Goal: Task Accomplishment & Management: Complete application form

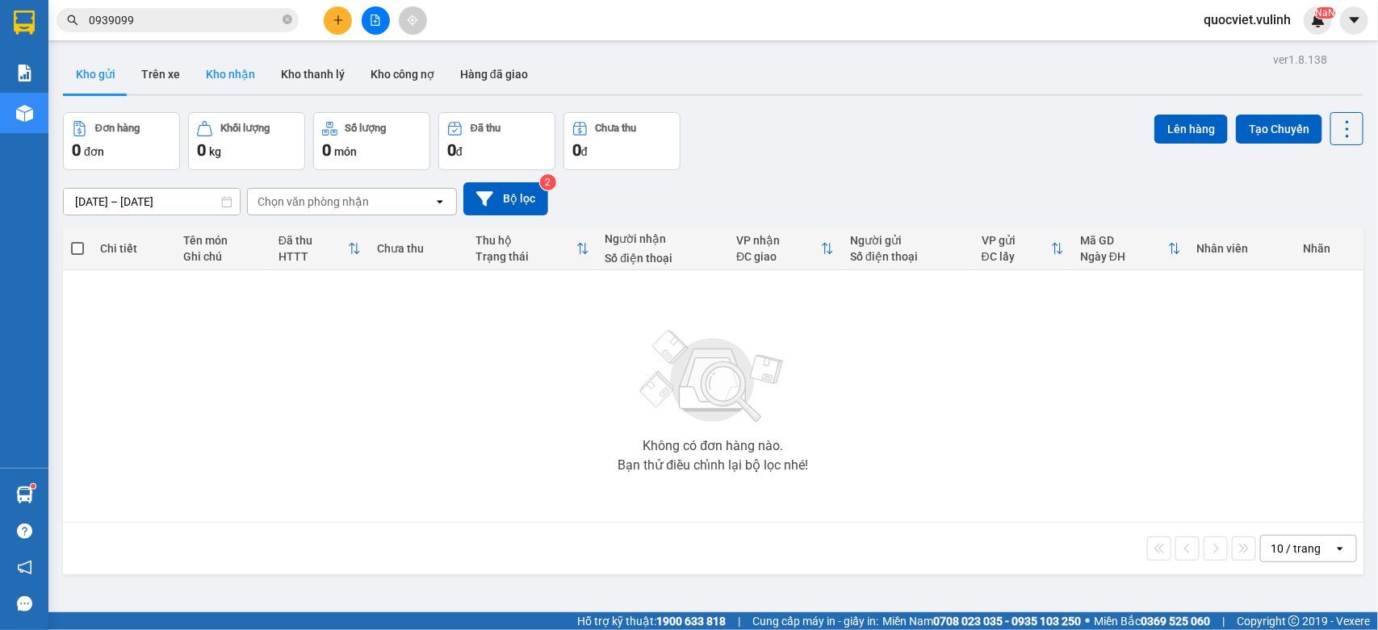
click at [206, 90] on button "Kho nhận" at bounding box center [230, 74] width 75 height 39
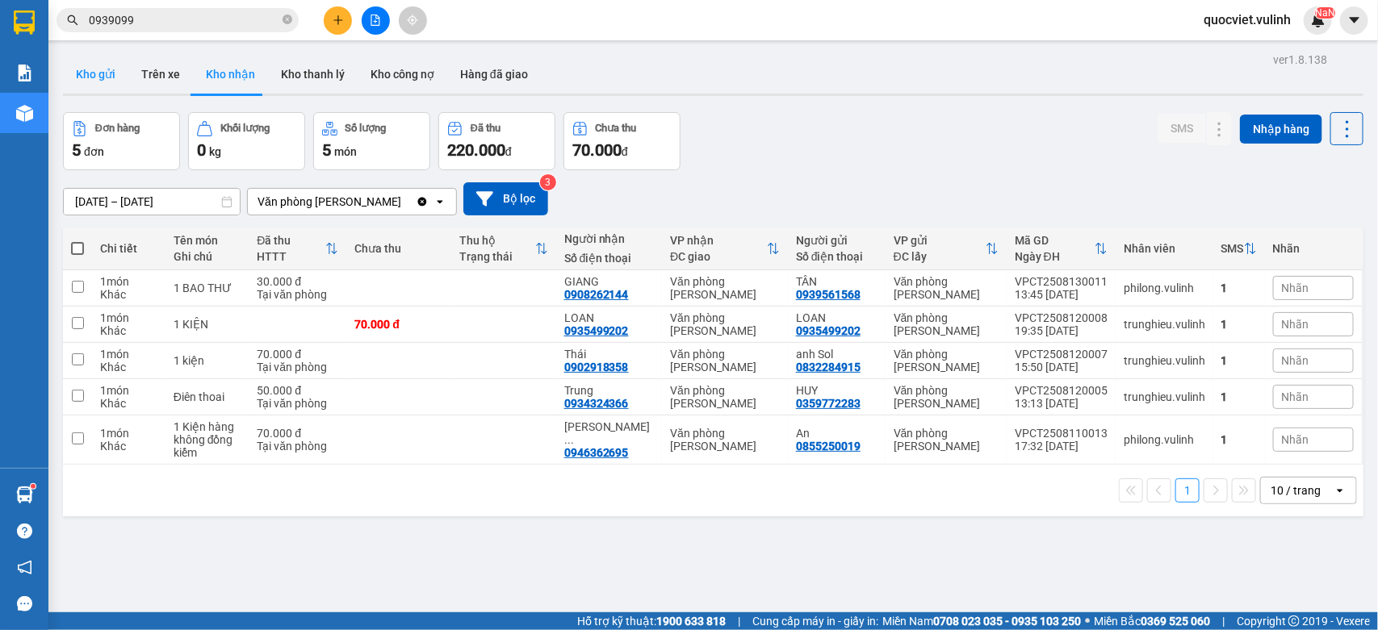
click at [114, 73] on button "Kho gửi" at bounding box center [95, 74] width 65 height 39
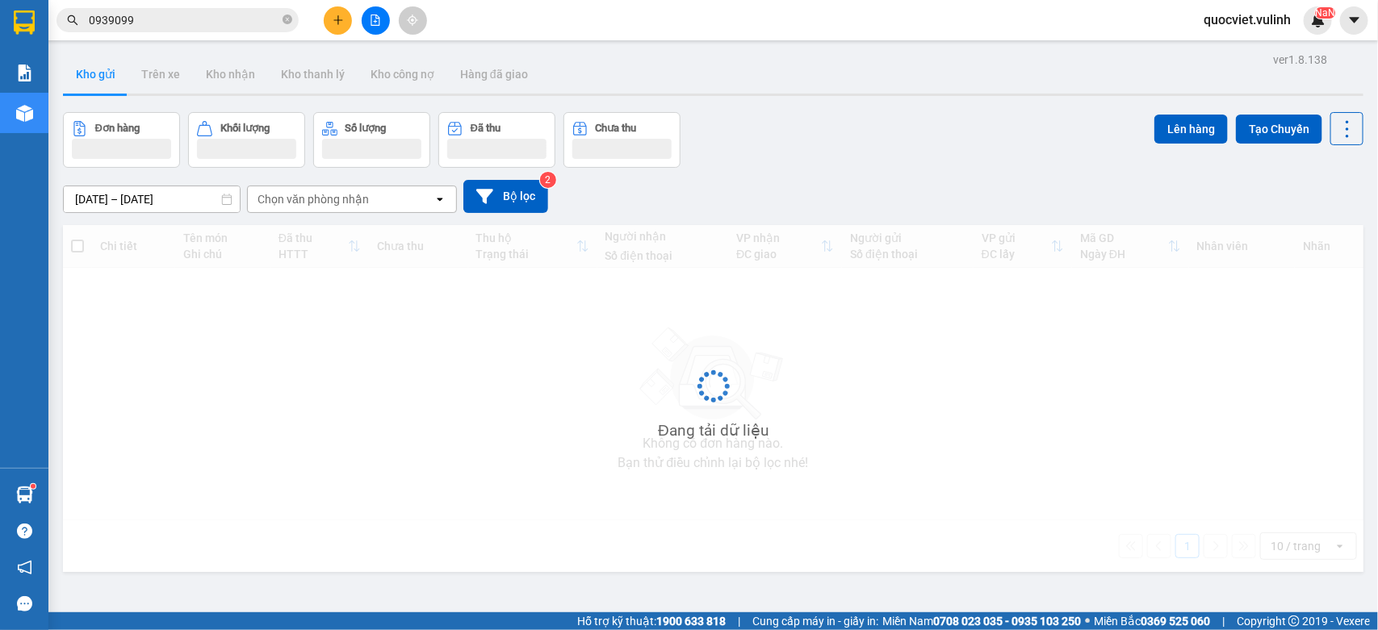
click at [114, 73] on button "Kho gửi" at bounding box center [95, 74] width 65 height 39
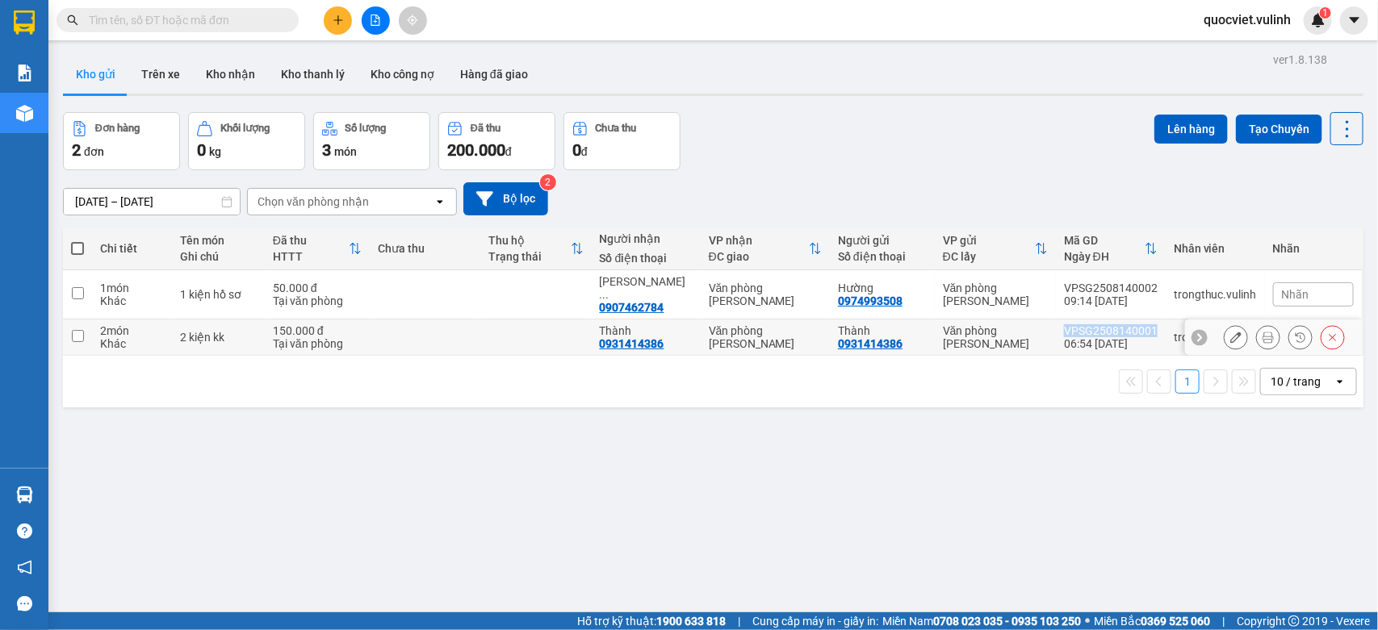
copy div "VPSG2508140001"
drag, startPoint x: 1053, startPoint y: 321, endPoint x: 1142, endPoint y: 321, distance: 88.8
click at [1142, 324] on div "VPSG2508140001" at bounding box center [1111, 330] width 94 height 13
checkbox input "true"
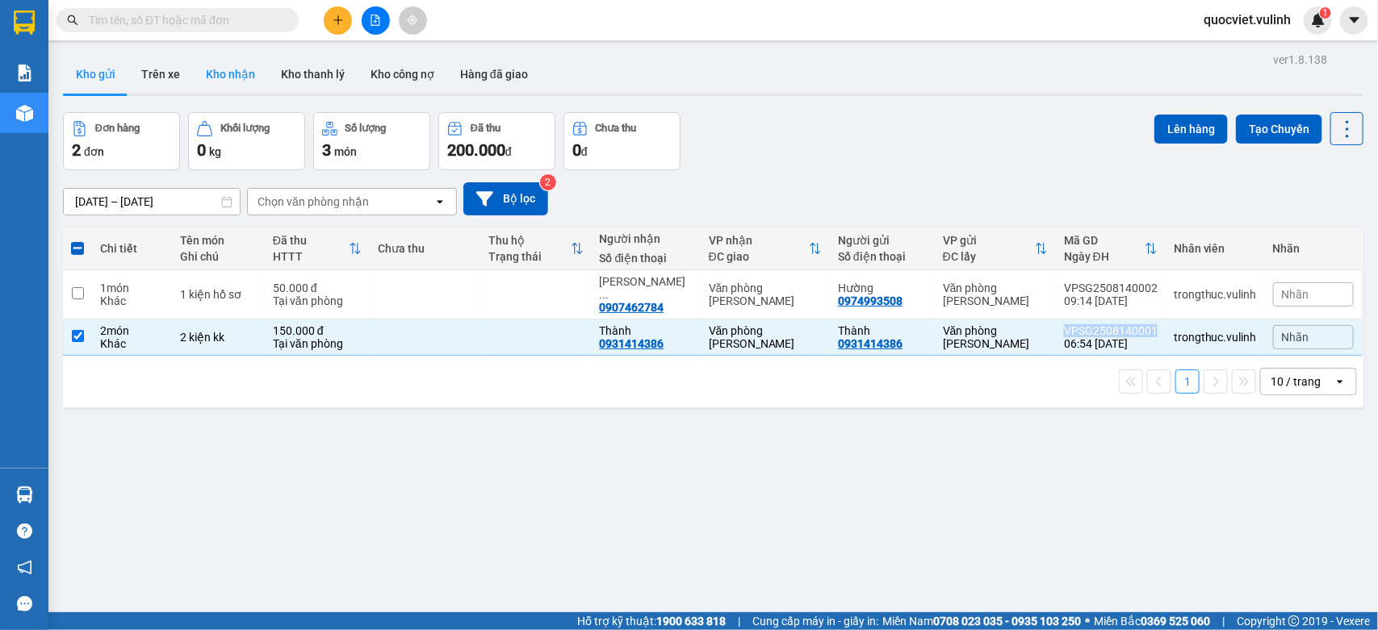
click at [208, 77] on button "Kho nhận" at bounding box center [230, 74] width 75 height 39
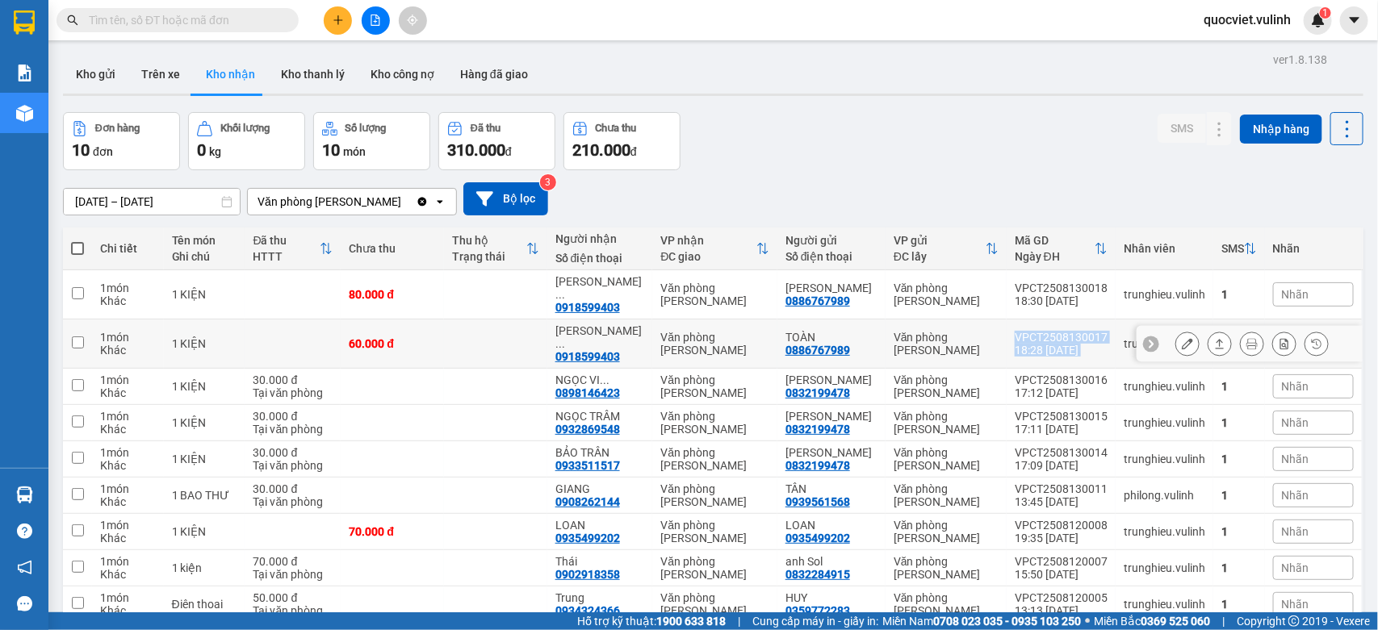
drag, startPoint x: 1002, startPoint y: 324, endPoint x: 1107, endPoint y: 323, distance: 104.9
click at [1103, 324] on tr "1 món Khác 1 KIỆN 60.000 đ [PERSON_NAME] ... 0918599403 Văn phòng Cao Thắng TOÀ…" at bounding box center [713, 344] width 1300 height 49
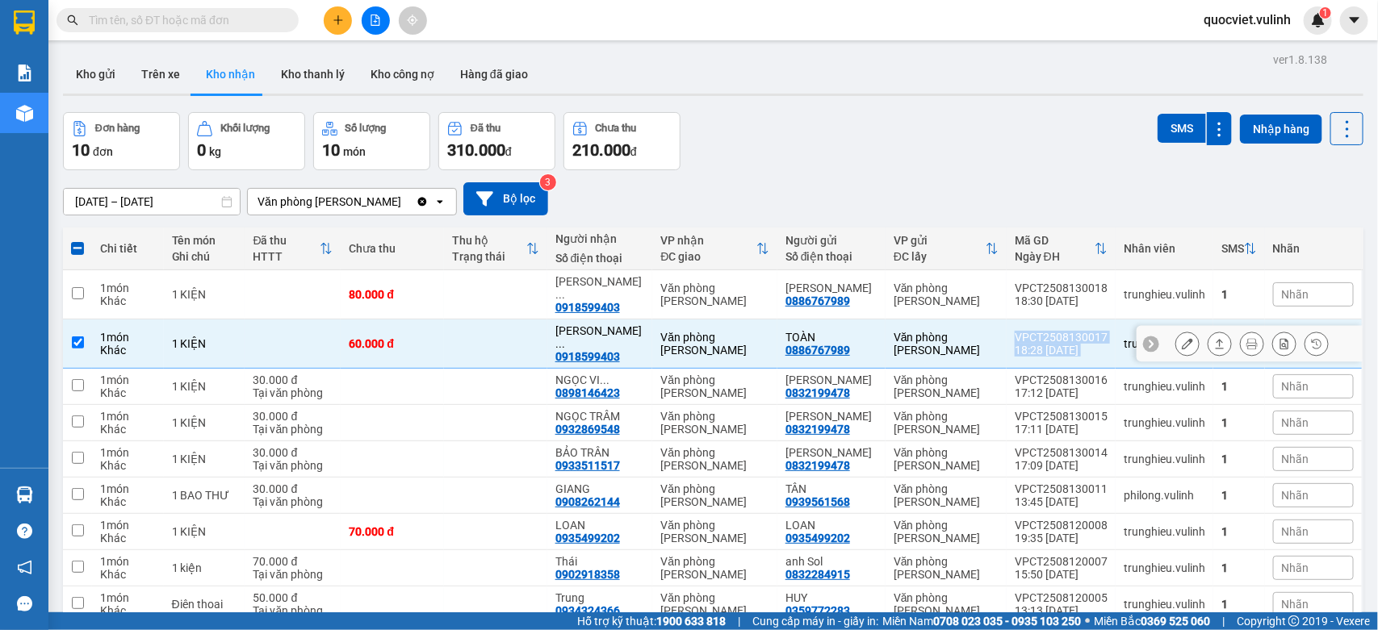
click at [1081, 337] on div "VPCT2508130017" at bounding box center [1061, 337] width 93 height 13
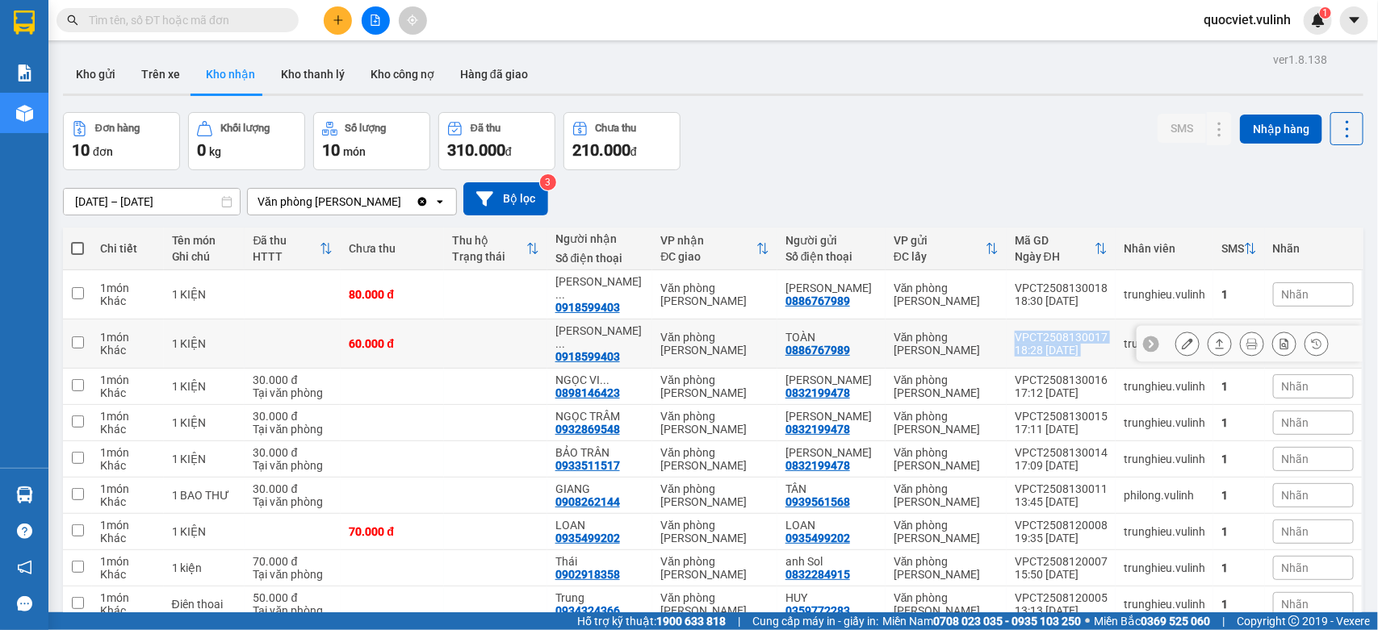
click at [1015, 331] on div "VPCT2508130017" at bounding box center [1061, 337] width 93 height 13
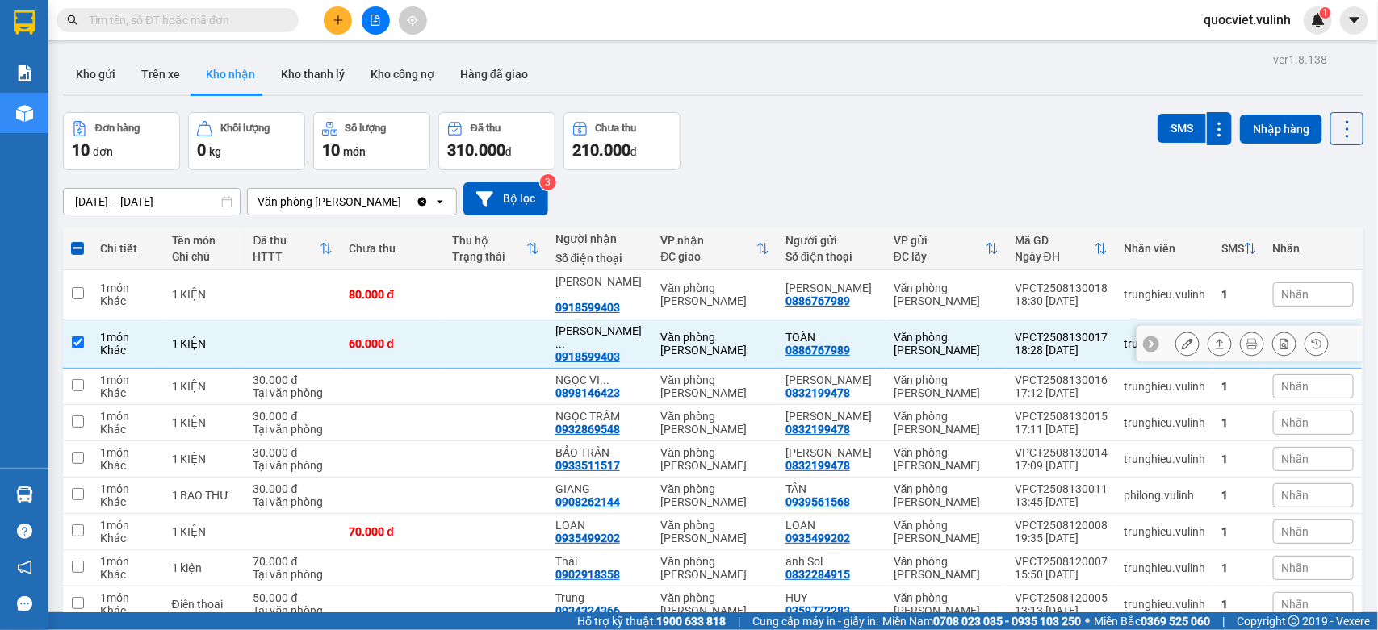
click at [1015, 331] on div "VPCT2508130017" at bounding box center [1061, 337] width 93 height 13
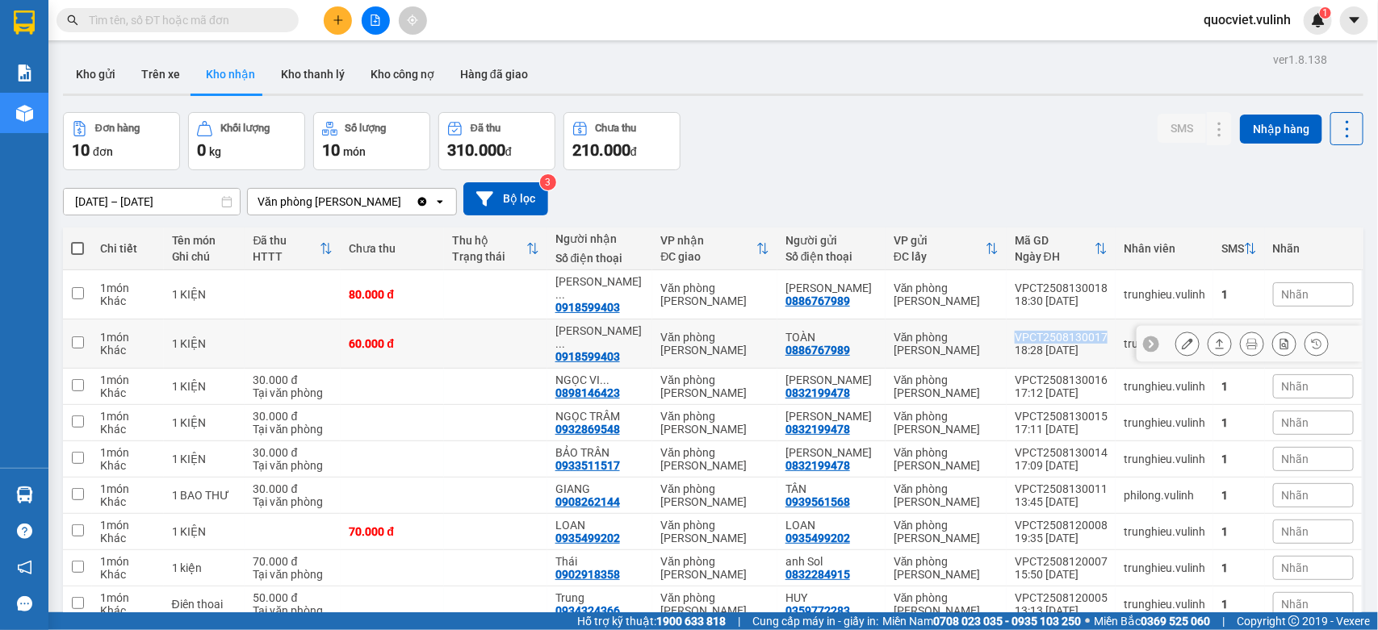
copy div "VPCT2508130017"
drag, startPoint x: 1005, startPoint y: 328, endPoint x: 1090, endPoint y: 337, distance: 85.9
click at [1090, 337] on div "VPCT2508130017" at bounding box center [1061, 337] width 93 height 13
checkbox input "true"
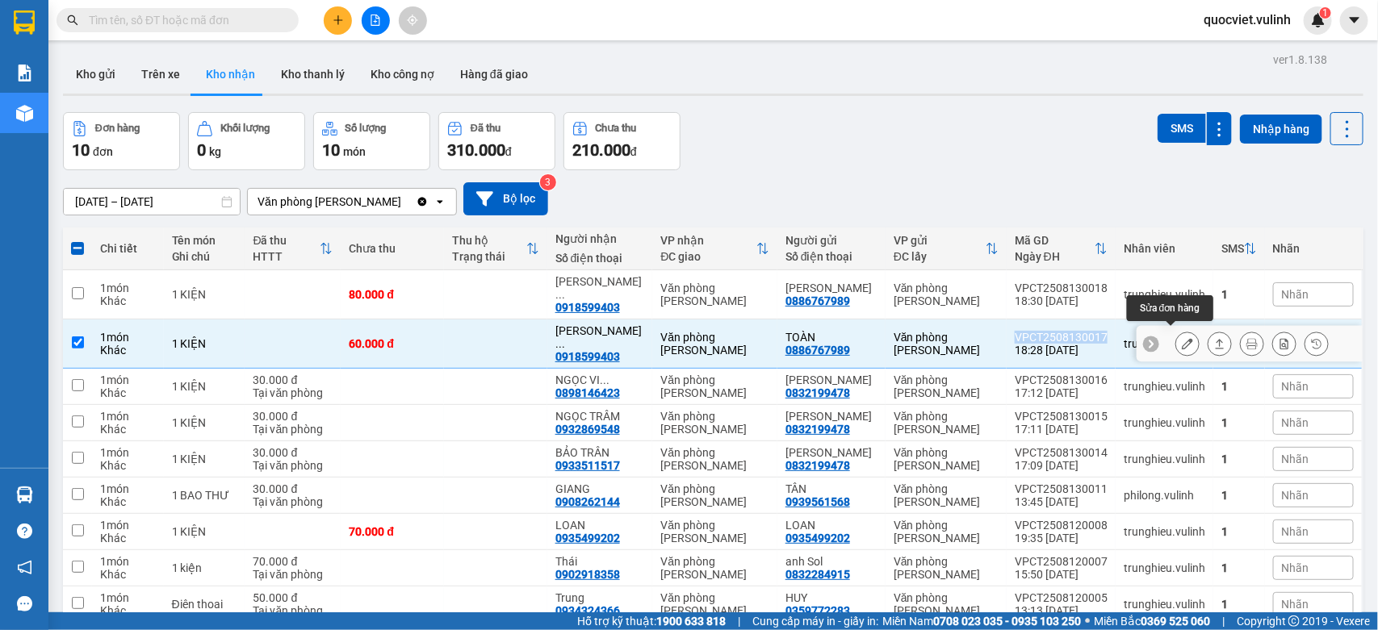
click at [1182, 339] on icon at bounding box center [1187, 343] width 11 height 11
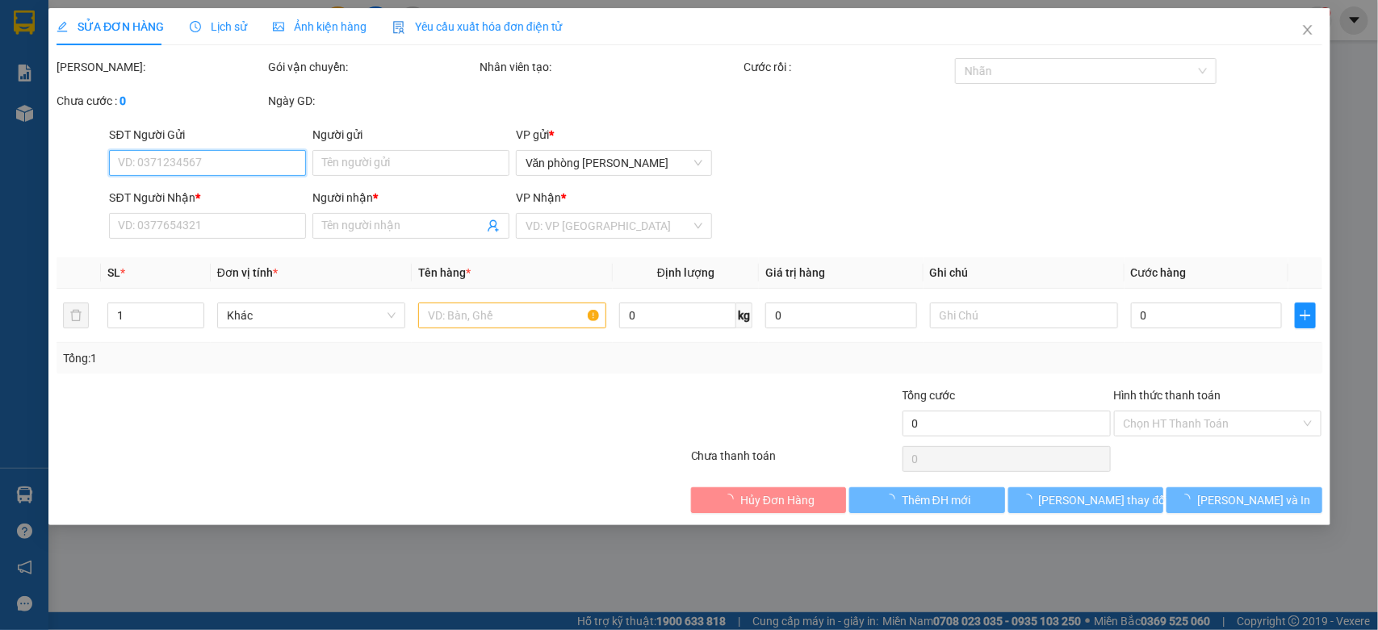
type input "0886767989"
type input "TOÀN"
type input "0918599403"
type input "TRẦN VĂN QUỐC"
type input "60.000"
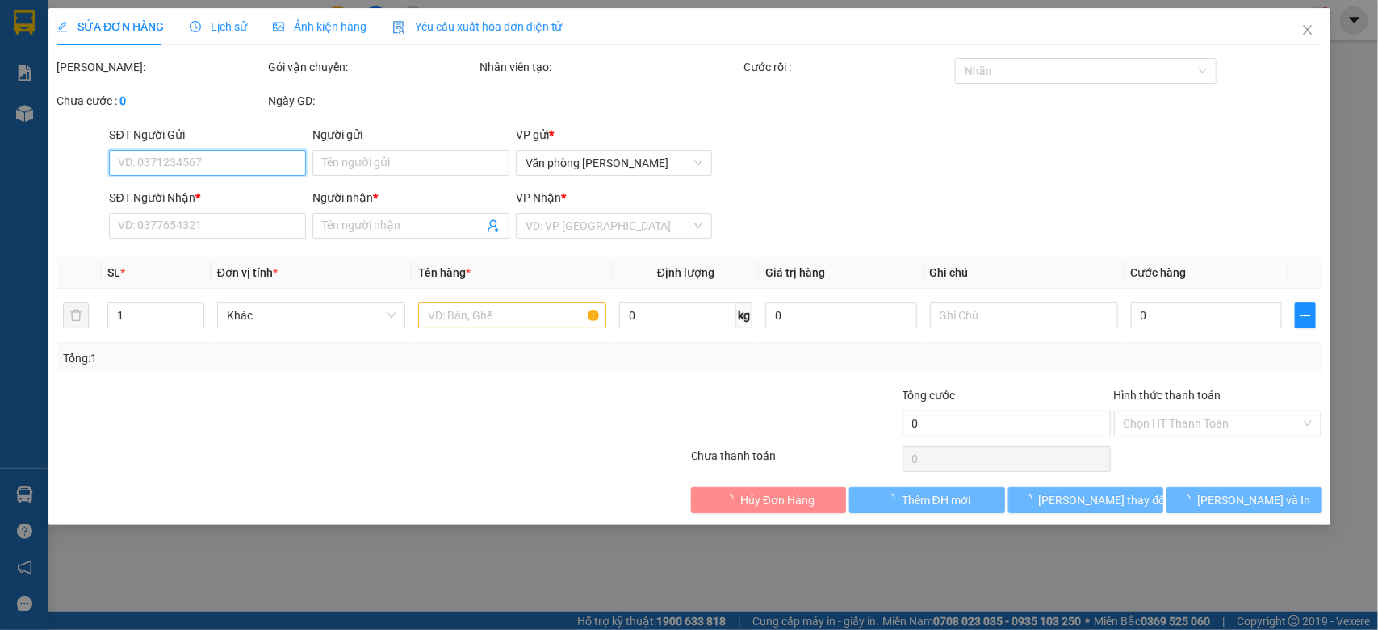
type input "60.000"
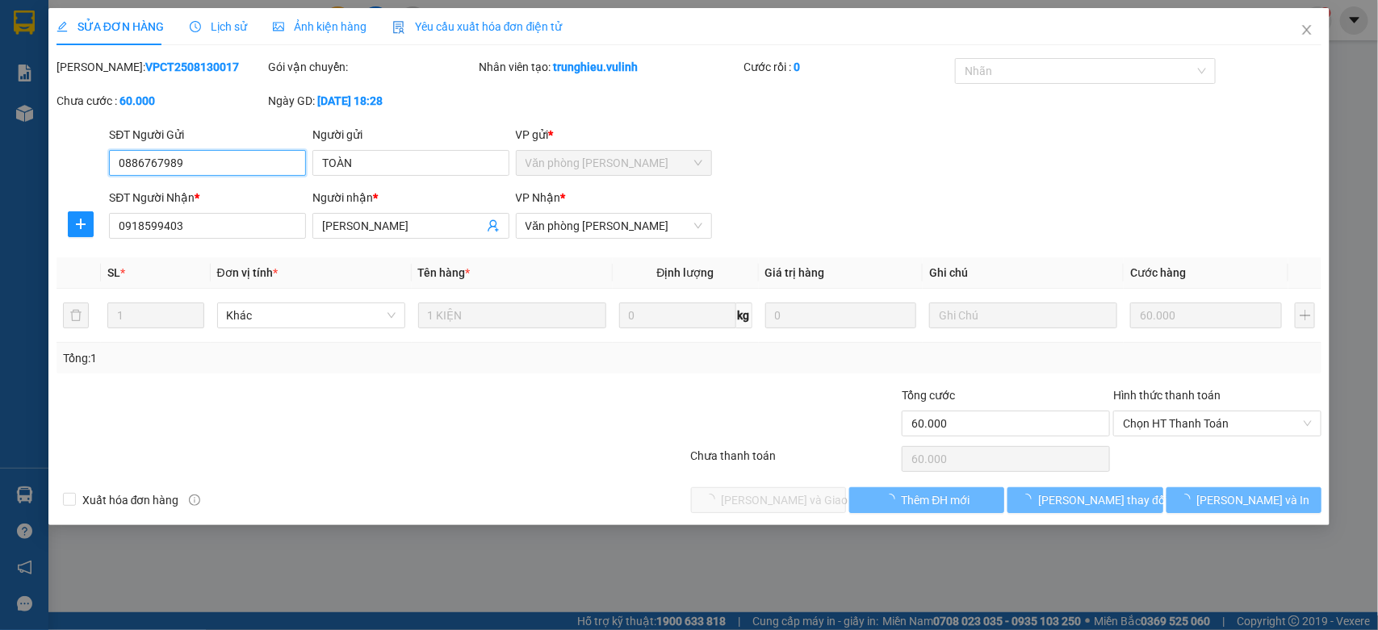
click at [219, 154] on input "0886767989" at bounding box center [207, 163] width 197 height 26
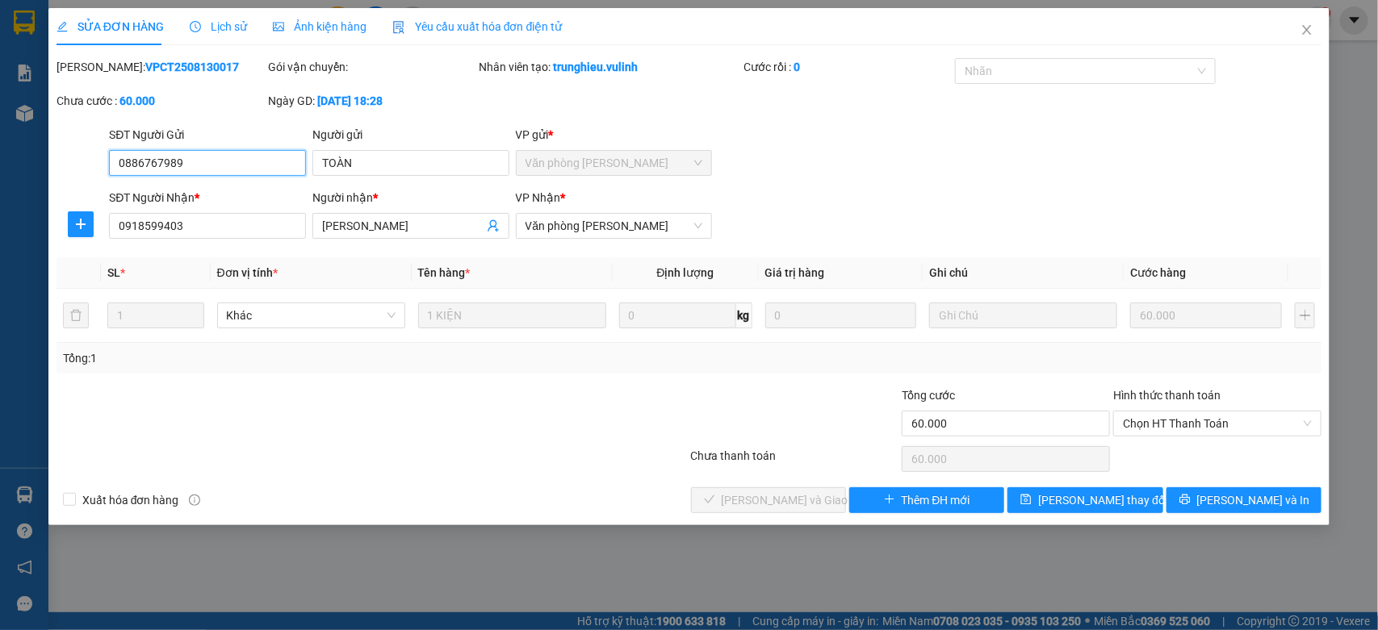
click at [219, 154] on input "0886767989" at bounding box center [207, 163] width 197 height 26
click at [344, 174] on input "TOÀN" at bounding box center [410, 163] width 197 height 26
click at [348, 169] on input "TOÀN" at bounding box center [410, 163] width 197 height 26
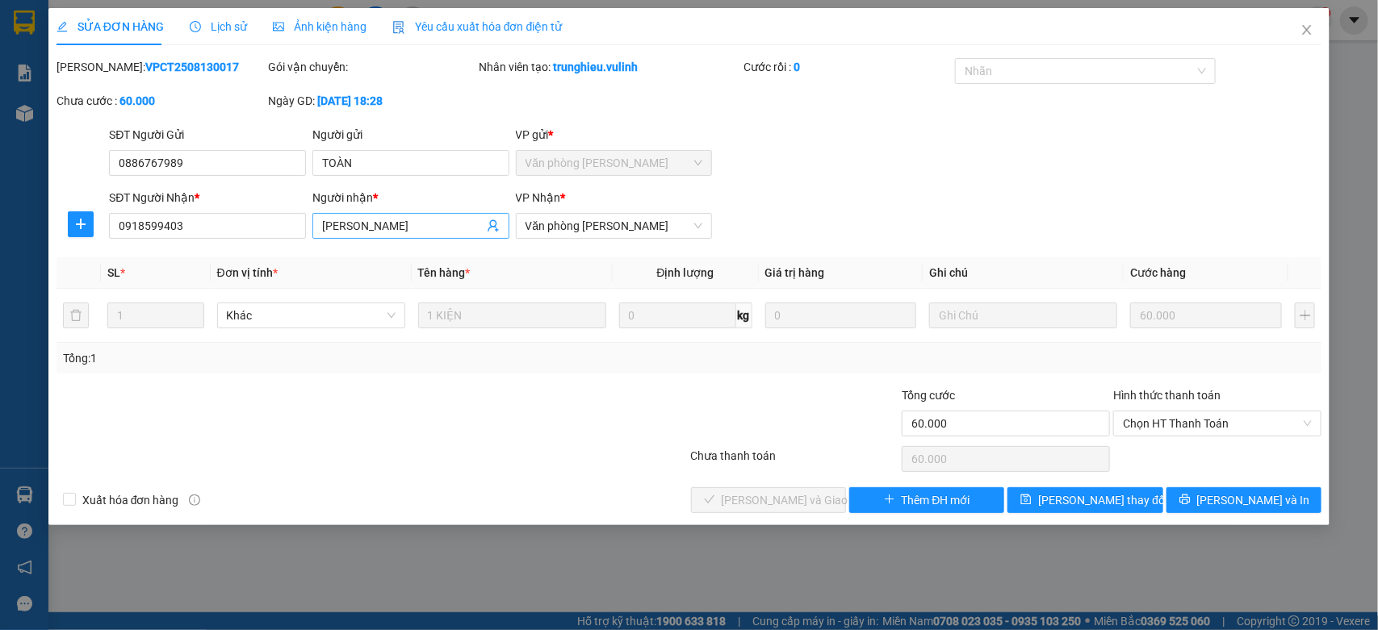
click at [371, 231] on input "TRẦN VĂN QUỐC" at bounding box center [402, 226] width 161 height 18
click at [275, 228] on input "0918599403" at bounding box center [207, 226] width 197 height 26
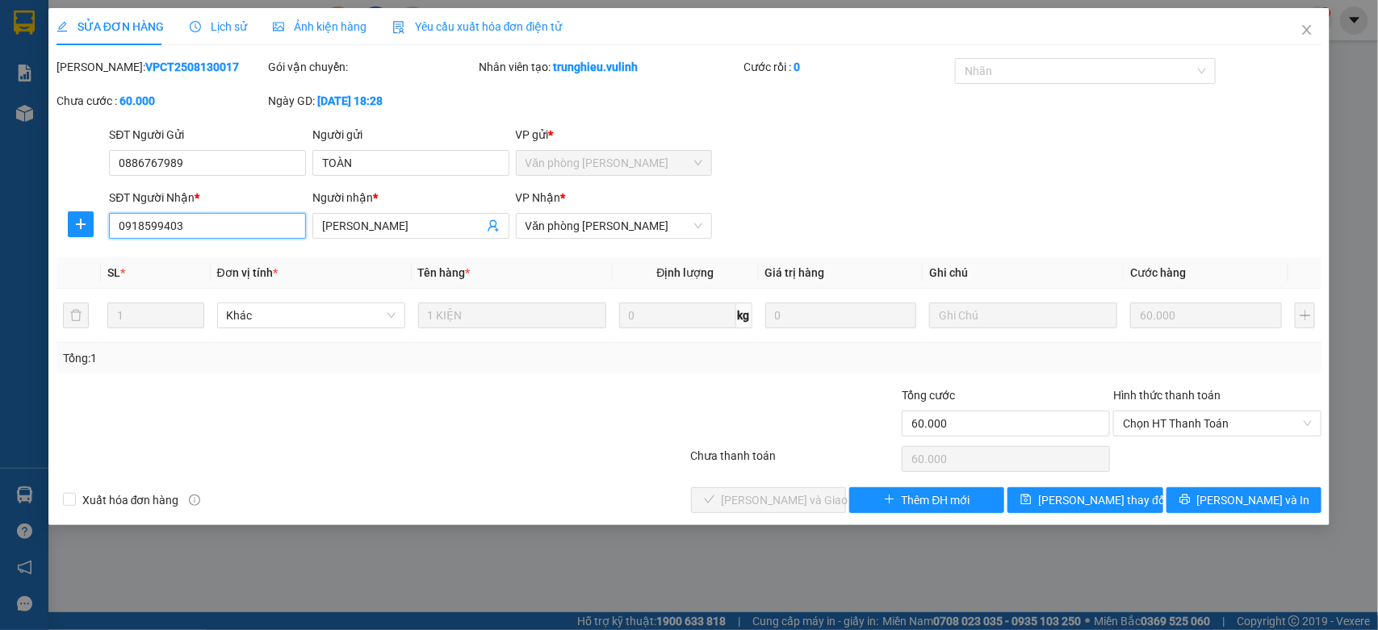
click at [275, 228] on input "0918599403" at bounding box center [207, 226] width 197 height 26
click at [1297, 28] on span "Close" at bounding box center [1306, 30] width 45 height 45
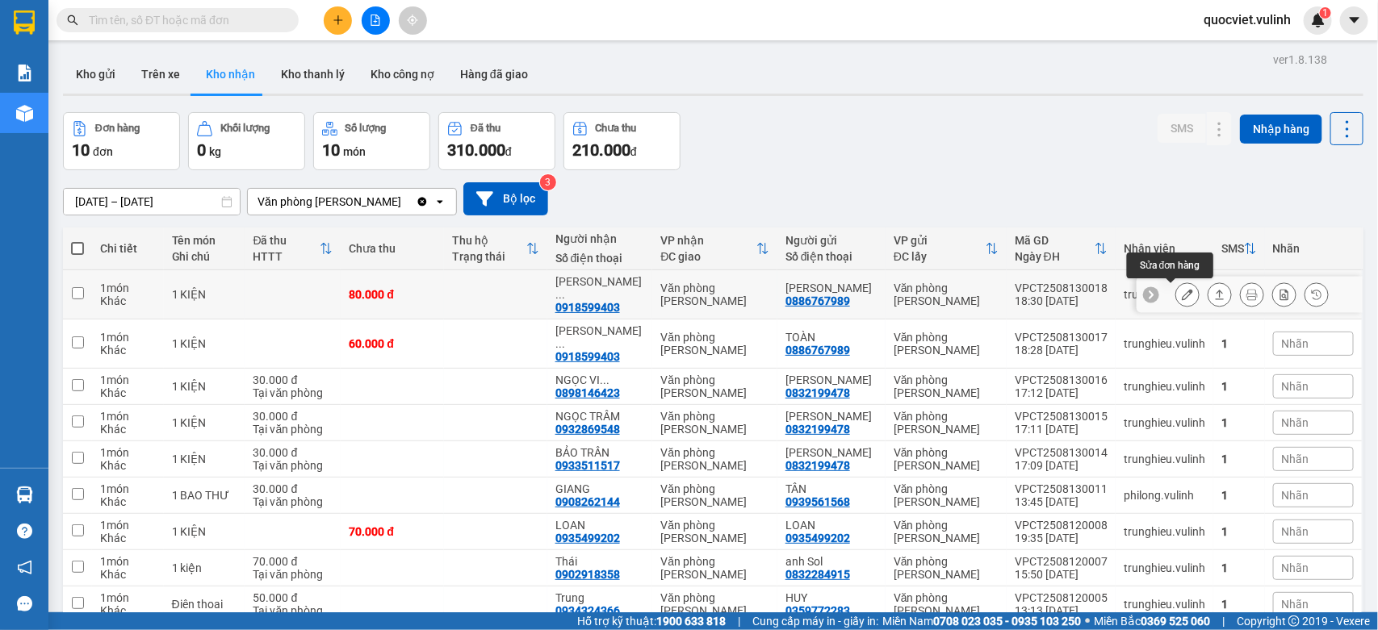
click at [1182, 296] on icon at bounding box center [1187, 294] width 11 height 11
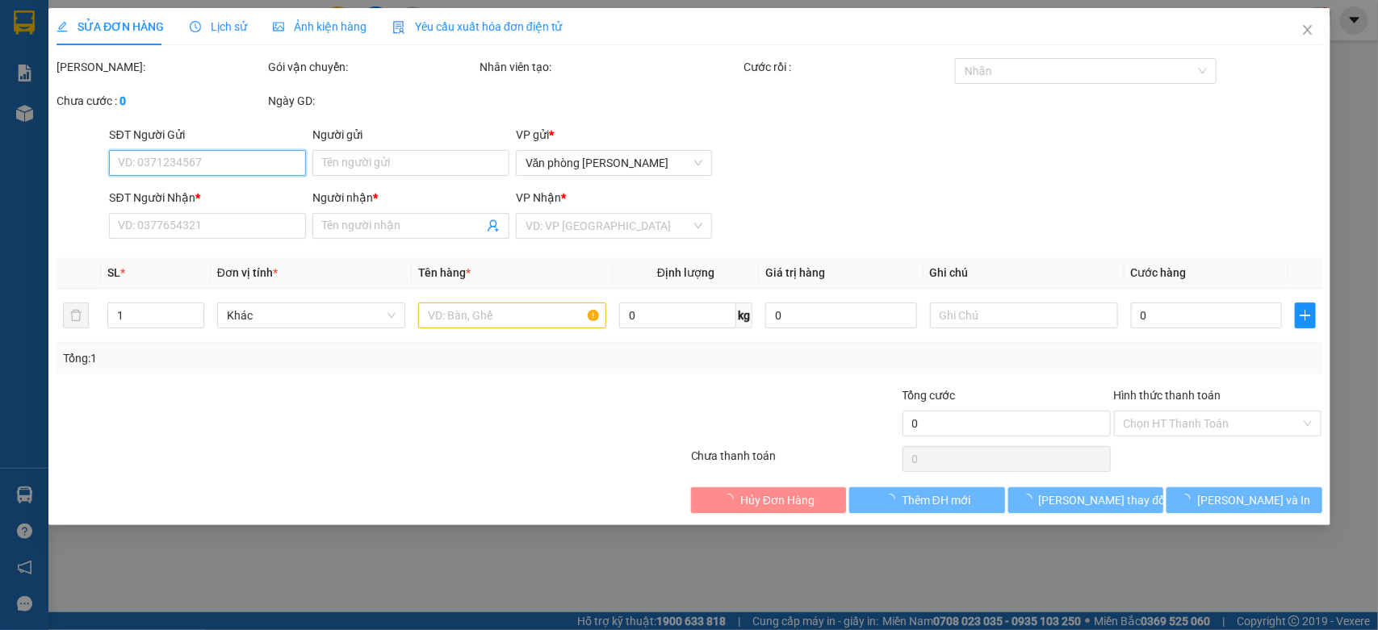
type input "0886767989"
type input "NGUYỄN ĐẮC TOÀN"
type input "0918599403"
type input "TRẦN VĂN QUỐC"
type input "80.000"
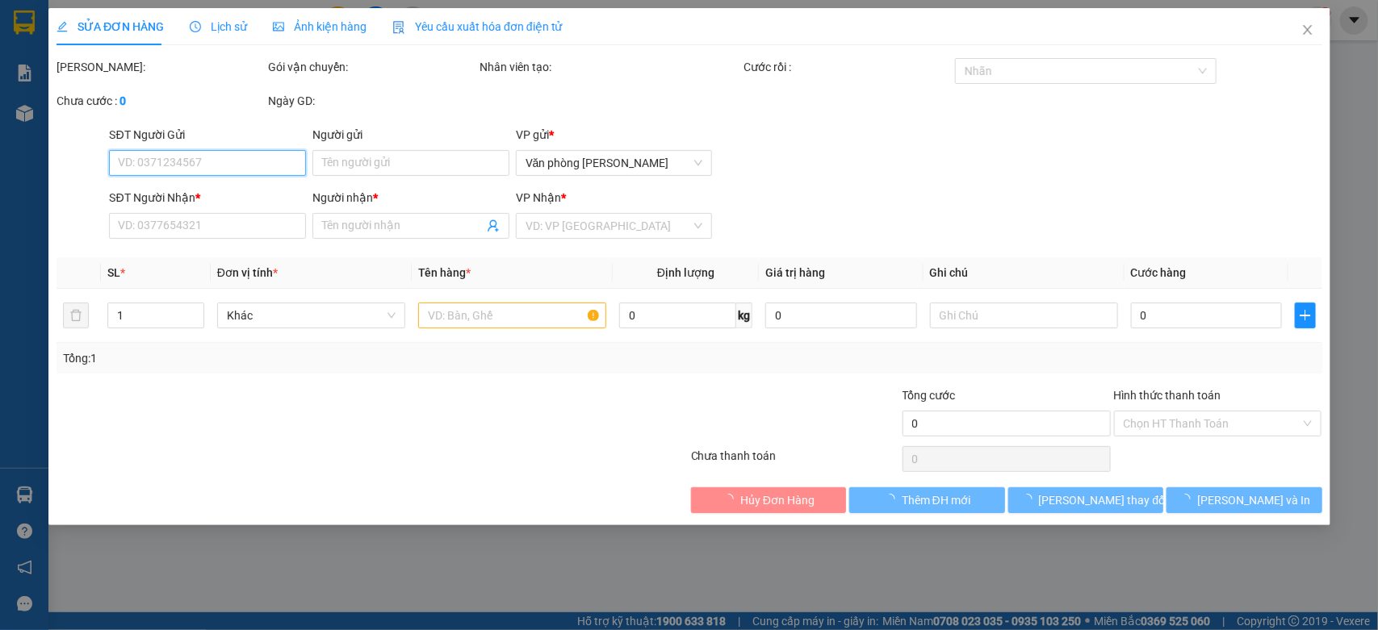
type input "80.000"
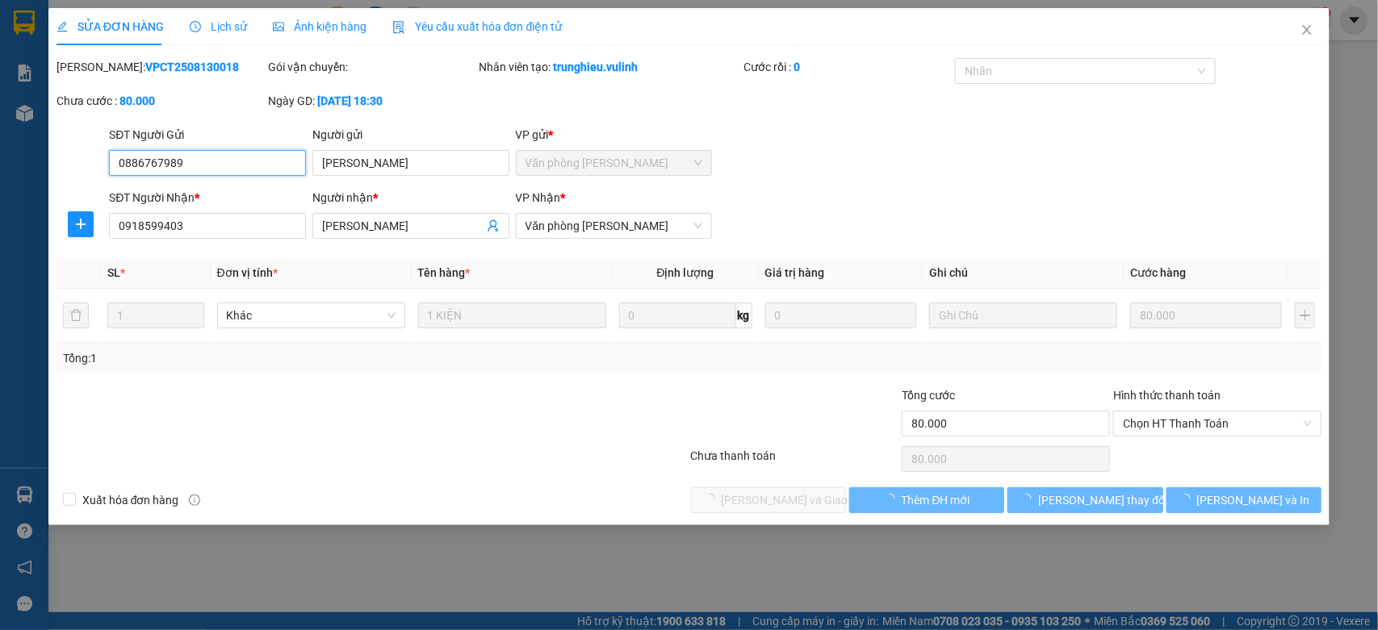
click at [215, 153] on input "0886767989" at bounding box center [207, 163] width 197 height 26
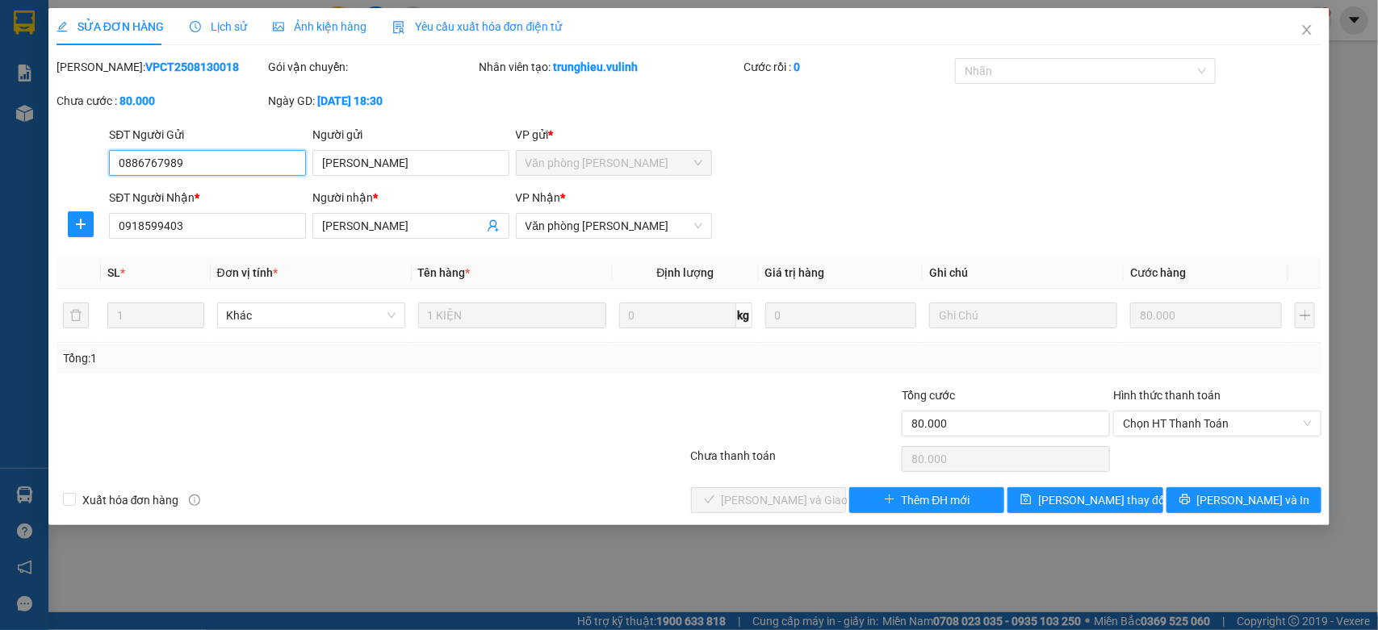
click at [214, 158] on input "0886767989" at bounding box center [207, 163] width 197 height 26
click at [372, 163] on input "NGUYỄN ĐẮC TOÀN" at bounding box center [410, 163] width 197 height 26
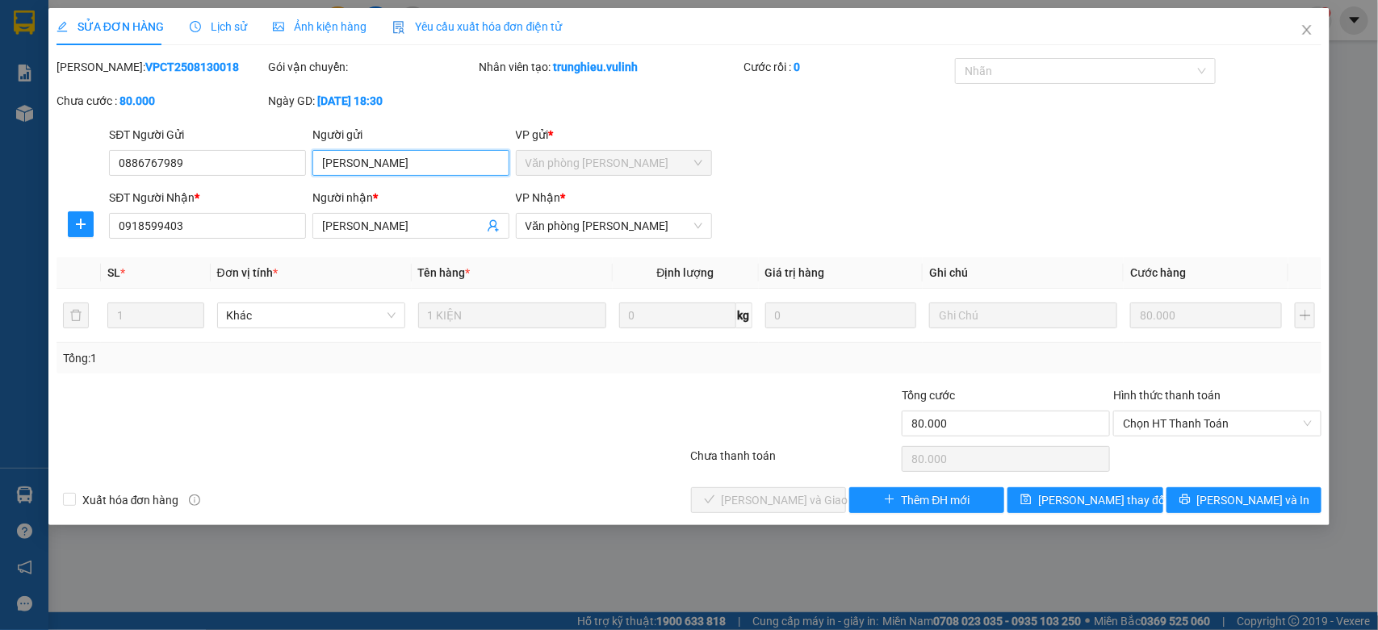
click at [372, 163] on input "NGUYỄN ĐẮC TOÀN" at bounding box center [410, 163] width 197 height 26
click at [1305, 28] on icon "close" at bounding box center [1307, 30] width 9 height 10
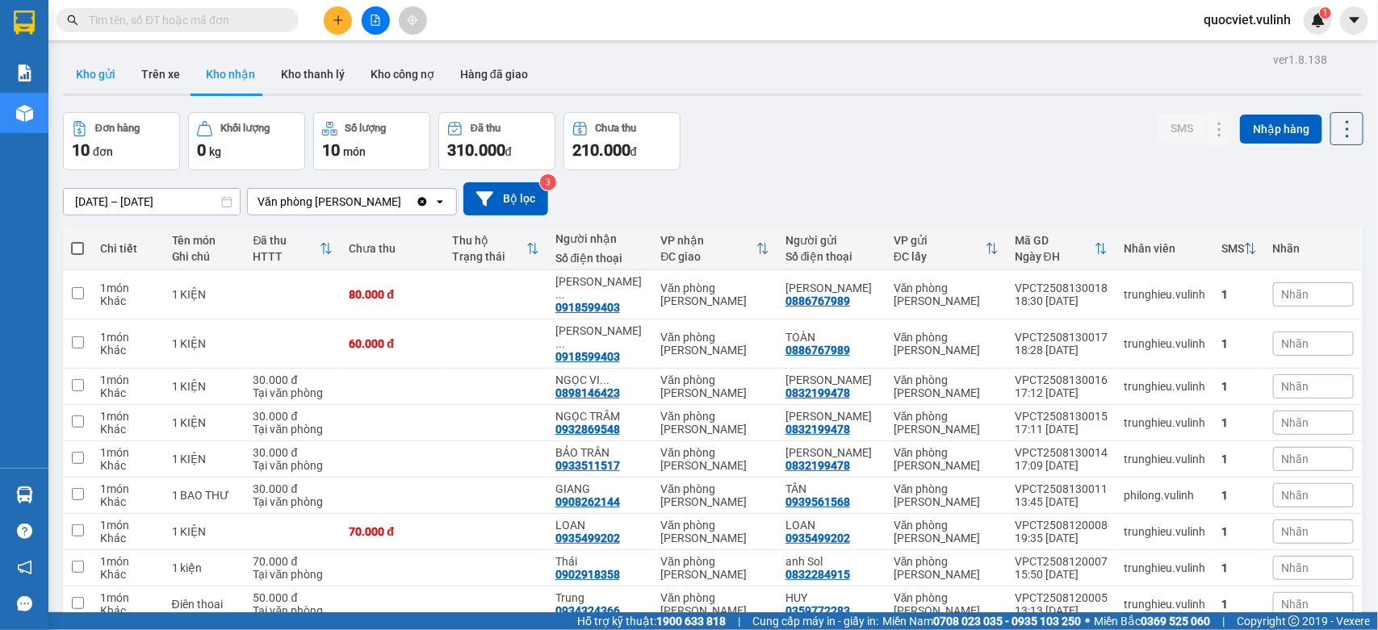
click at [94, 83] on button "Kho gửi" at bounding box center [95, 74] width 65 height 39
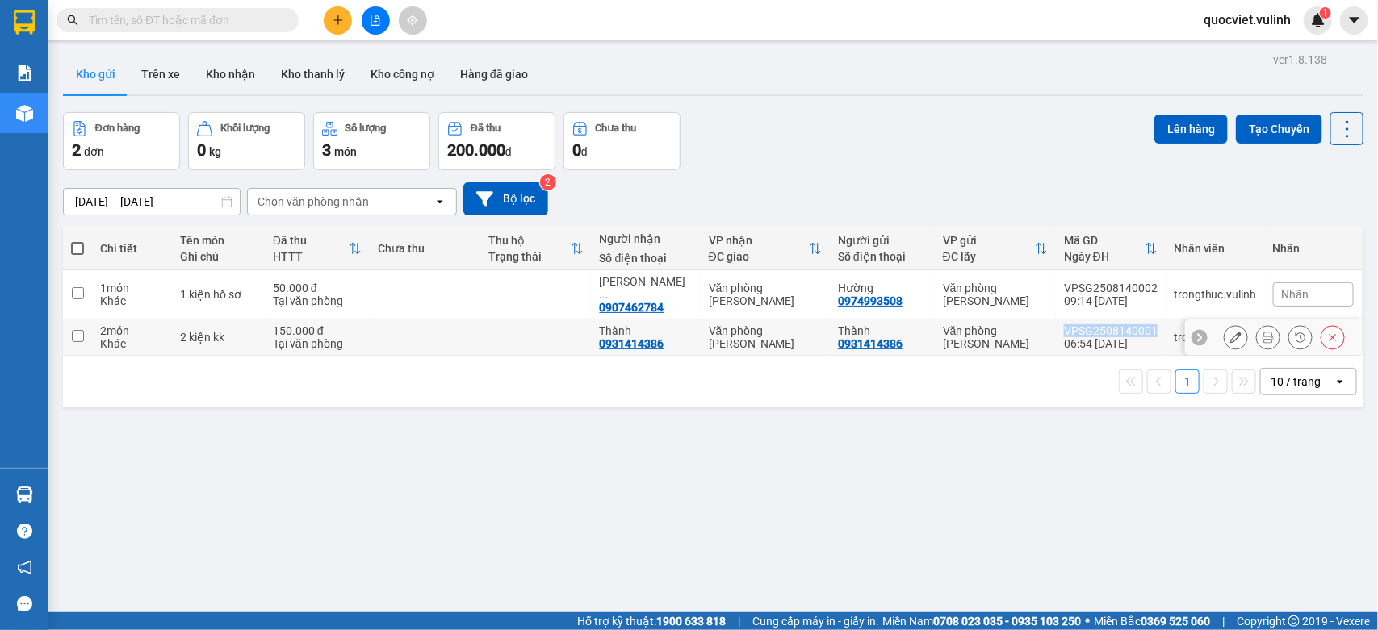
drag, startPoint x: 1050, startPoint y: 323, endPoint x: 1140, endPoint y: 313, distance: 90.1
click at [1140, 320] on td "VPSG2508140001 06:54 14/08" at bounding box center [1111, 338] width 110 height 36
checkbox input "true"
copy div "VPSG2508140001"
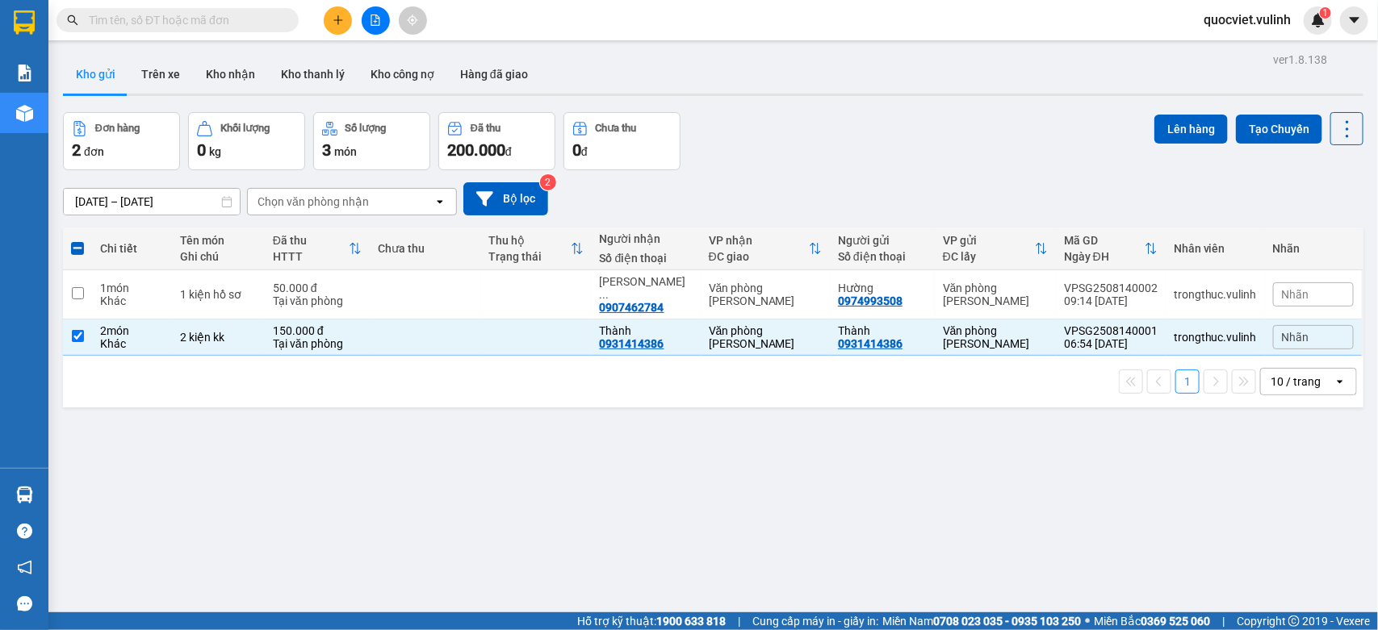
click at [327, 31] on div at bounding box center [375, 20] width 121 height 28
click at [345, 18] on button at bounding box center [338, 20] width 28 height 28
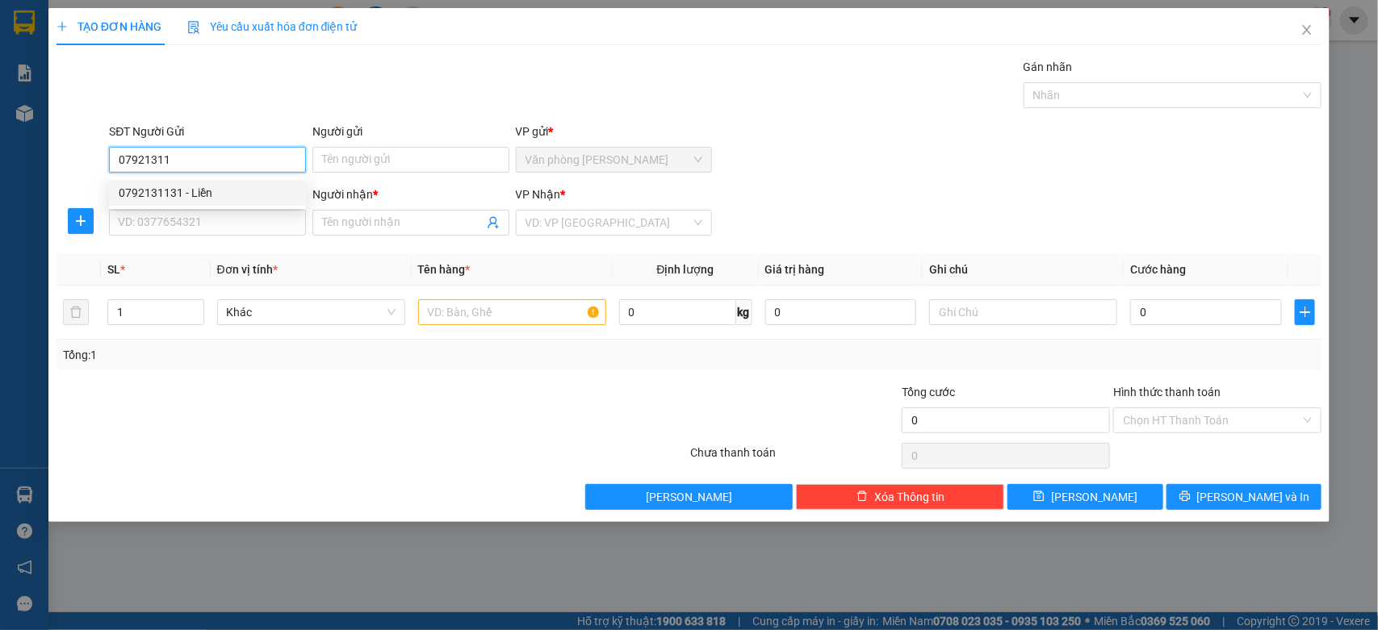
click at [244, 187] on div "0792131131 - Liền" at bounding box center [208, 193] width 178 height 18
type input "0792131131"
type input "Liền"
type input "0962984984"
type input "Trần Quốc Long"
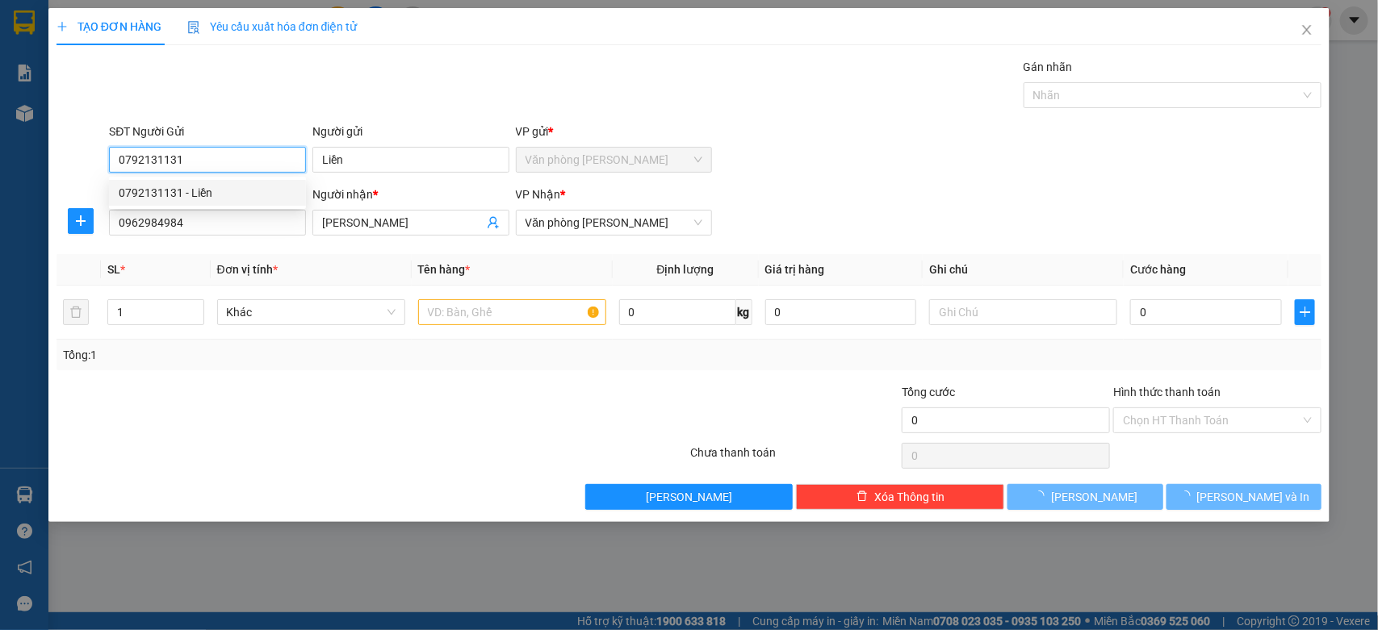
type input "60.000"
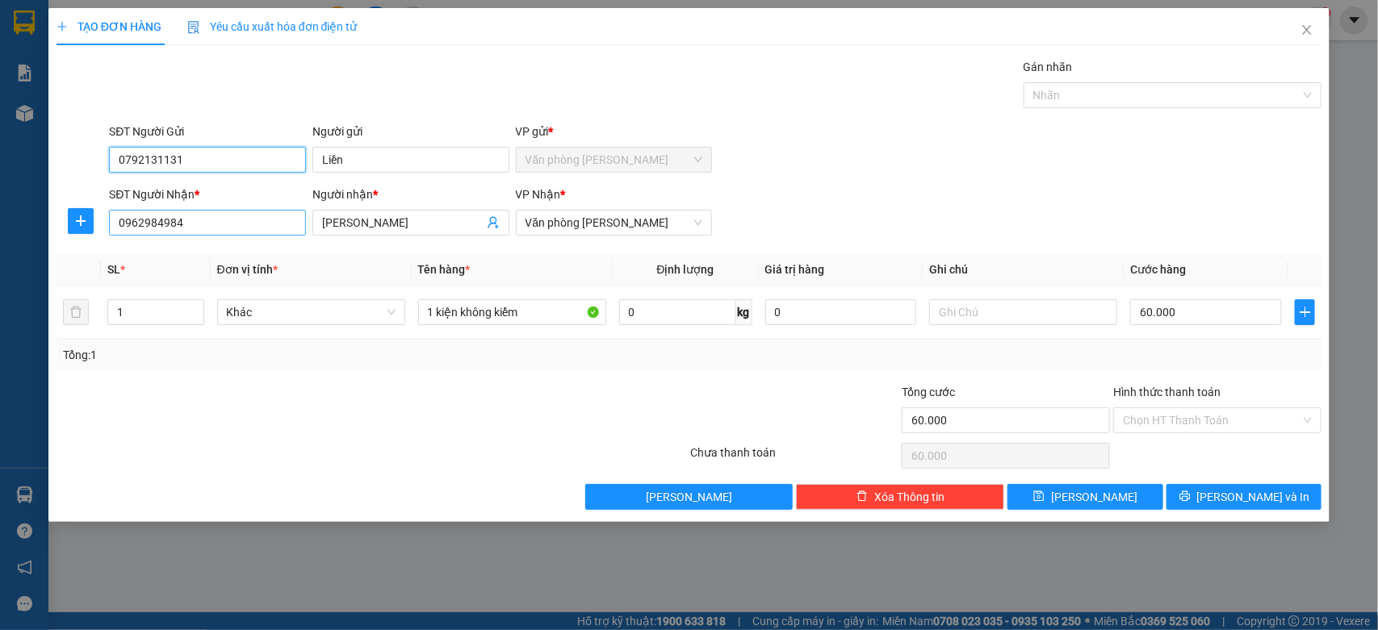
type input "0792131131"
click at [250, 212] on input "0962984984" at bounding box center [207, 223] width 197 height 26
click at [250, 211] on input "0962984984" at bounding box center [207, 223] width 197 height 26
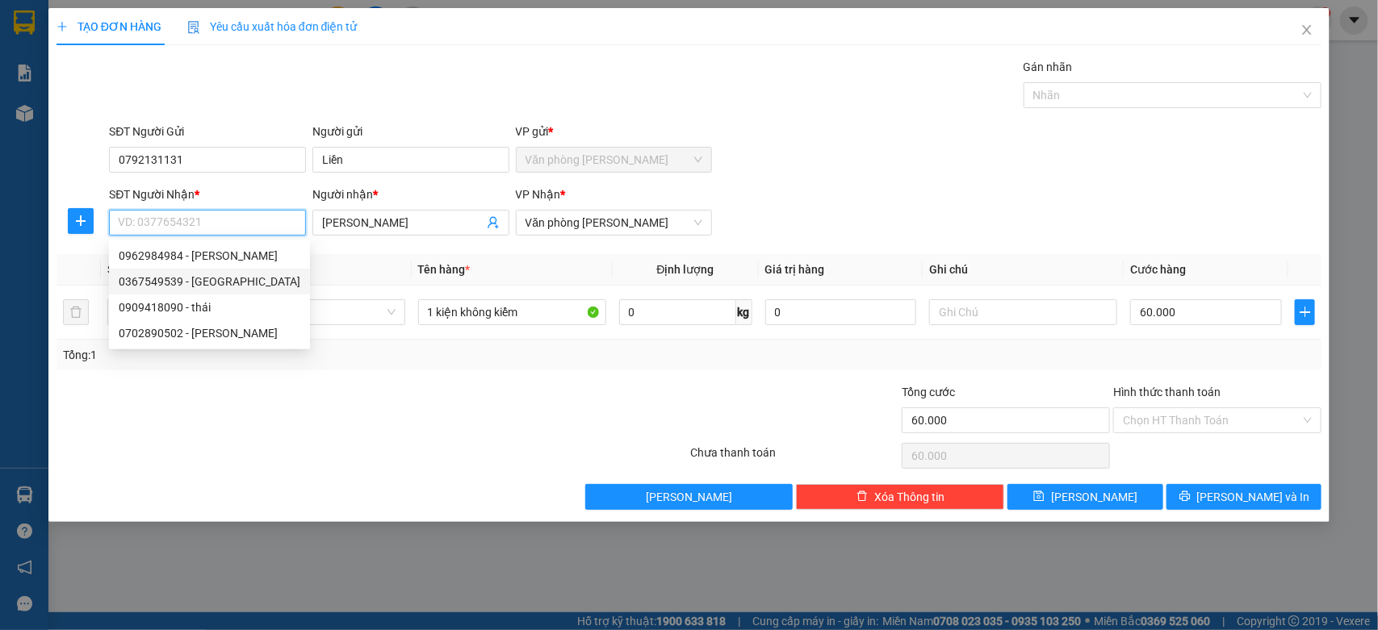
click at [243, 279] on div "0367549539 - Ngọc Hải" at bounding box center [210, 282] width 182 height 18
type input "0367549539"
type input "[PERSON_NAME]"
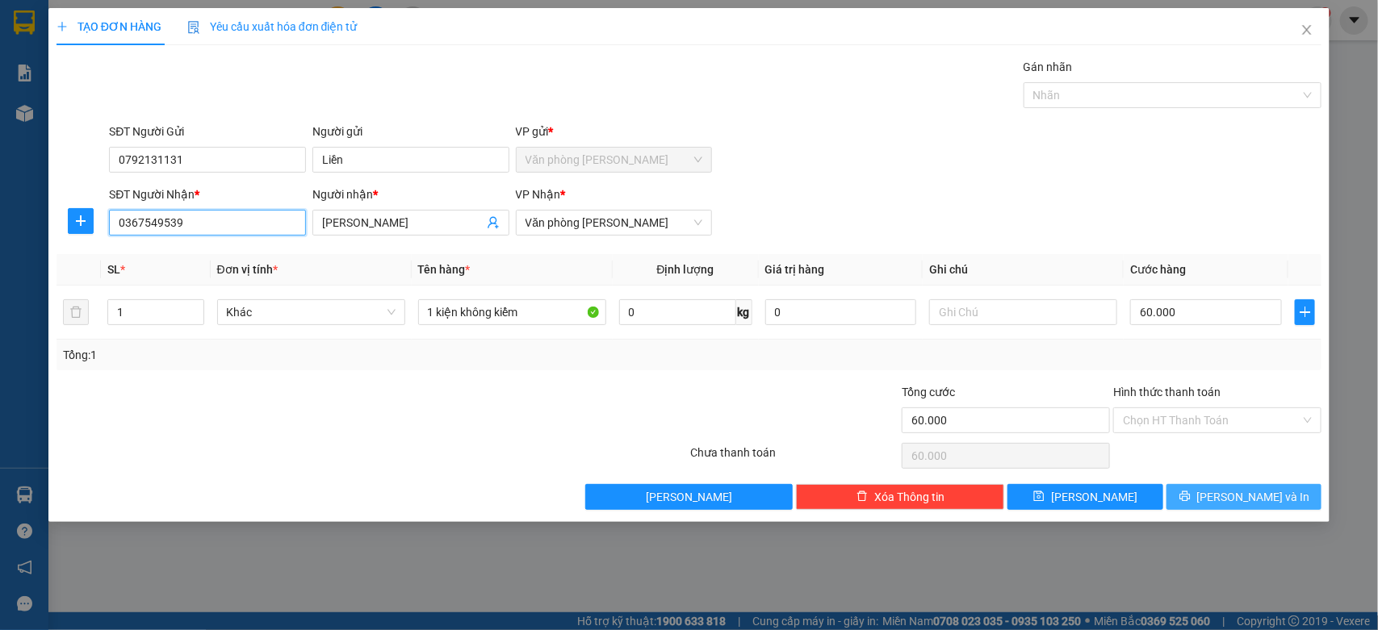
type input "0367549539"
click at [1240, 491] on span "[PERSON_NAME] và In" at bounding box center [1253, 497] width 113 height 18
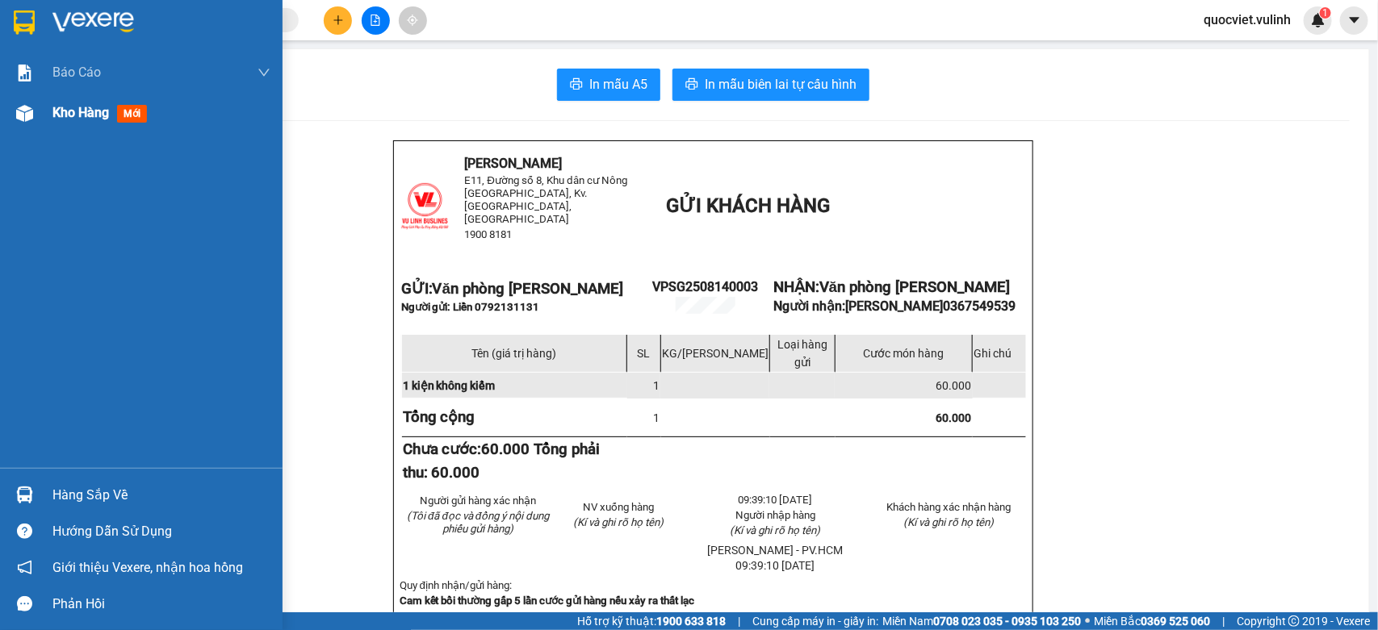
click at [50, 119] on div "Kho hàng mới" at bounding box center [141, 113] width 282 height 40
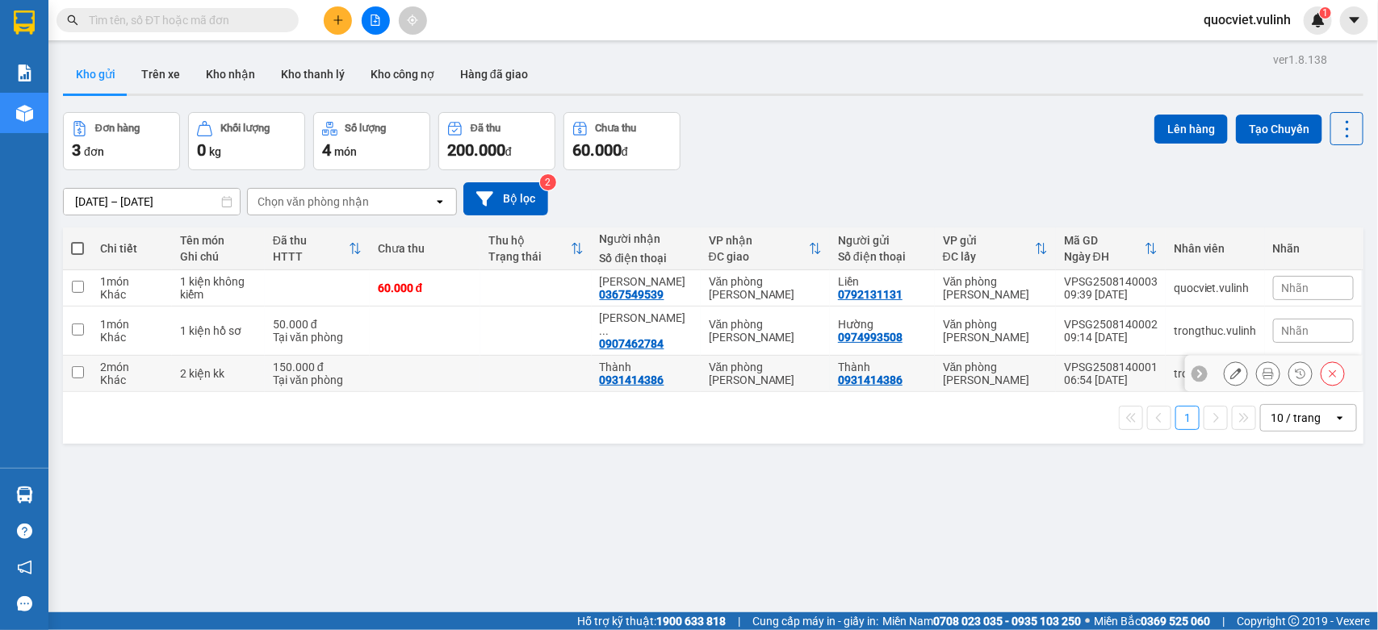
click at [401, 356] on td at bounding box center [425, 374] width 111 height 36
checkbox input "true"
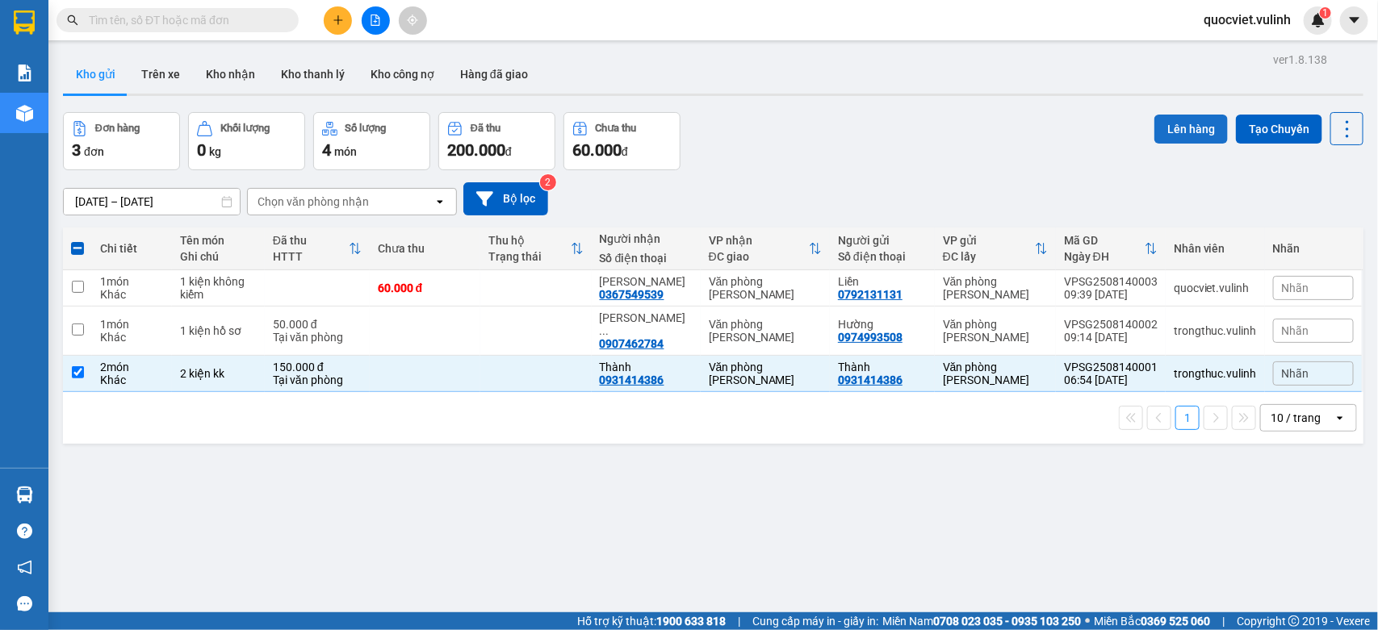
click at [1179, 119] on button "Lên hàng" at bounding box center [1190, 129] width 73 height 29
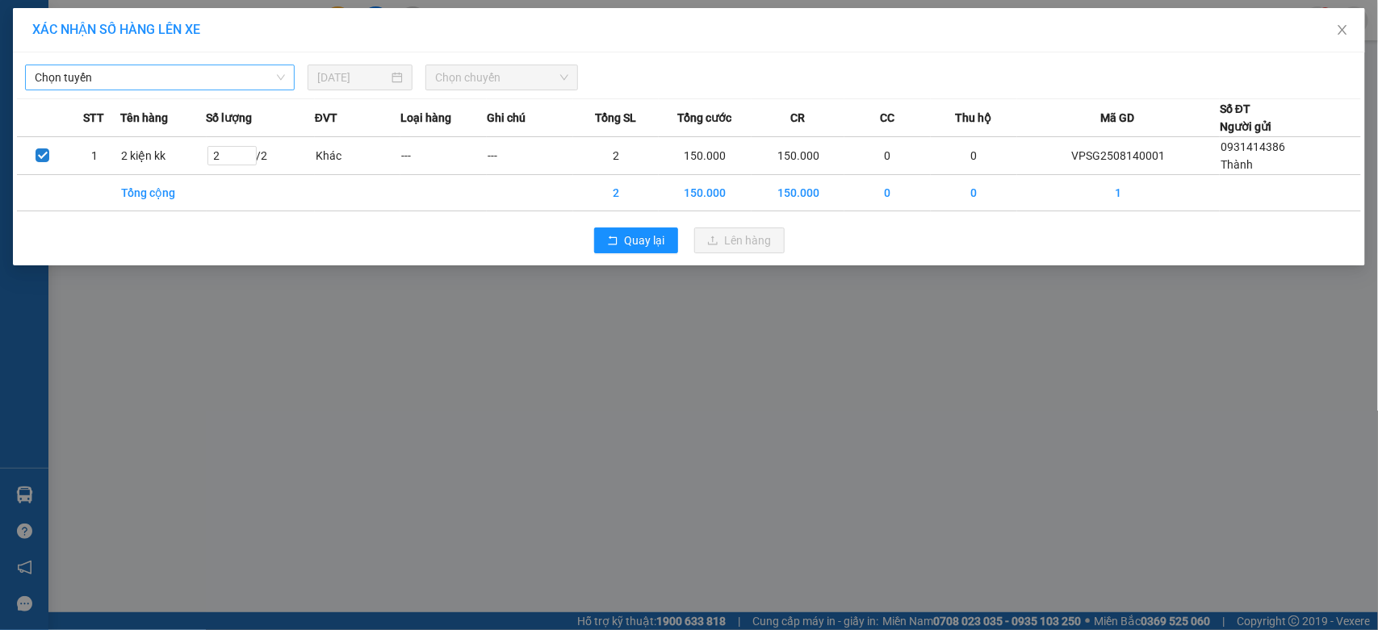
click at [119, 86] on span "Chọn tuyến" at bounding box center [160, 77] width 250 height 24
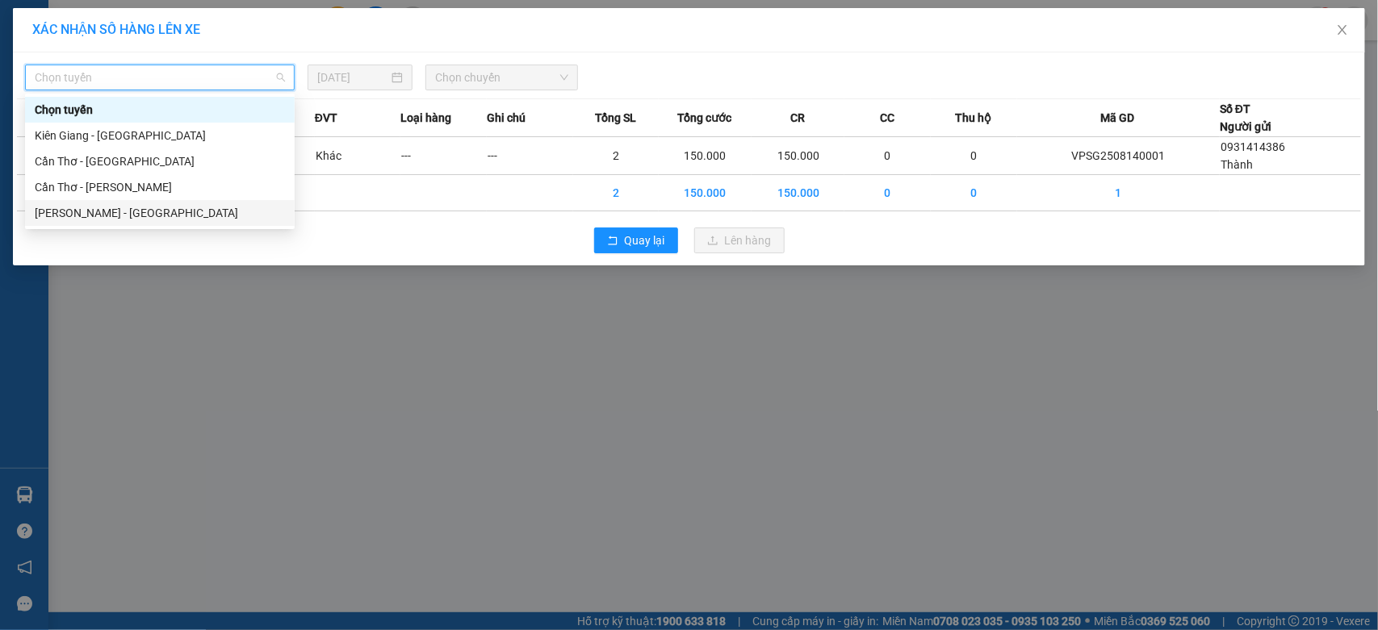
click at [119, 204] on div "[PERSON_NAME] - [GEOGRAPHIC_DATA]" at bounding box center [160, 213] width 250 height 18
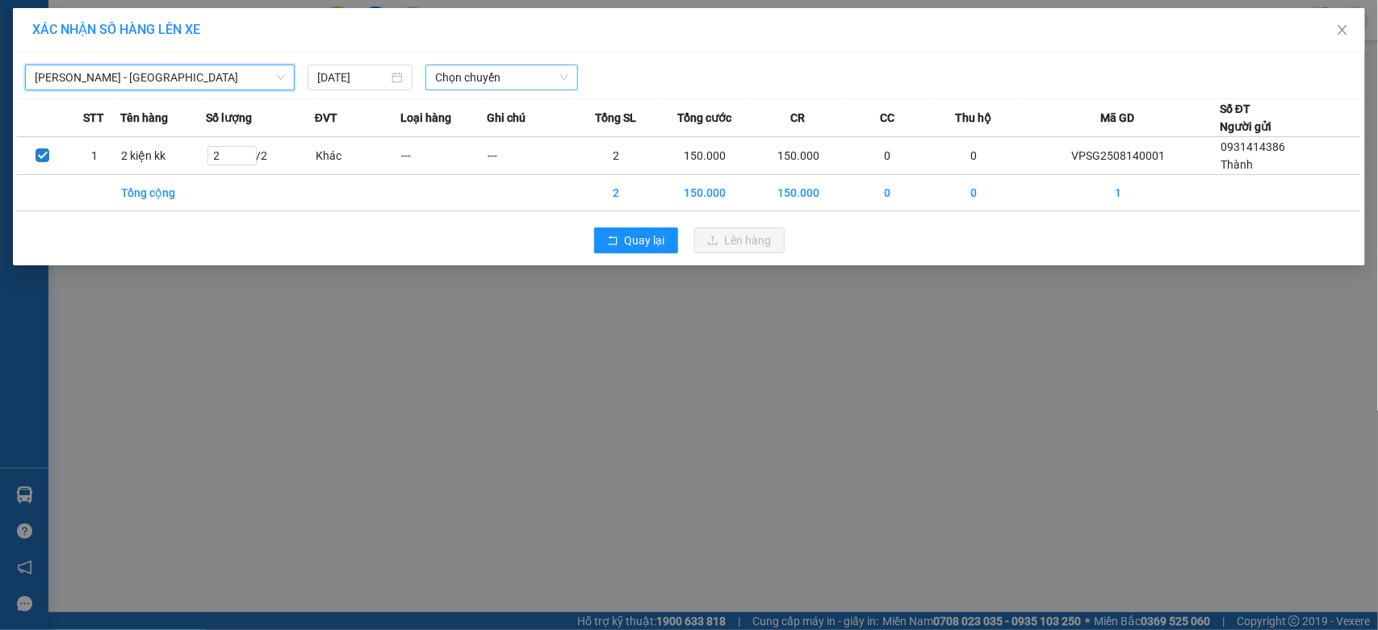
click at [470, 65] on span "Chọn chuyến" at bounding box center [501, 77] width 132 height 24
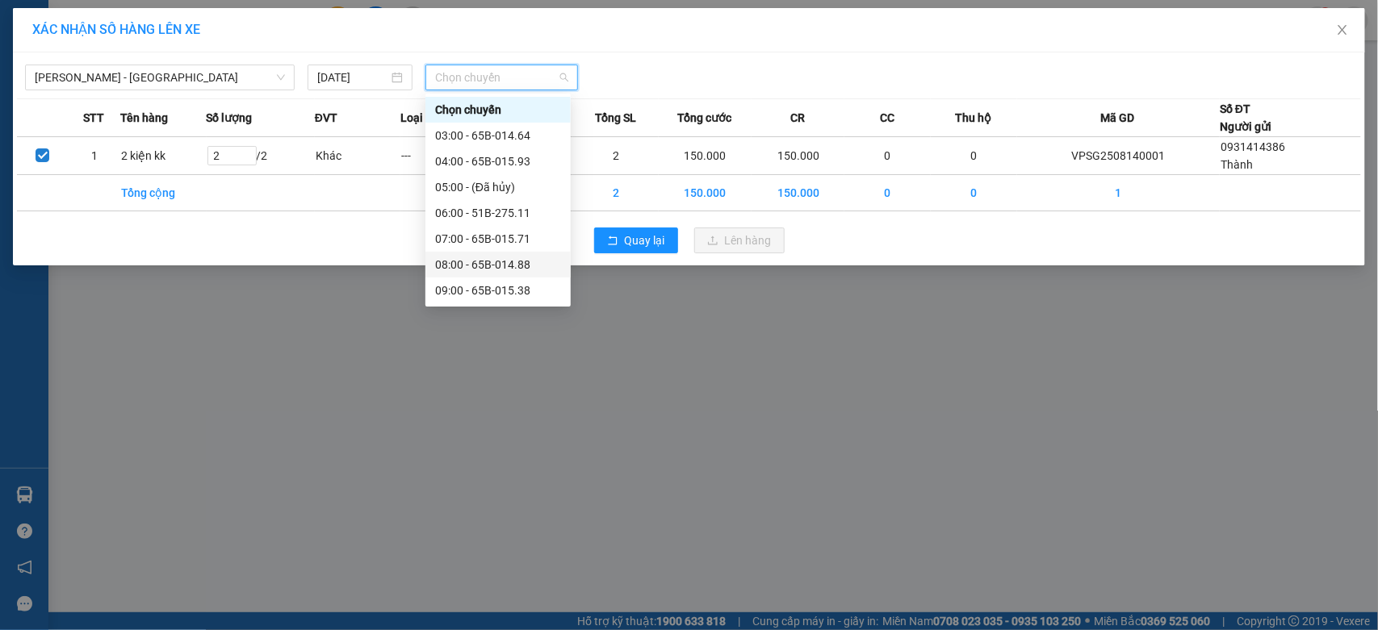
click at [488, 260] on div "08:00 - 65B-014.88" at bounding box center [498, 265] width 126 height 18
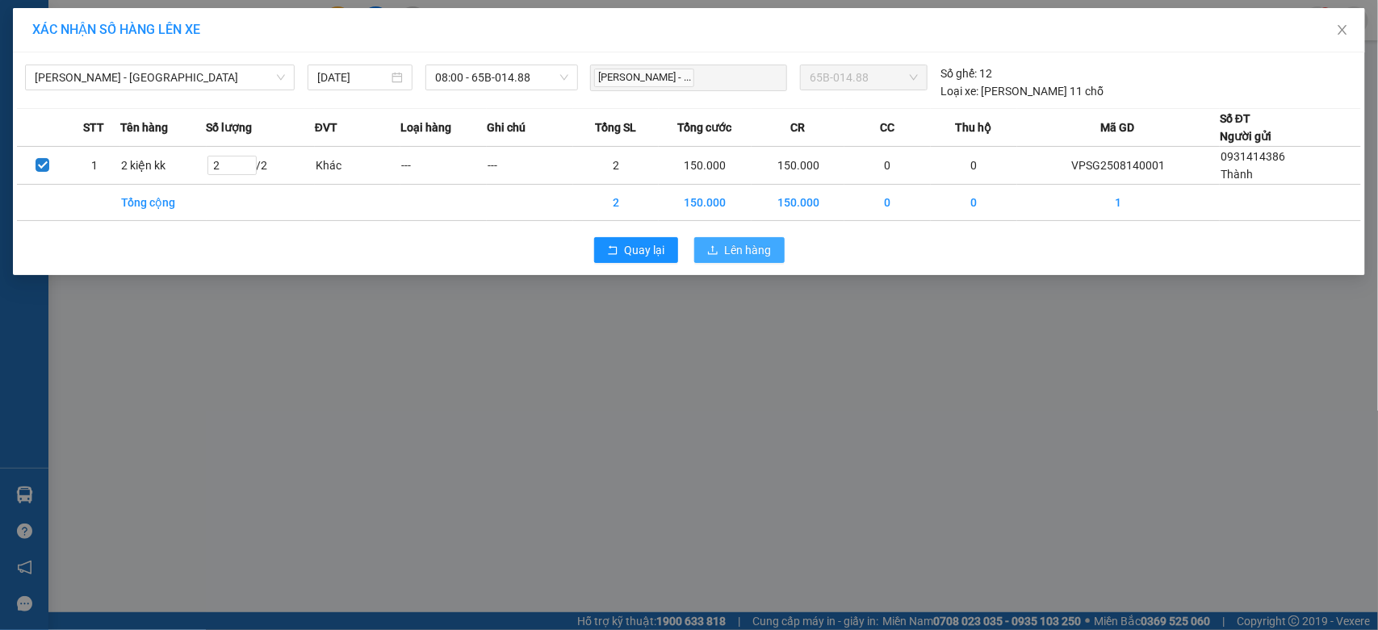
click at [711, 245] on icon "upload" at bounding box center [712, 250] width 11 height 11
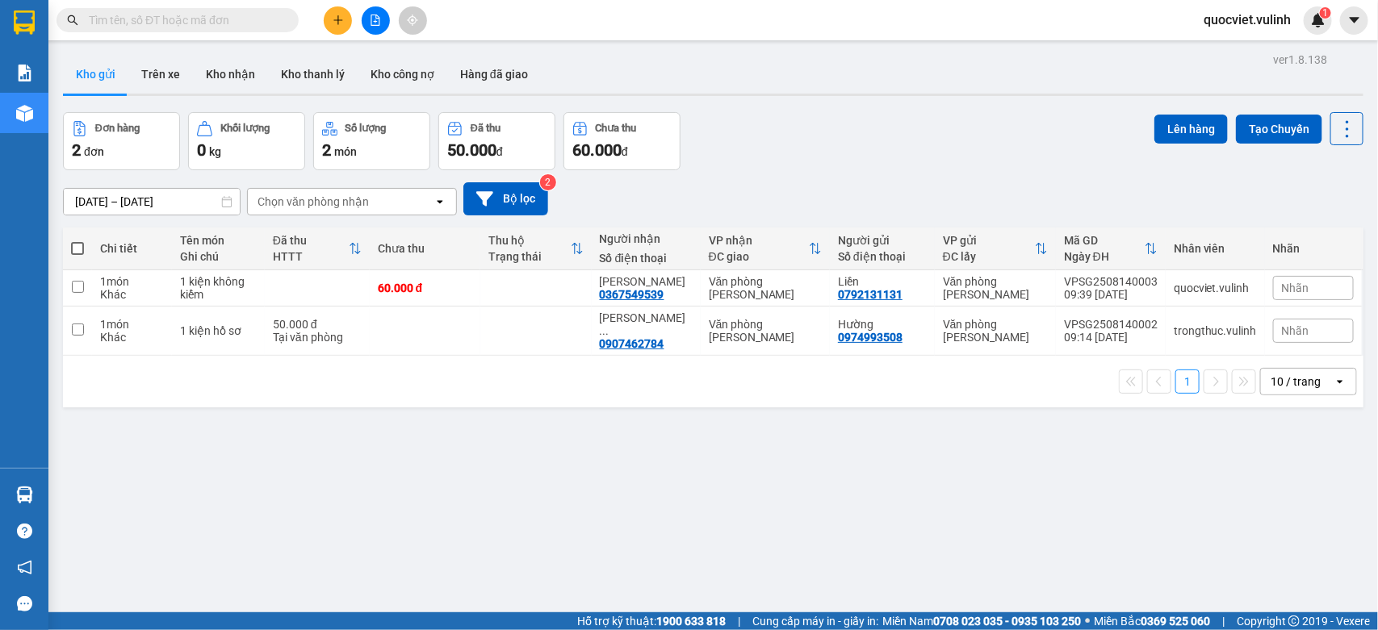
click at [614, 444] on div "ver 1.8.138 Kho gửi Trên xe Kho nhận Kho thanh lý Kho công nợ Hàng đã giao Đơn …" at bounding box center [712, 363] width 1313 height 630
click at [799, 472] on div "ver 1.8.138 Kho gửi Trên xe Kho nhận Kho thanh lý Kho công nợ Hàng đã giao Đơn …" at bounding box center [712, 363] width 1313 height 630
click at [1224, 329] on button at bounding box center [1235, 331] width 23 height 28
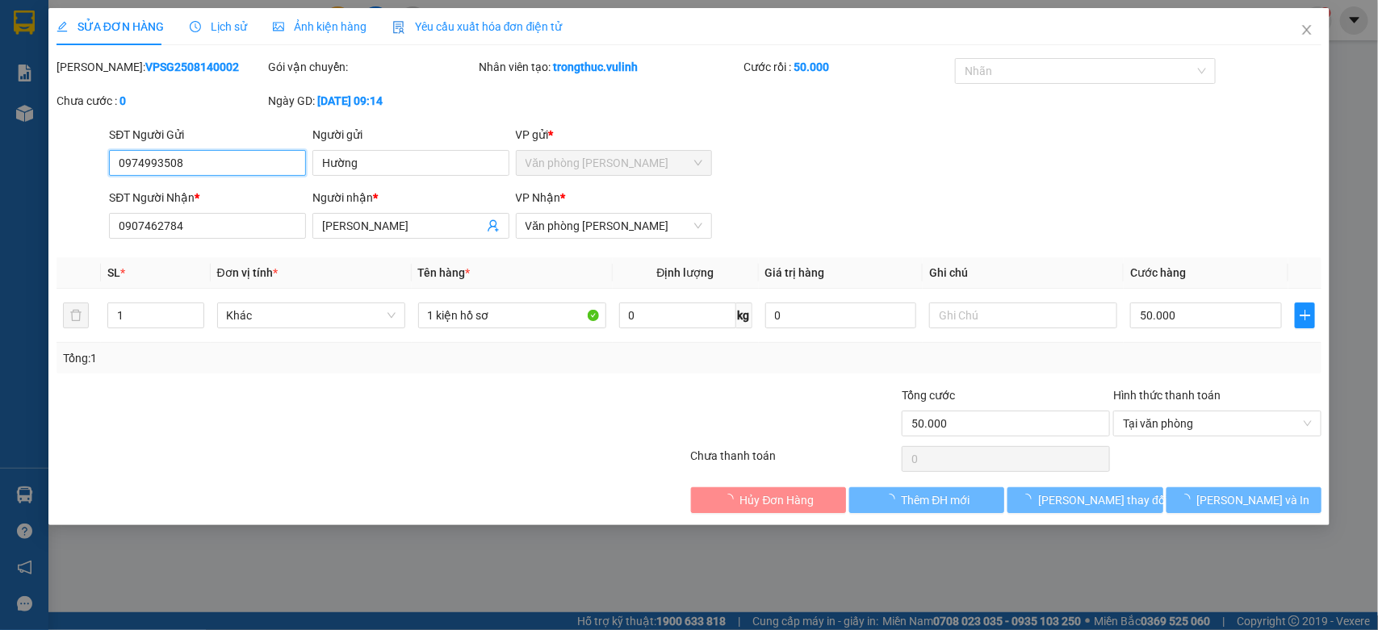
type input "0974993508"
type input "Hường"
type input "0907462784"
type input "[PERSON_NAME]"
type input "50.000"
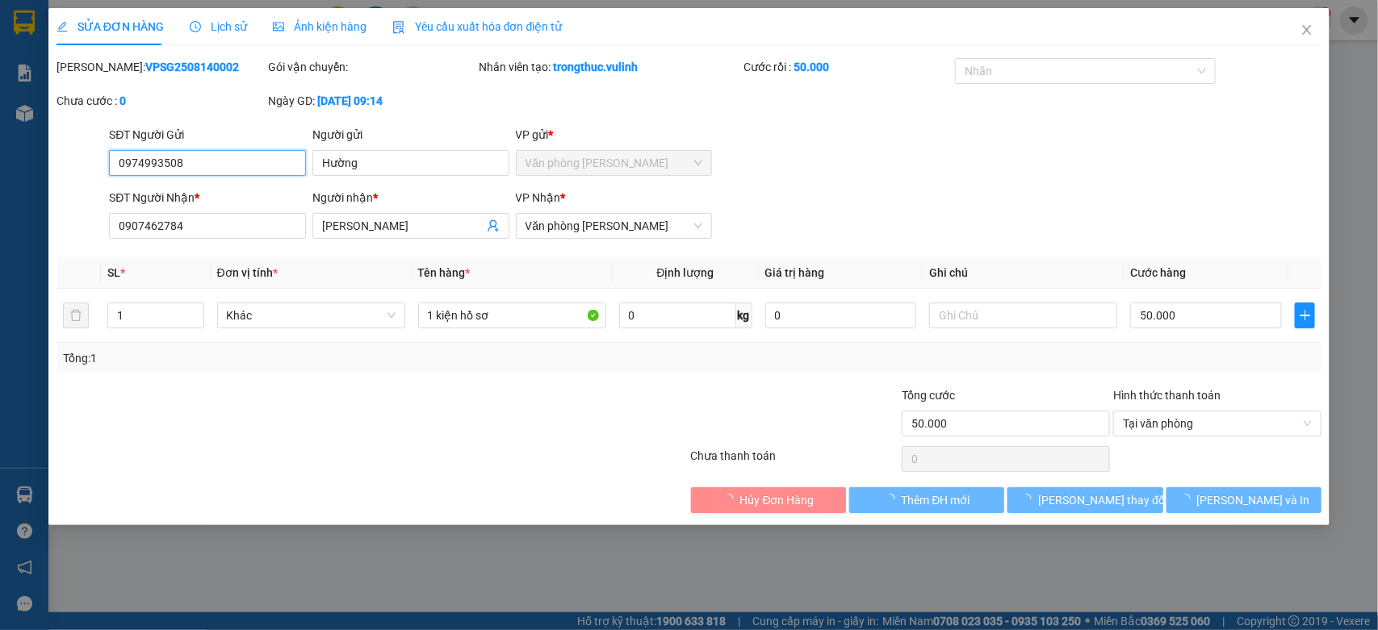
click at [257, 156] on input "0974993508" at bounding box center [207, 163] width 197 height 26
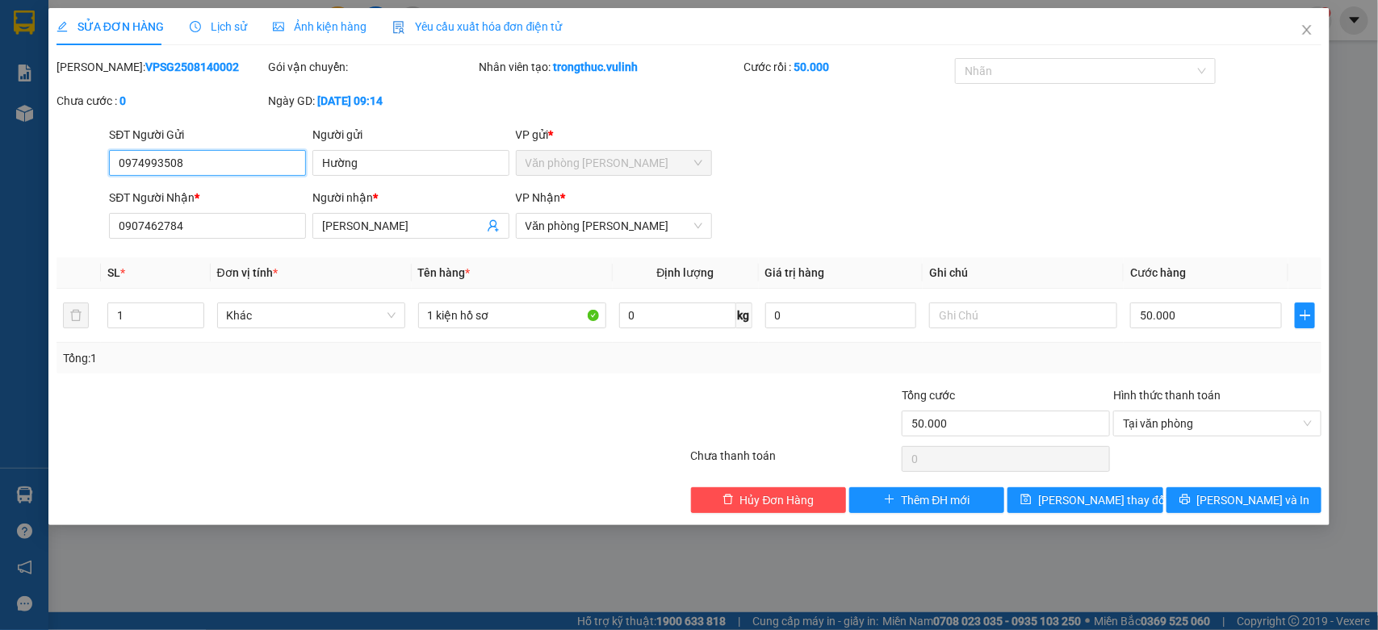
click at [257, 156] on input "0974993508" at bounding box center [207, 163] width 197 height 26
click at [384, 174] on input "Hường" at bounding box center [410, 163] width 197 height 26
click at [379, 228] on input "[PERSON_NAME]" at bounding box center [402, 226] width 161 height 18
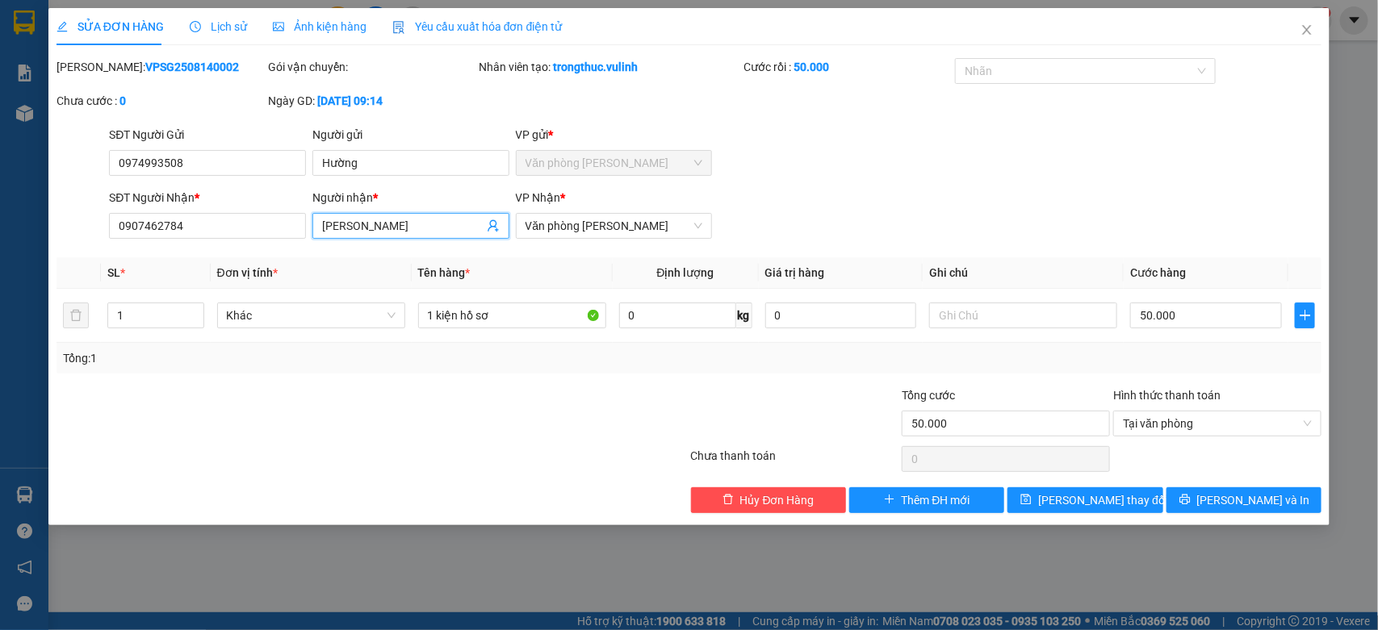
click at [379, 228] on input "[PERSON_NAME]" at bounding box center [402, 226] width 161 height 18
click at [175, 220] on input "0907462784" at bounding box center [207, 226] width 197 height 26
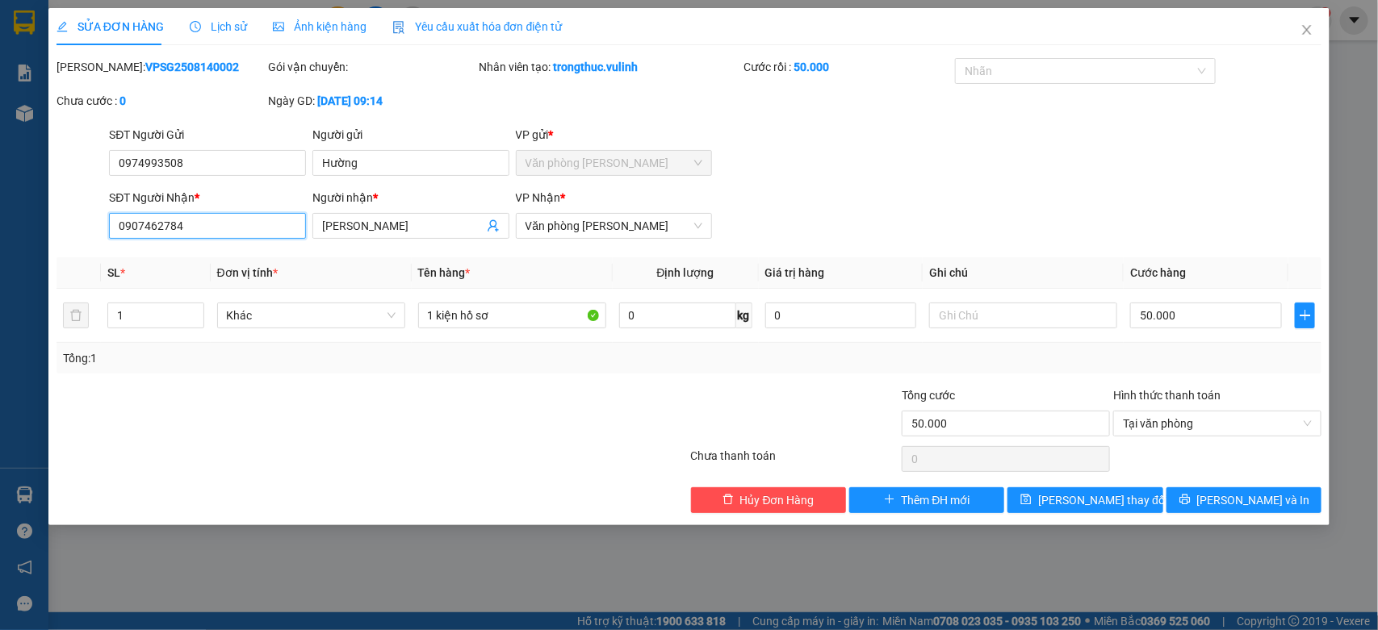
click at [211, 236] on input "0907462784" at bounding box center [207, 226] width 197 height 26
click at [211, 228] on input "0907462784" at bounding box center [207, 226] width 197 height 26
click at [1296, 35] on span "Close" at bounding box center [1306, 30] width 45 height 45
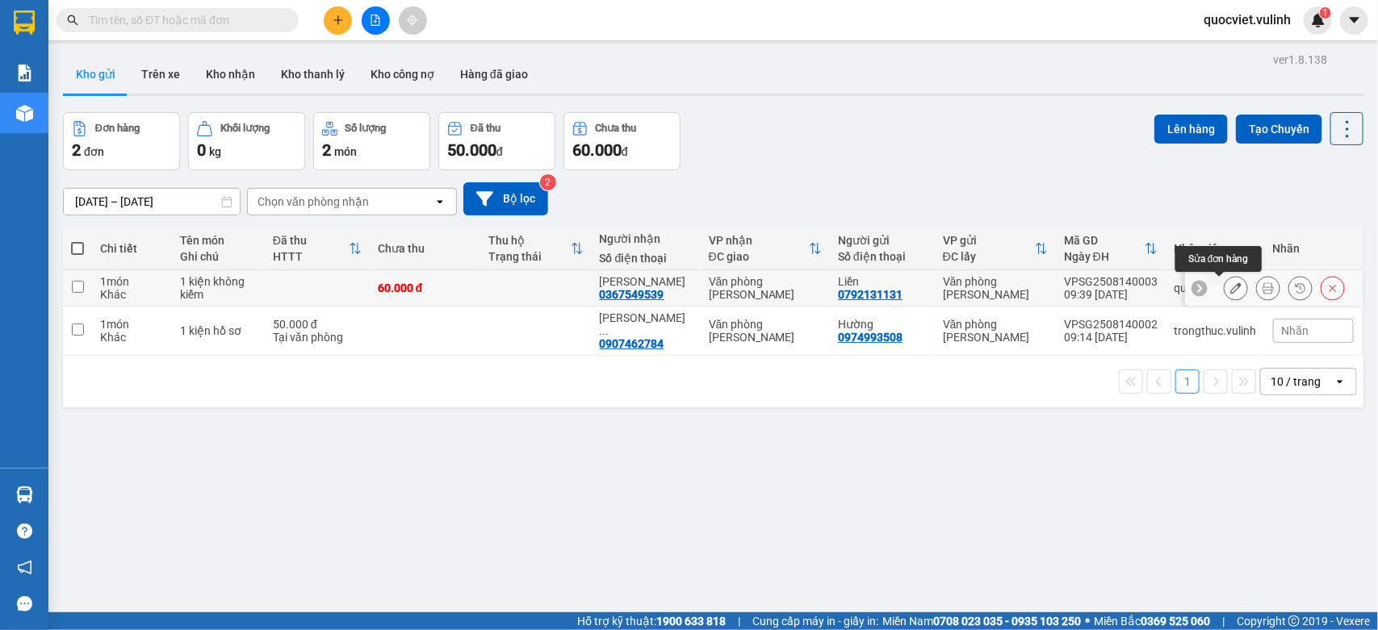
click at [1230, 285] on icon at bounding box center [1235, 287] width 11 height 11
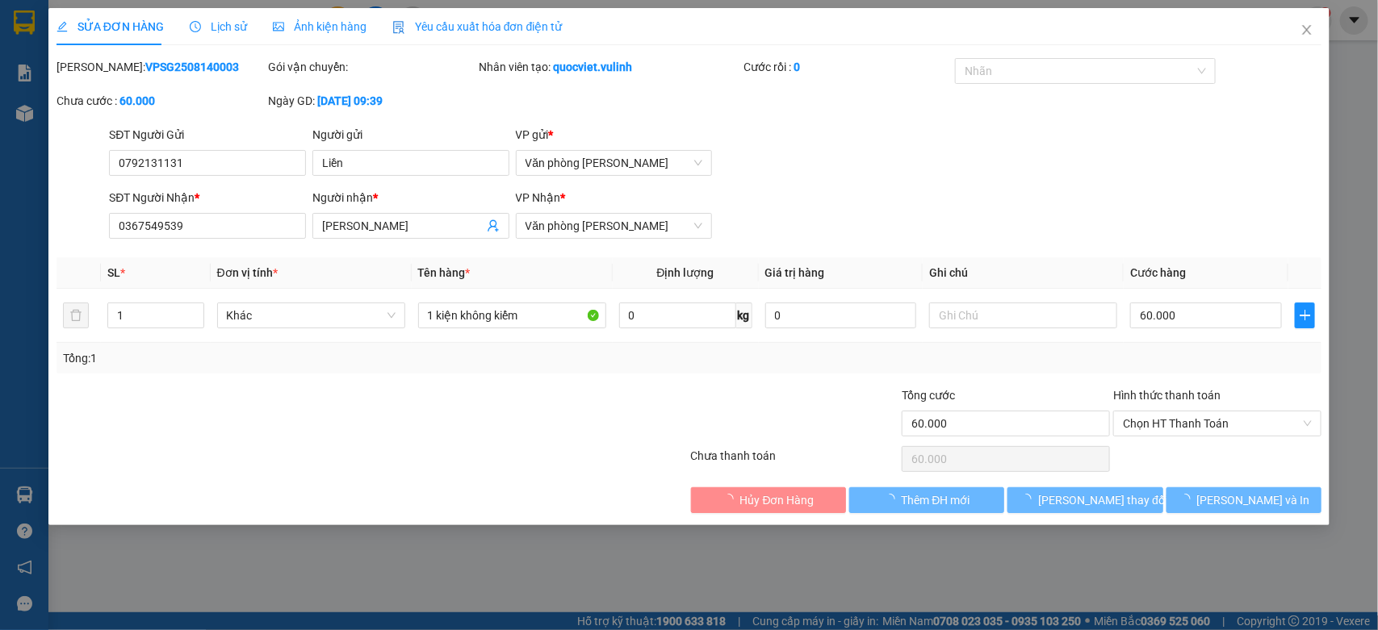
type input "0792131131"
type input "Liền"
type input "0367549539"
type input "[PERSON_NAME]"
type input "60.000"
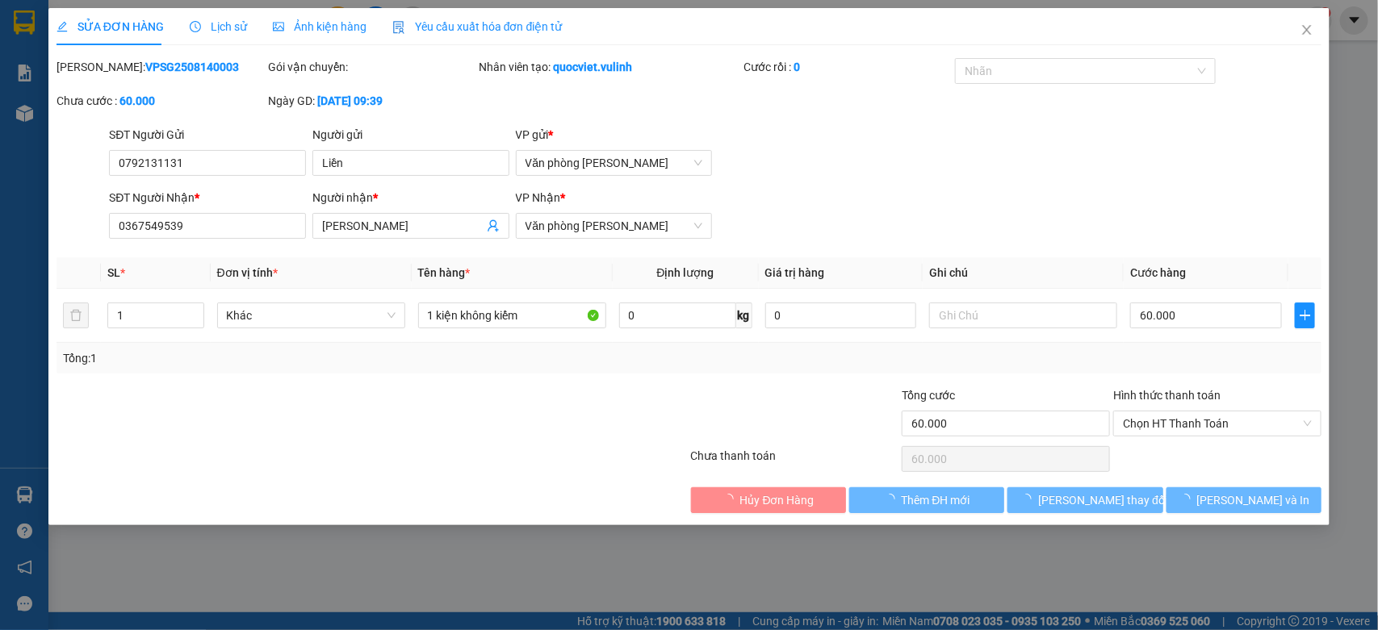
type input "60.000"
click at [203, 169] on input "0792131131" at bounding box center [207, 163] width 197 height 26
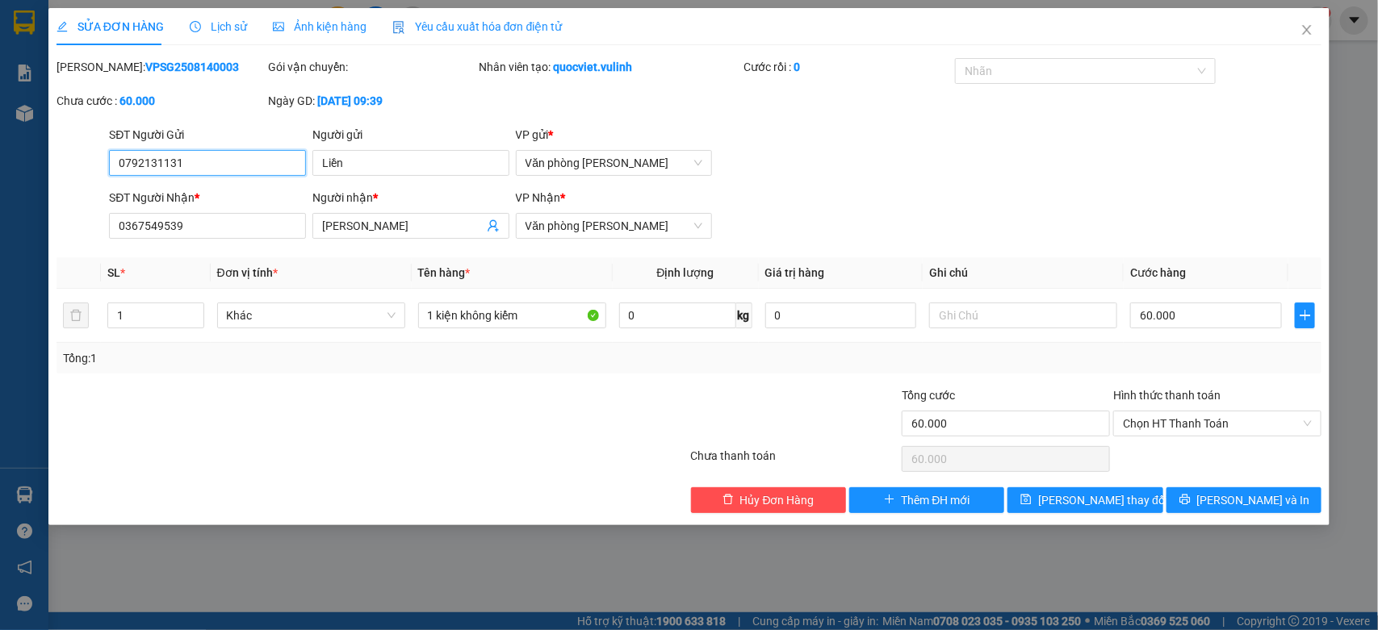
click at [203, 169] on input "0792131131" at bounding box center [207, 163] width 197 height 26
click at [358, 174] on input "Liền" at bounding box center [410, 163] width 197 height 26
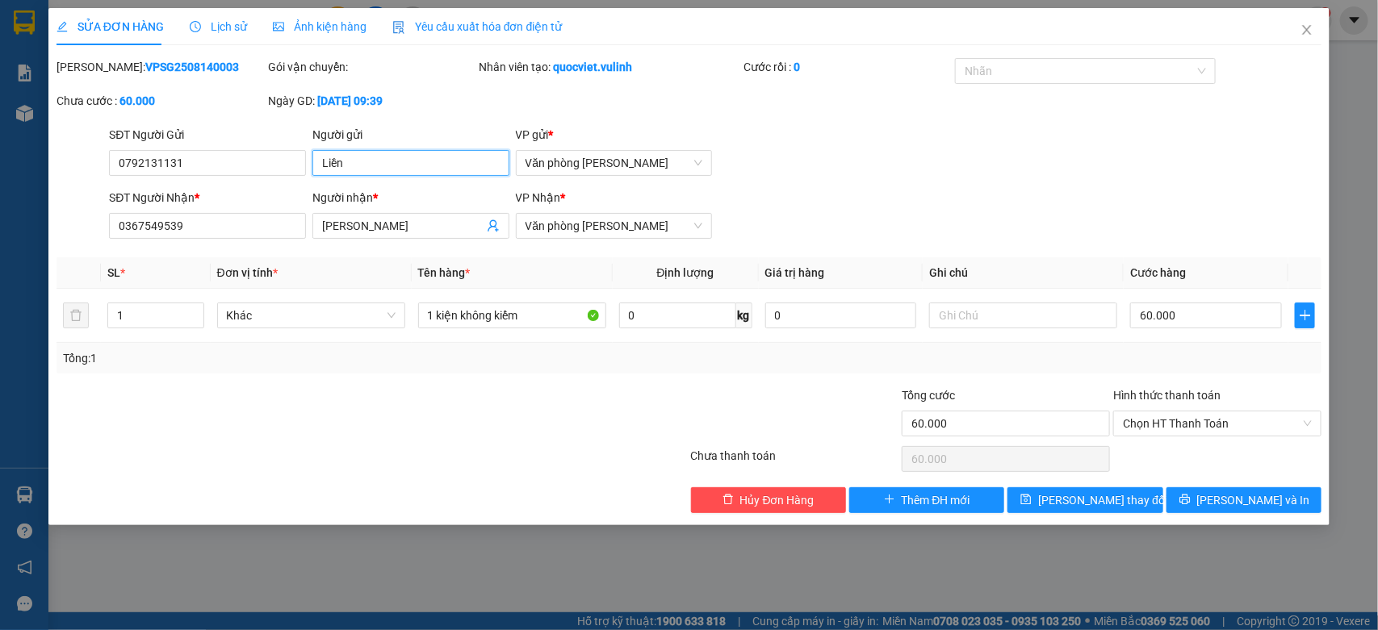
click at [358, 174] on input "Liền" at bounding box center [410, 163] width 197 height 26
click at [389, 226] on input "[PERSON_NAME]" at bounding box center [402, 226] width 161 height 18
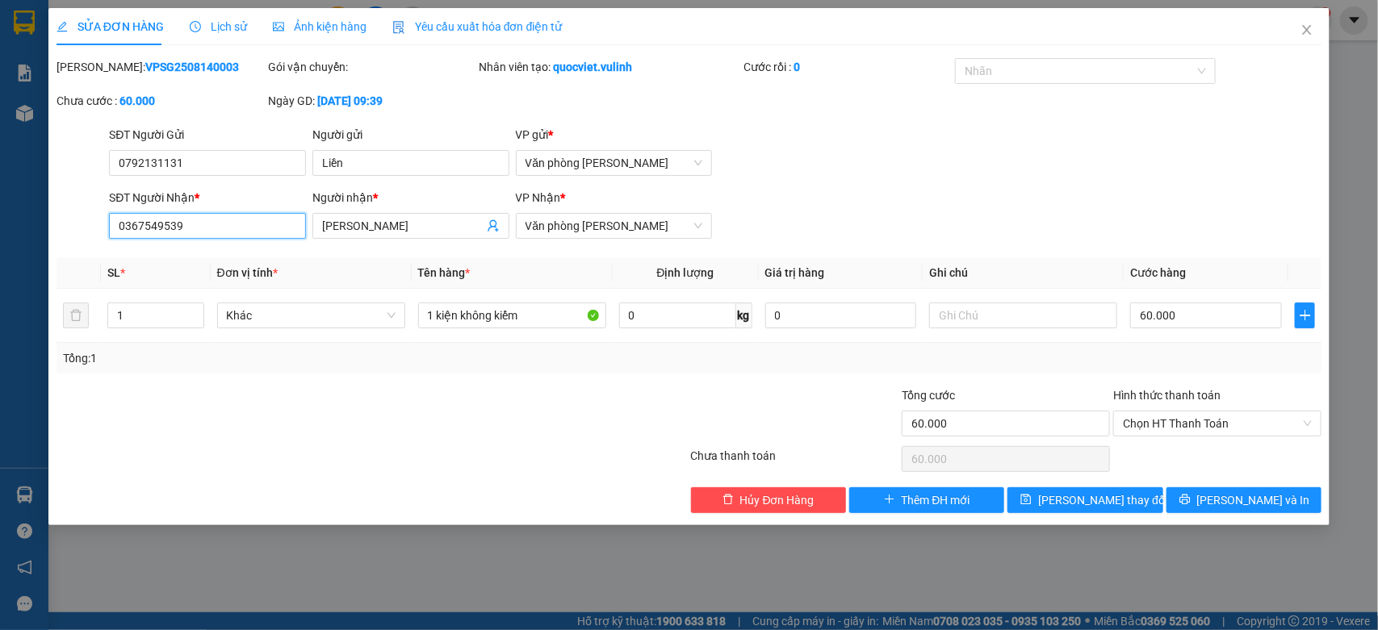
click at [223, 215] on input "0367549539" at bounding box center [207, 226] width 197 height 26
drag, startPoint x: 1300, startPoint y: 44, endPoint x: 730, endPoint y: 4, distance: 571.2
click at [1302, 44] on span "Close" at bounding box center [1306, 30] width 45 height 45
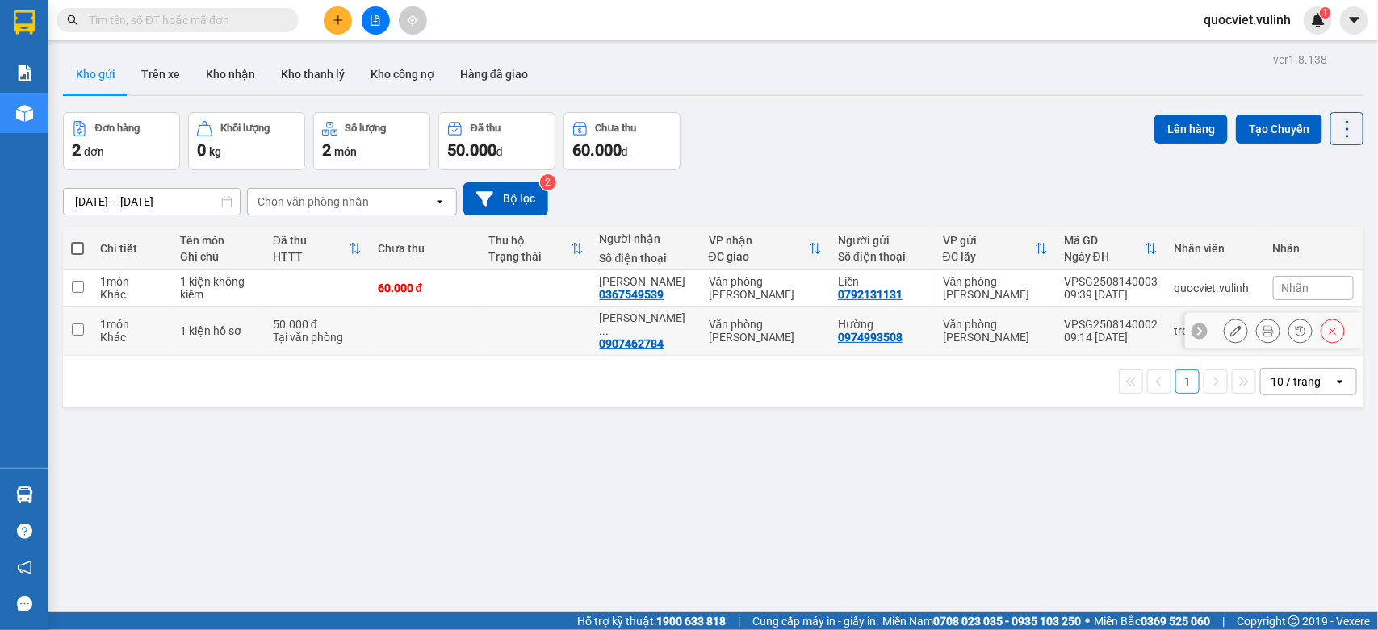
click at [86, 313] on td at bounding box center [77, 331] width 29 height 49
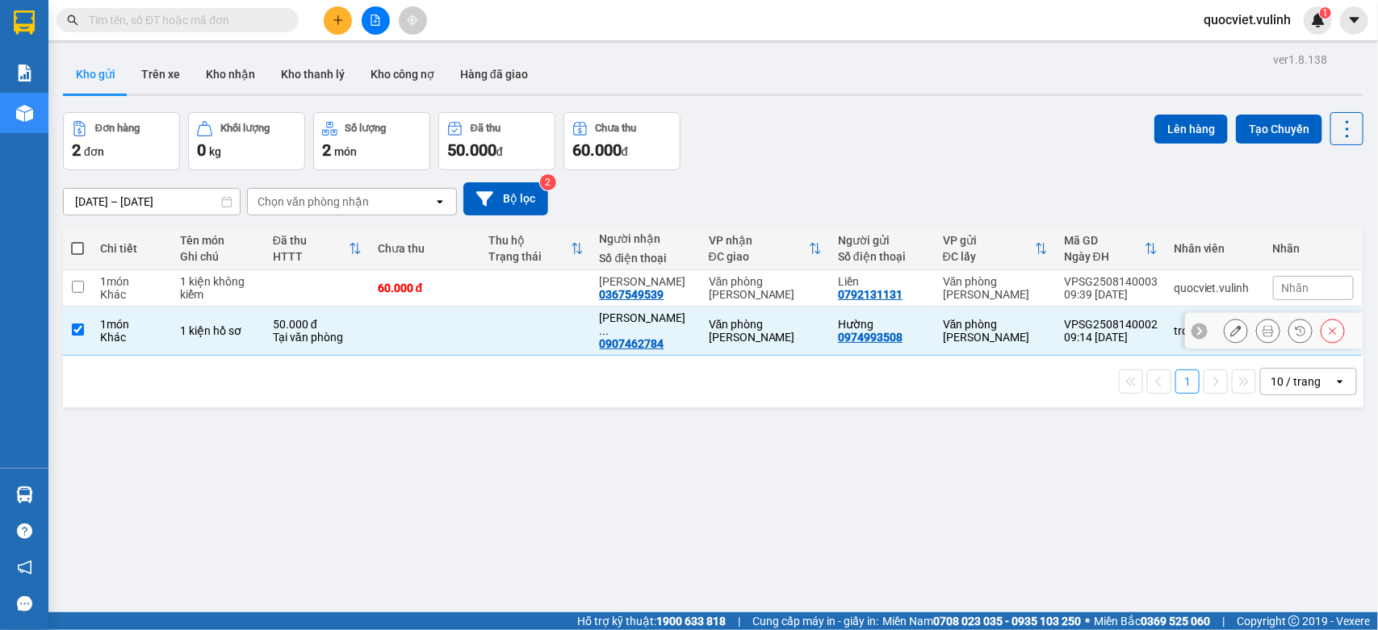
checkbox input "true"
click at [89, 283] on td at bounding box center [77, 288] width 29 height 36
checkbox input "true"
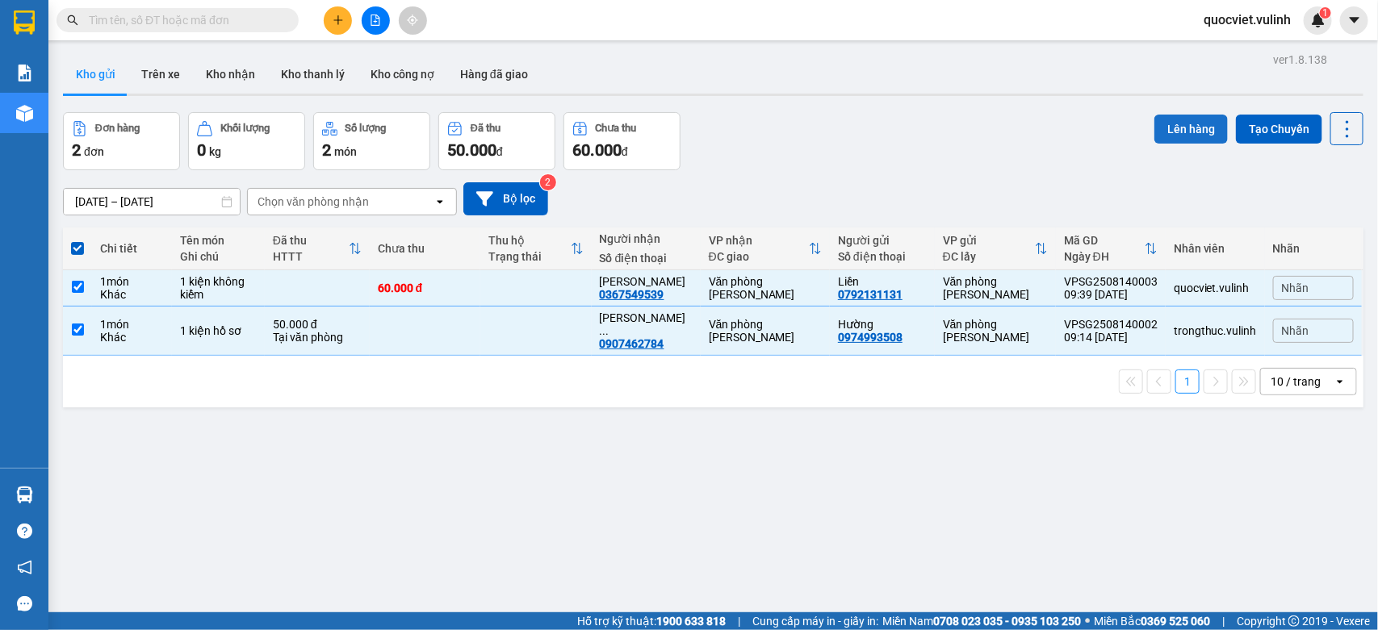
click at [1172, 137] on button "Lên hàng" at bounding box center [1190, 129] width 73 height 29
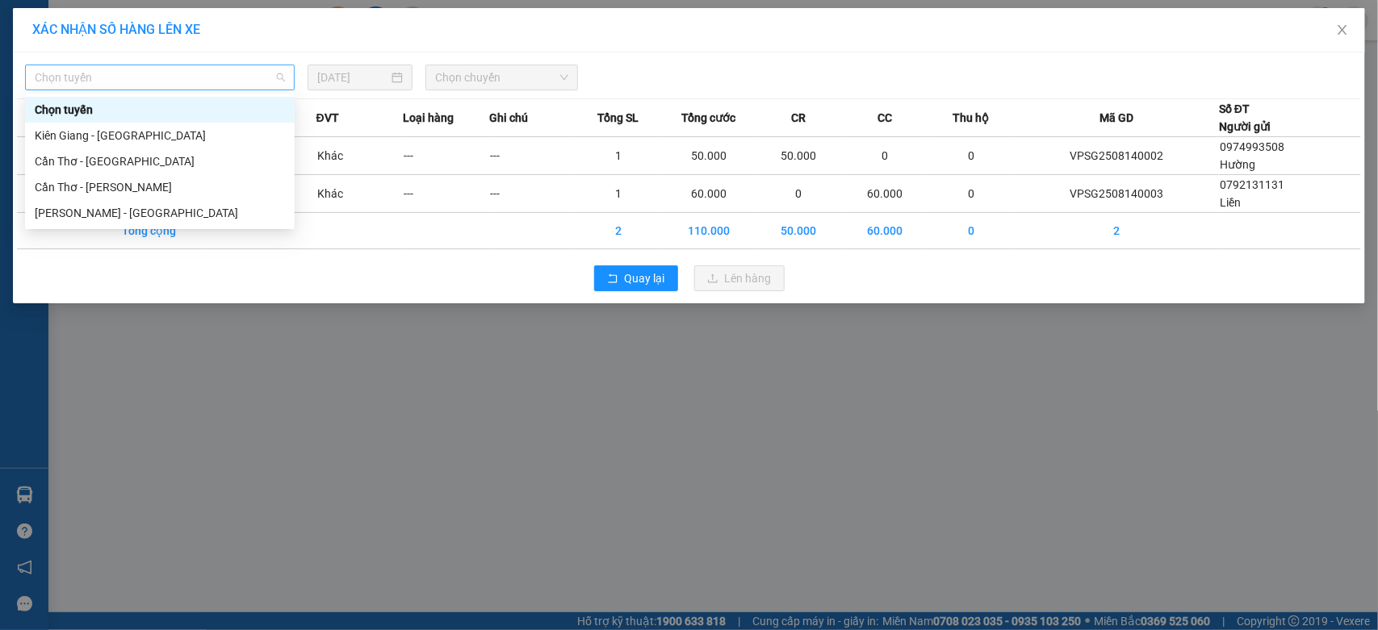
click at [82, 74] on span "Chọn tuyến" at bounding box center [160, 77] width 250 height 24
click at [66, 206] on div "[PERSON_NAME] - [GEOGRAPHIC_DATA]" at bounding box center [160, 213] width 250 height 18
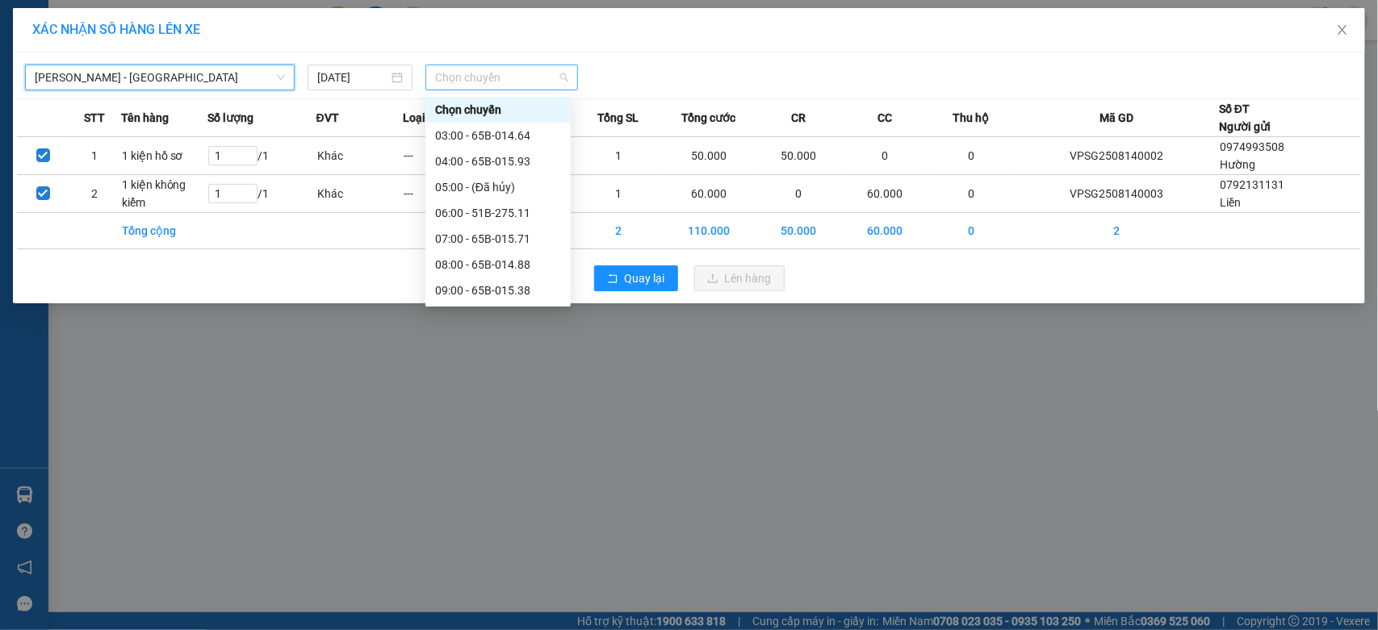
click at [551, 78] on span "Chọn chuyến" at bounding box center [501, 77] width 132 height 24
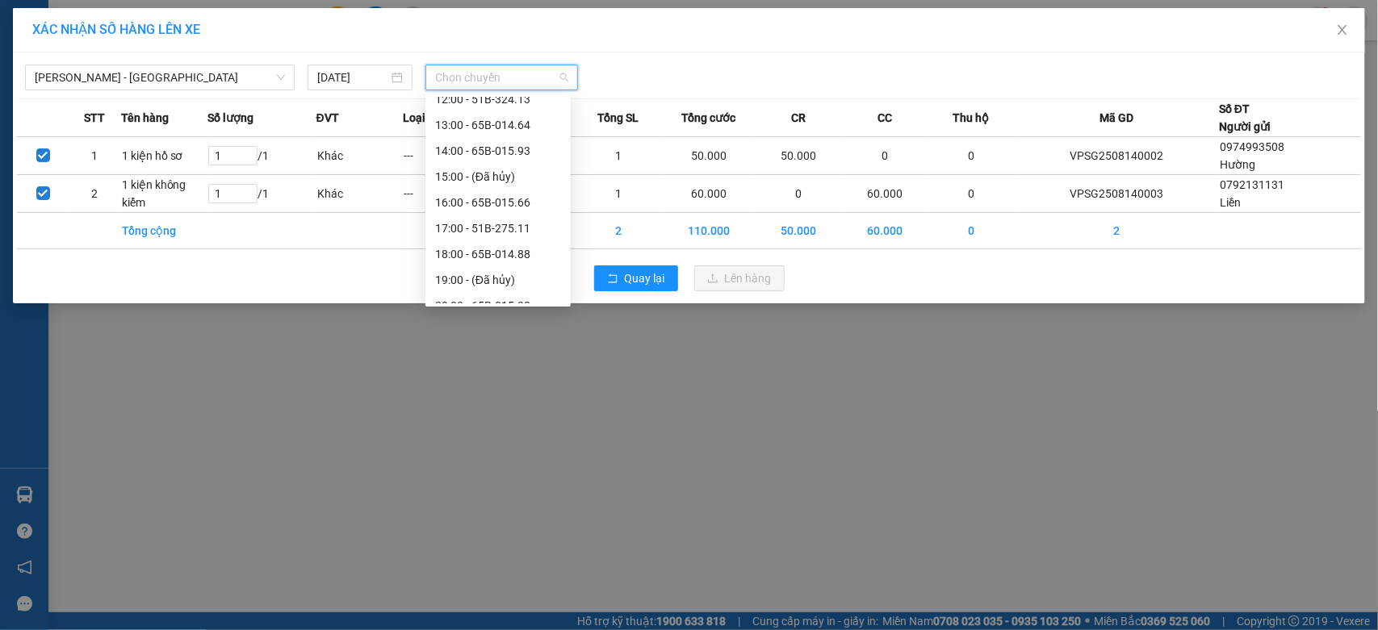
scroll to position [134, 0]
click at [511, 179] on div "10:00 - 51B-292.04" at bounding box center [498, 183] width 126 height 18
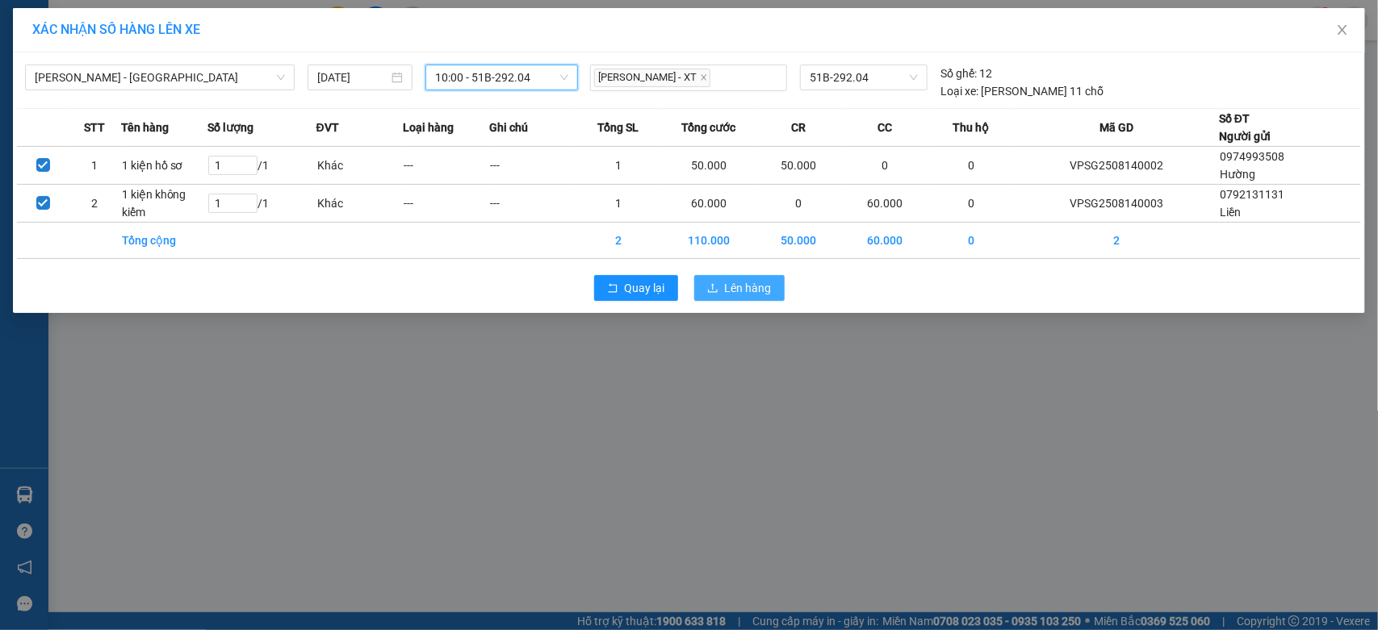
click at [748, 287] on span "Lên hàng" at bounding box center [748, 288] width 47 height 18
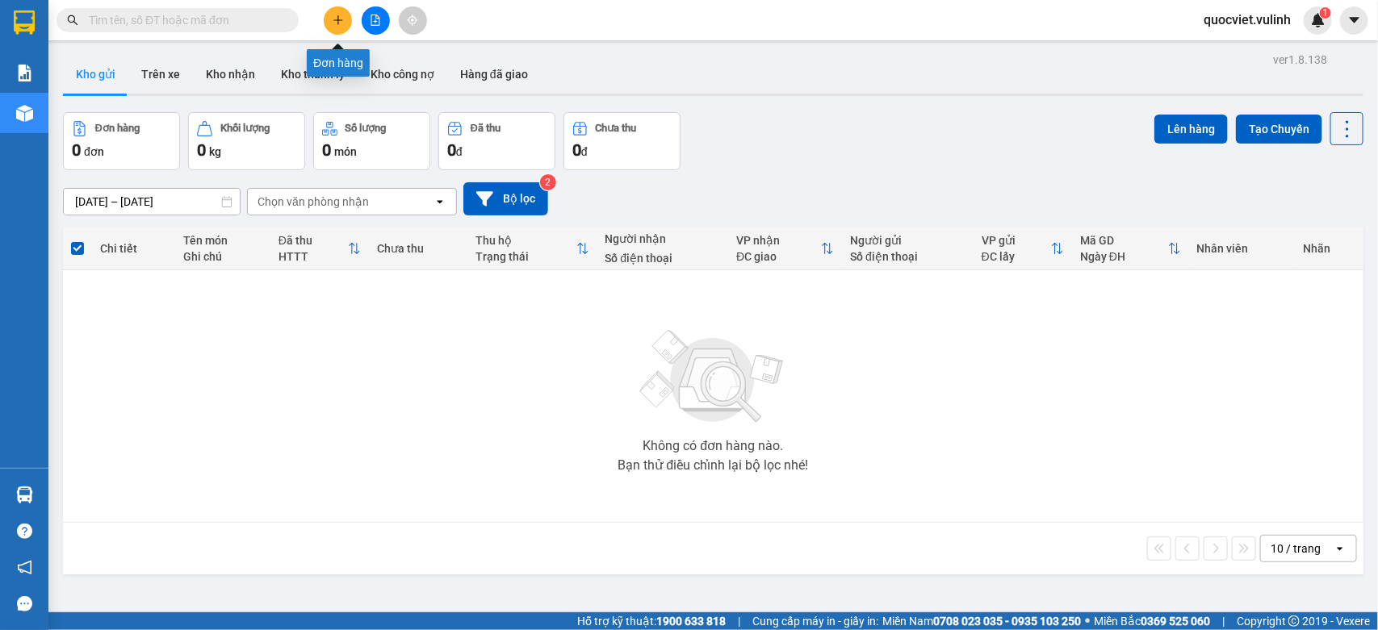
click at [331, 26] on button at bounding box center [338, 20] width 28 height 28
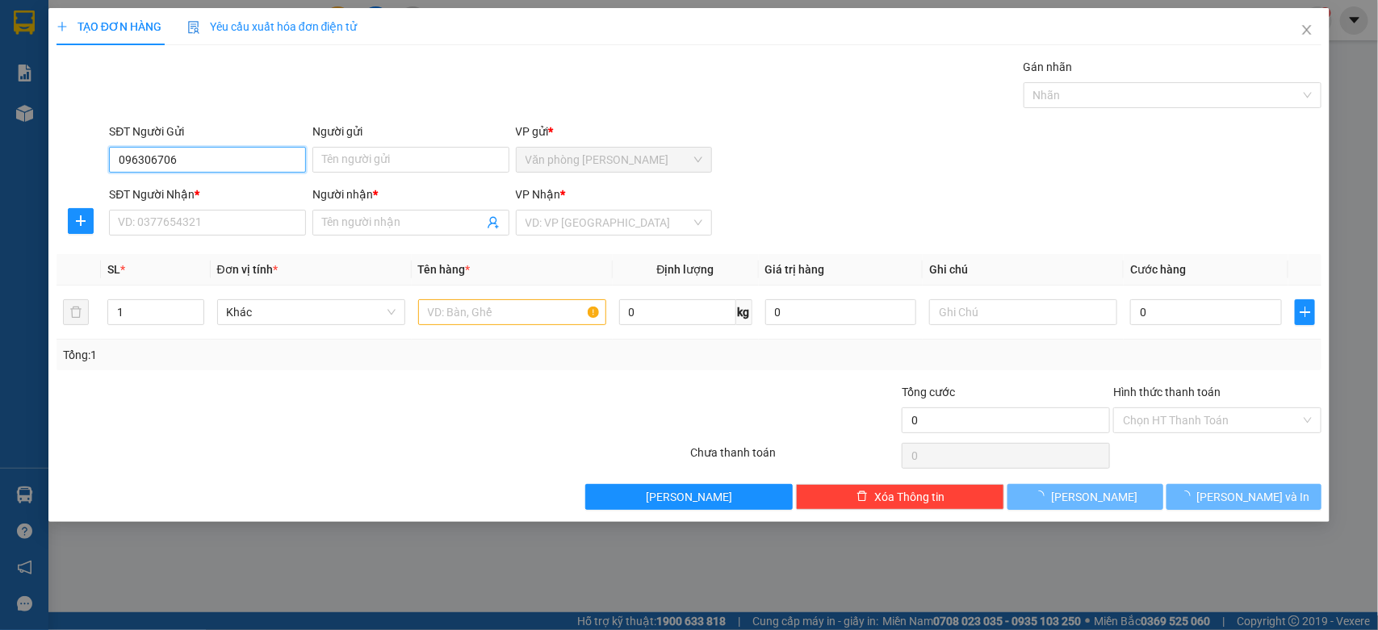
type input "0963067067"
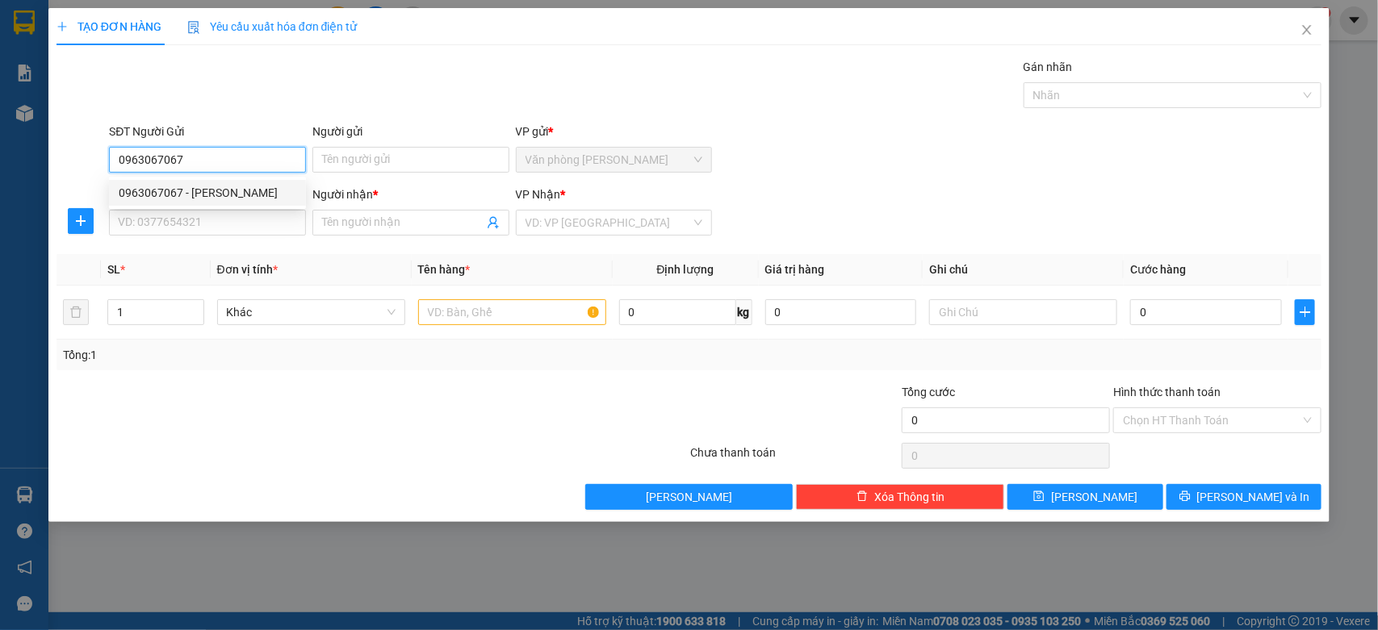
click at [235, 199] on div "0963067067 - [PERSON_NAME]" at bounding box center [208, 193] width 178 height 18
type input "Hòa Sg"
type input "0888656655"
type input "Khoa"
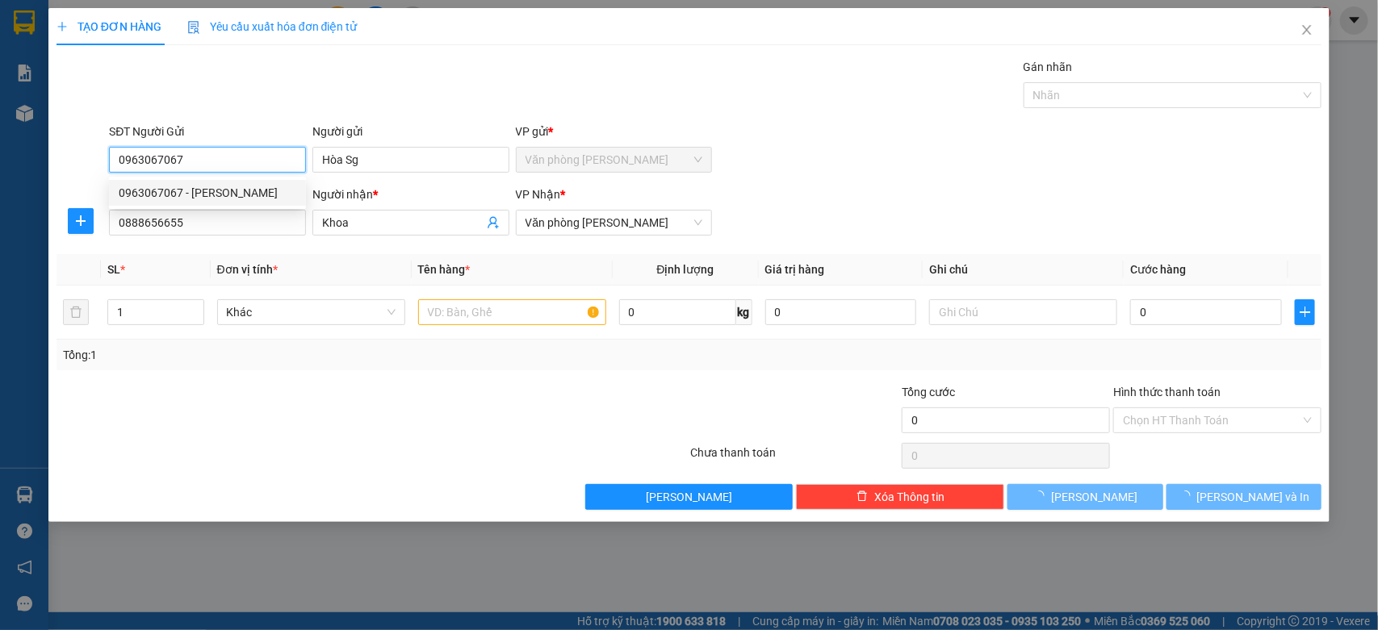
type input "60.000"
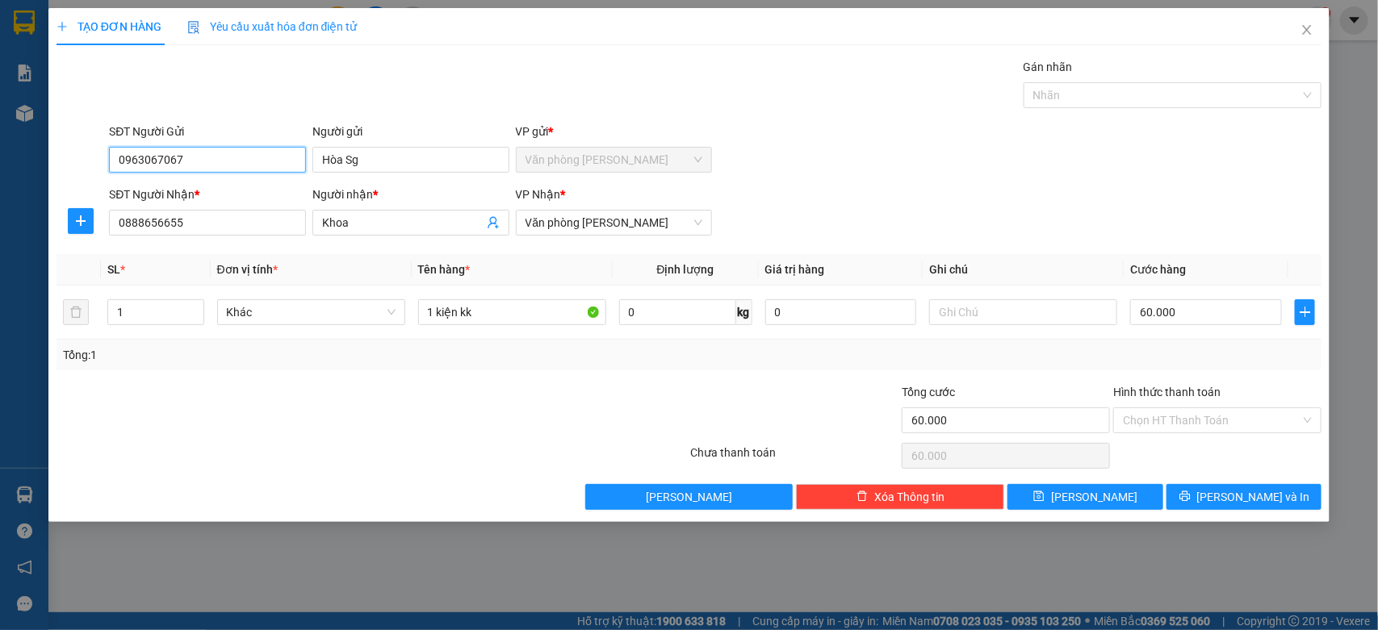
type input "0963067067"
click at [1221, 471] on div "Chọn HT Thanh Toán" at bounding box center [1216, 456] width 211 height 32
click at [1227, 493] on button "[PERSON_NAME] và In" at bounding box center [1243, 497] width 155 height 26
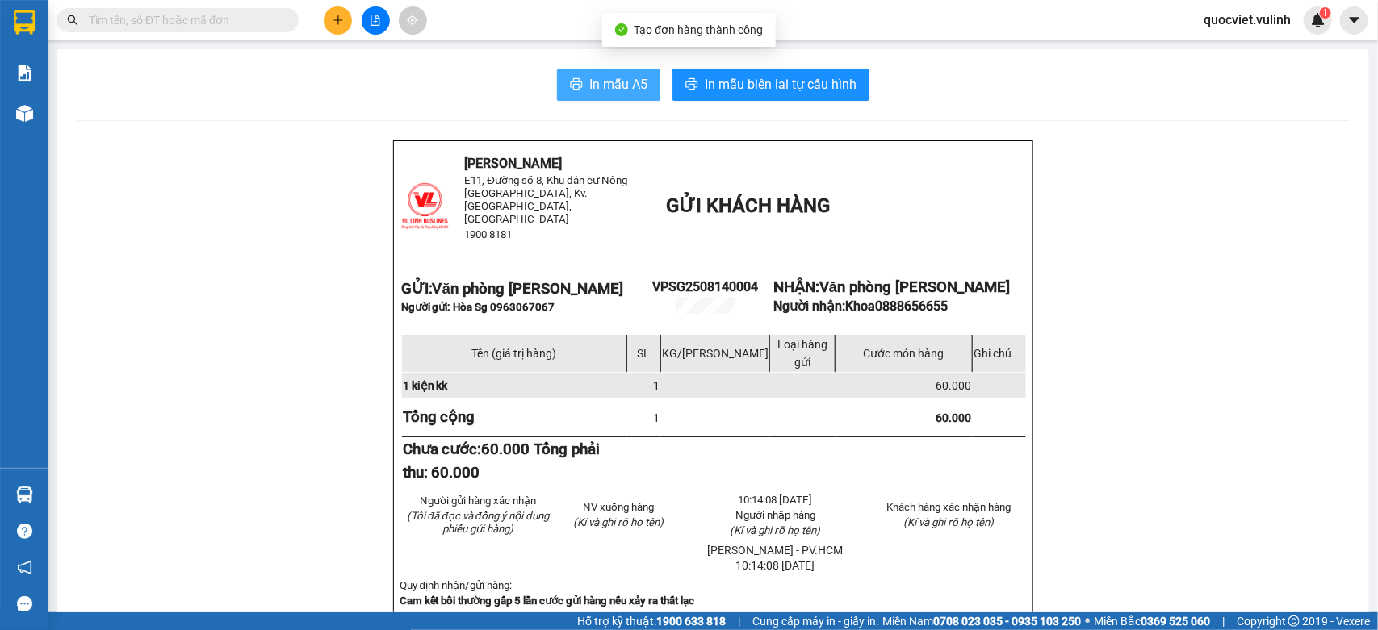
click at [626, 94] on span "In mẫu A5" at bounding box center [618, 84] width 58 height 20
click at [340, 15] on icon "plus" at bounding box center [338, 20] width 11 height 11
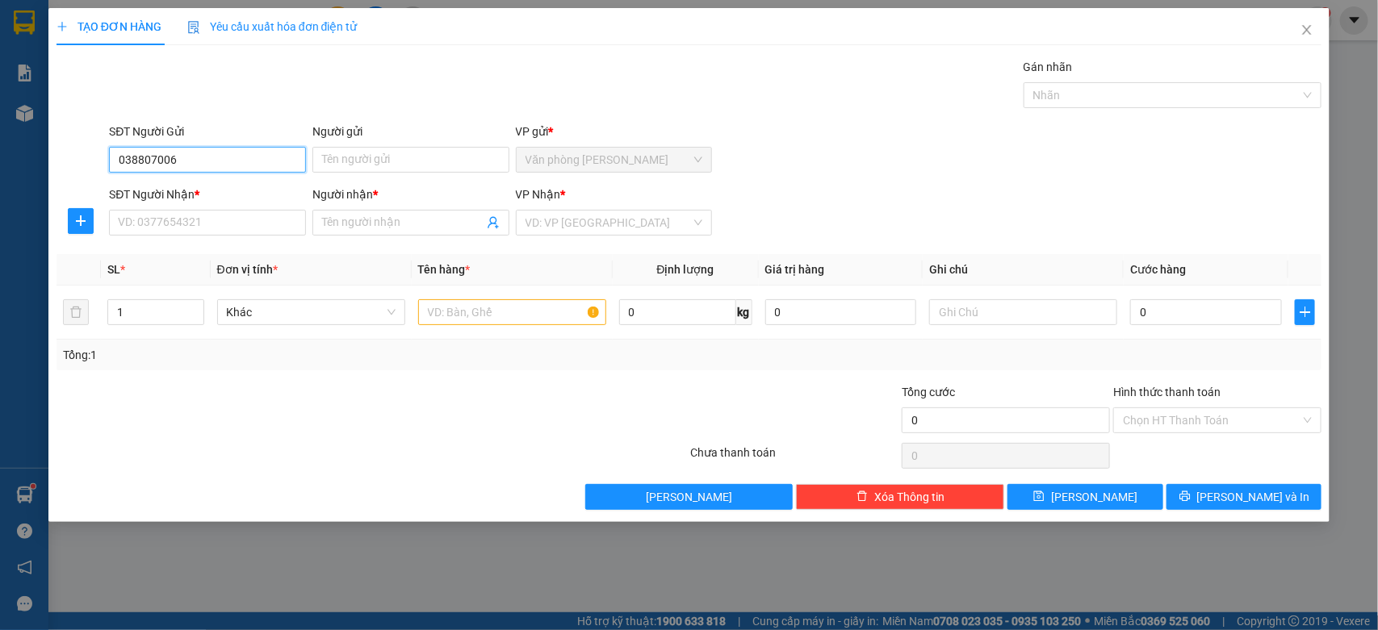
type input "0388070062"
click at [230, 190] on div "0388070062 - Chị Thảo" at bounding box center [208, 193] width 178 height 18
type input "Chị Thảo"
type input "0965246124"
type input "Quốc Bửu"
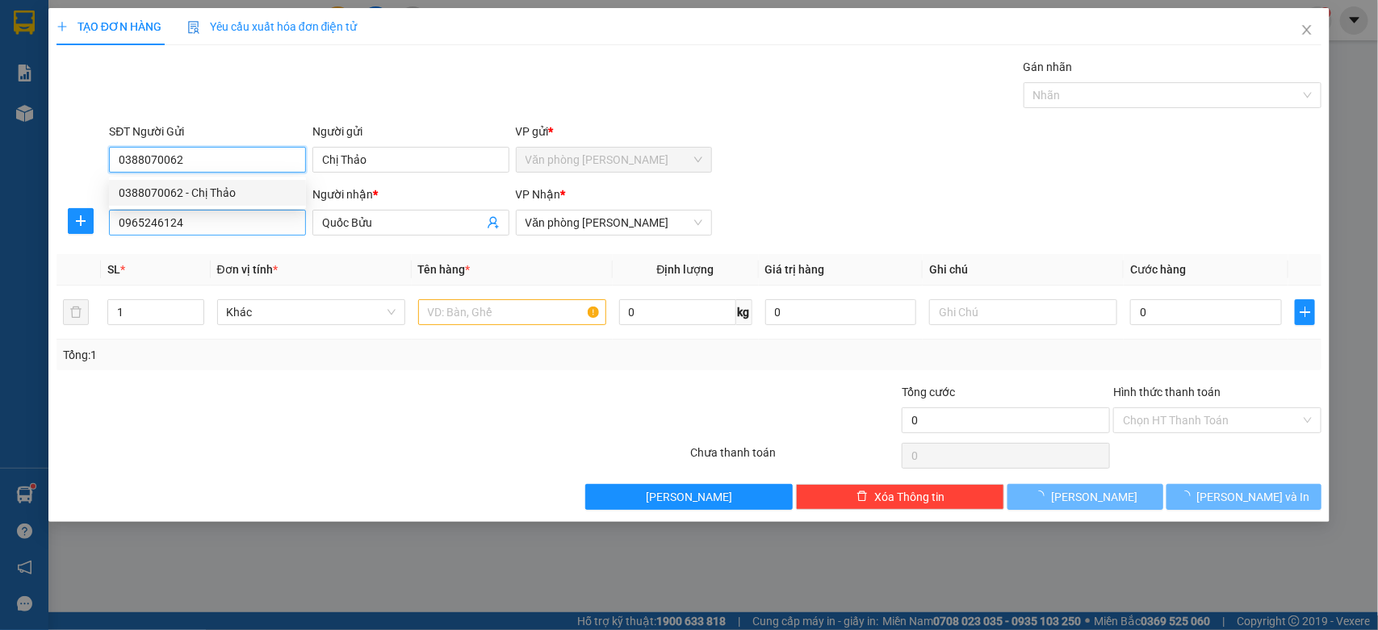
type input "70.000"
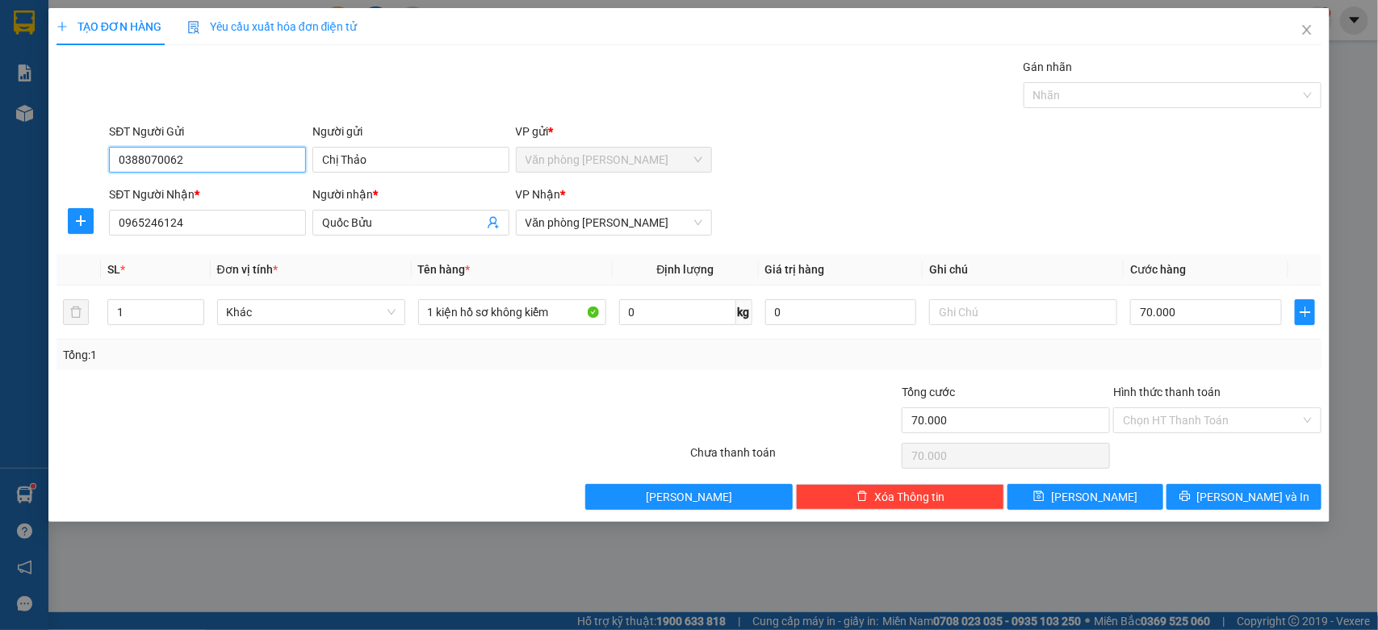
type input "0388070062"
drag, startPoint x: 0, startPoint y: 192, endPoint x: 0, endPoint y: 176, distance: 16.1
click at [0, 176] on div "TẠO ĐƠN HÀNG Yêu cầu xuất hóa đơn điện tử Transit Pickup Surcharge Ids Transit …" at bounding box center [689, 315] width 1378 height 630
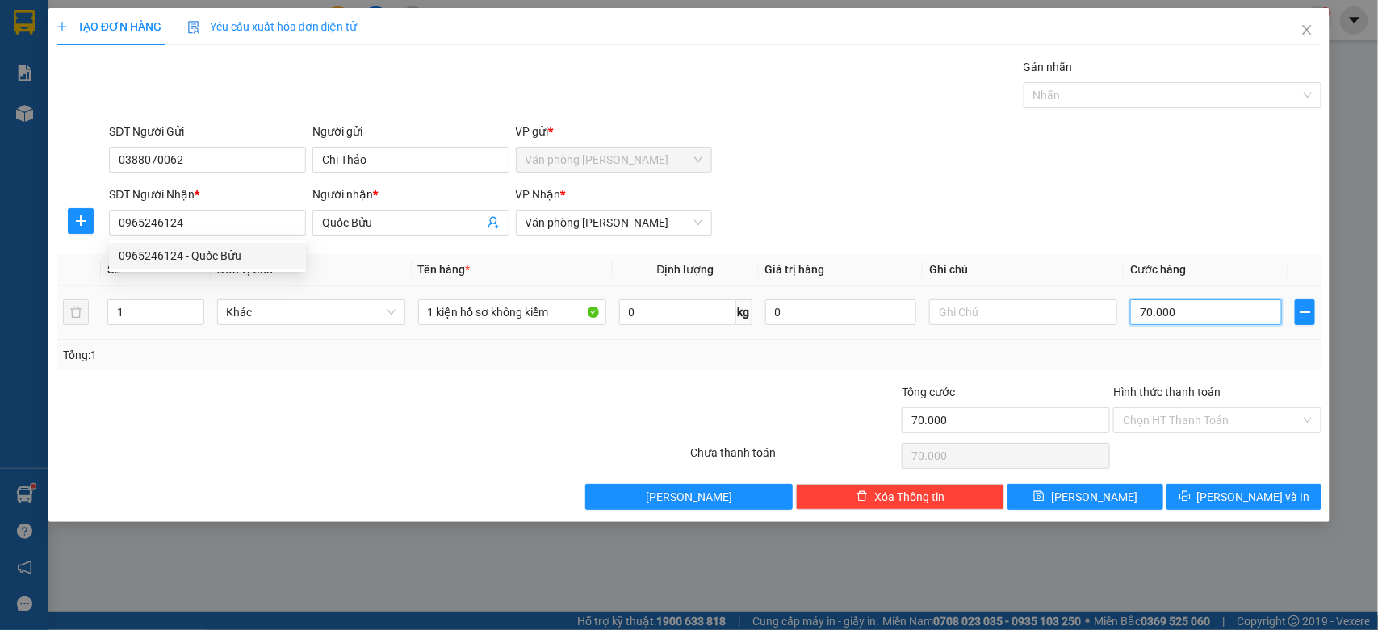
click at [1223, 304] on input "70.000" at bounding box center [1206, 312] width 152 height 26
type input "6"
type input "60"
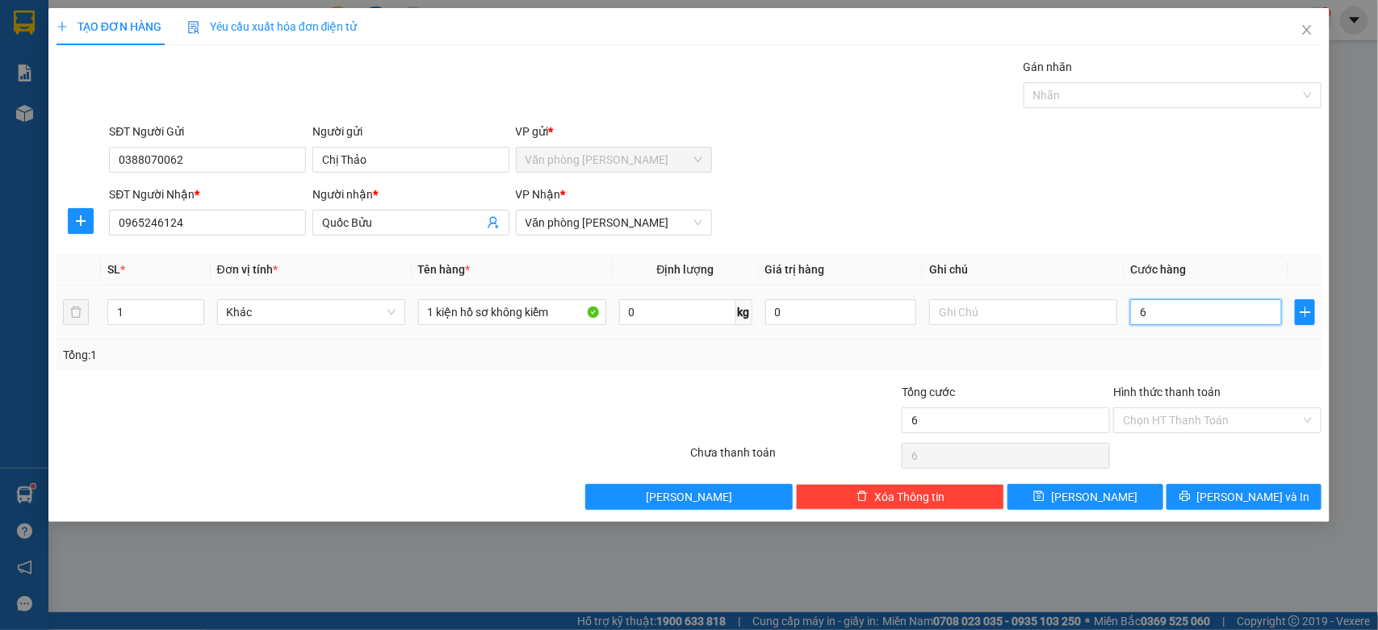
type input "60"
type input "600"
type input "6.000"
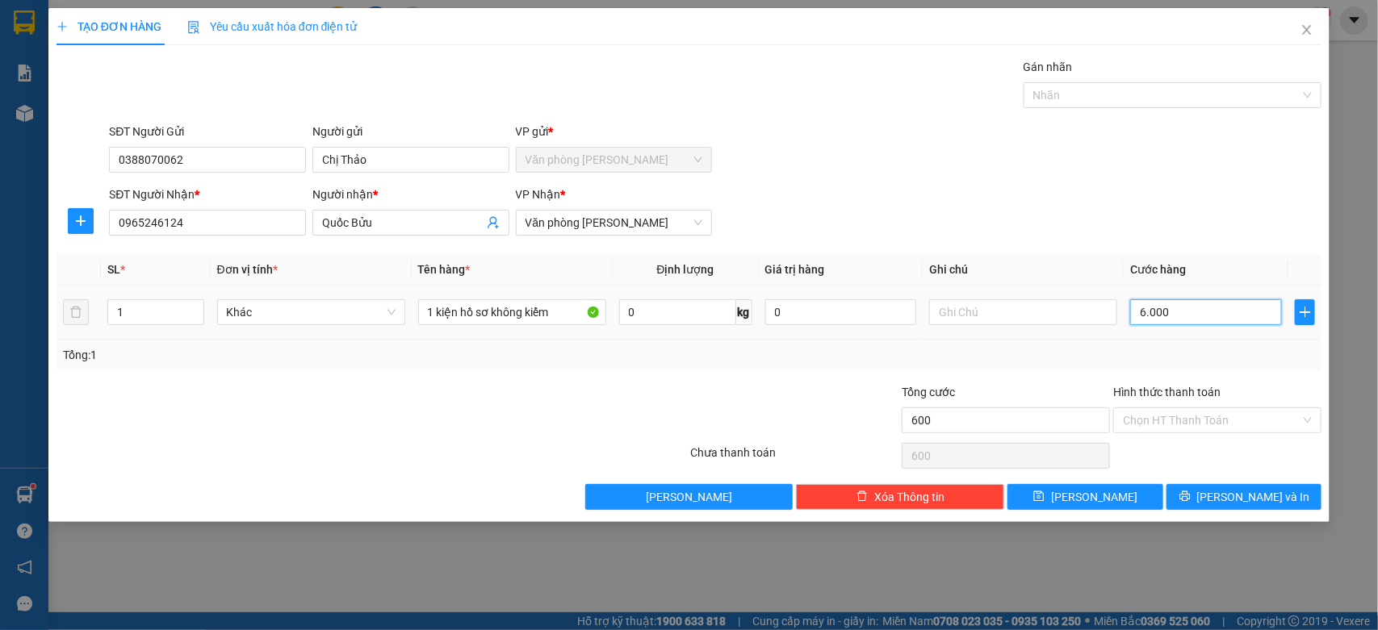
type input "6.000"
type input "60.000"
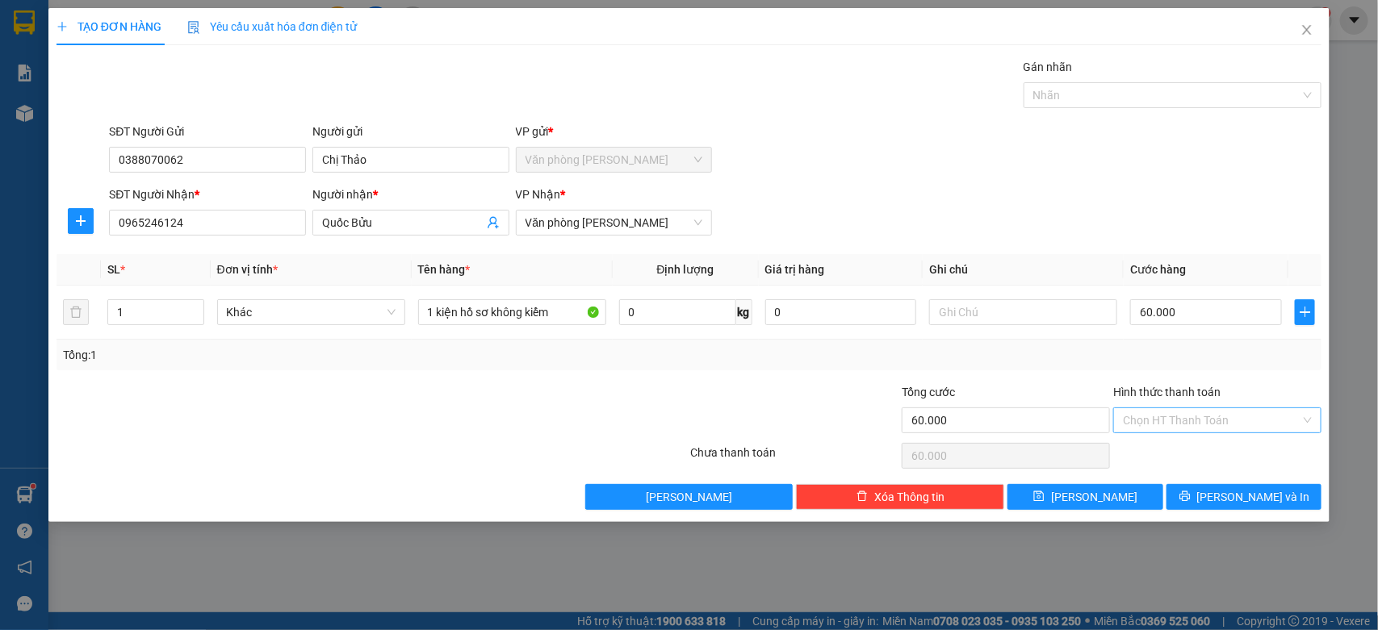
click at [1212, 430] on input "Hình thức thanh toán" at bounding box center [1212, 420] width 178 height 24
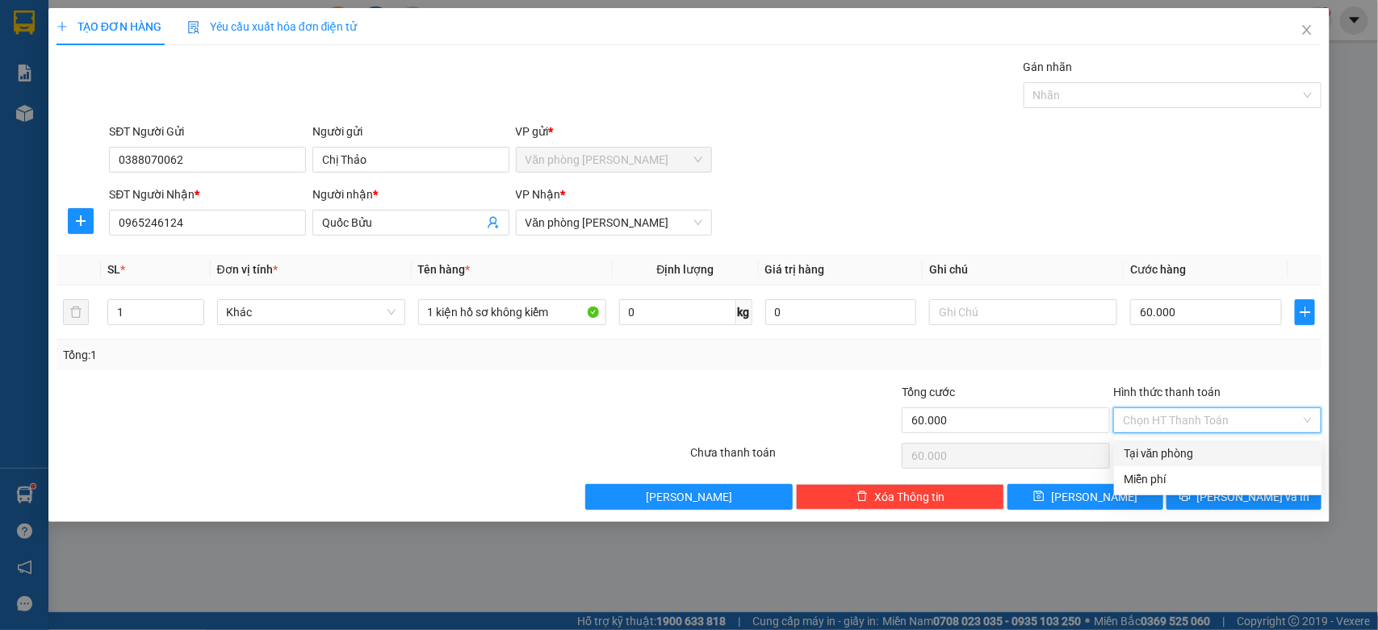
click at [1151, 454] on div "Tại văn phòng" at bounding box center [1217, 454] width 189 height 18
type input "0"
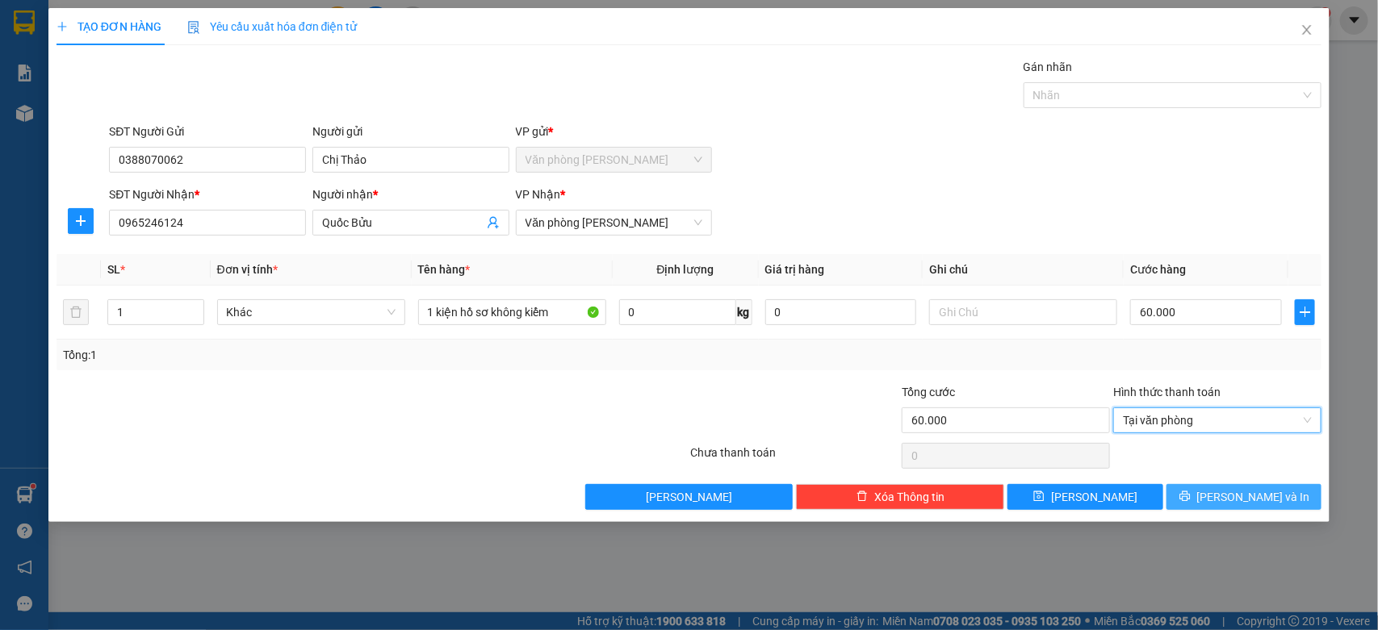
click at [1244, 506] on span "[PERSON_NAME] và In" at bounding box center [1253, 497] width 113 height 18
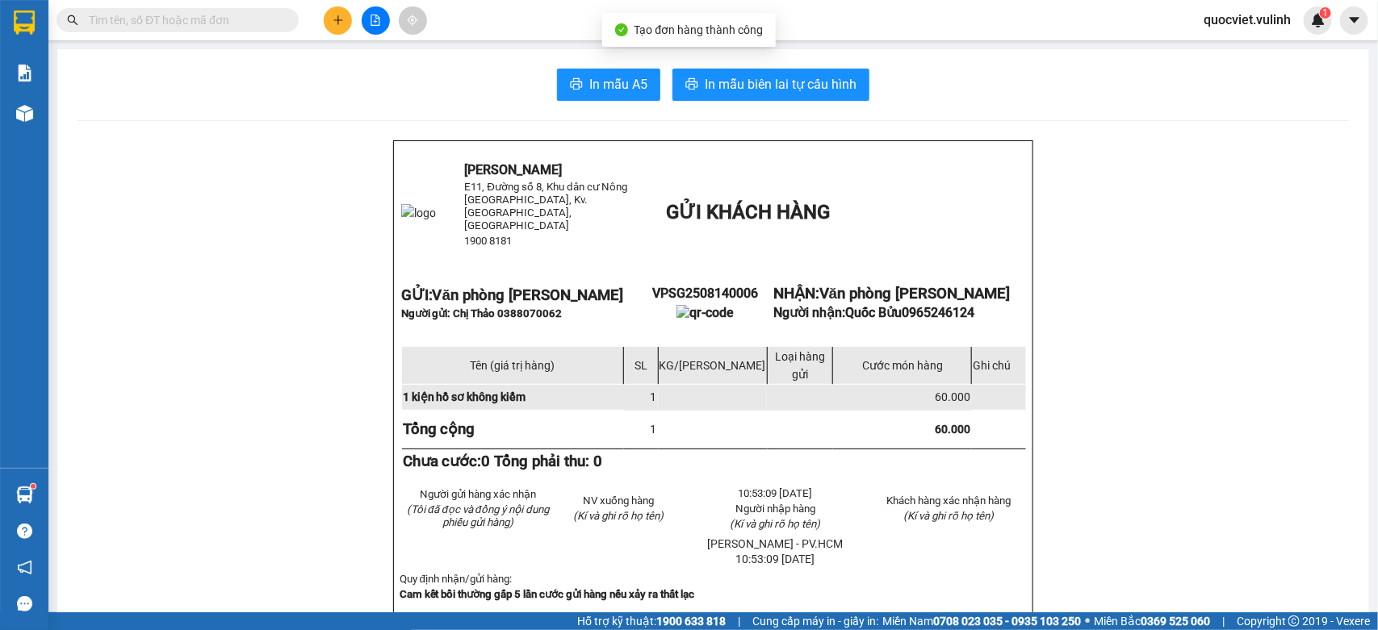
click at [591, 94] on span "In mẫu A5" at bounding box center [618, 84] width 58 height 20
click at [337, 15] on icon "plus" at bounding box center [338, 20] width 11 height 11
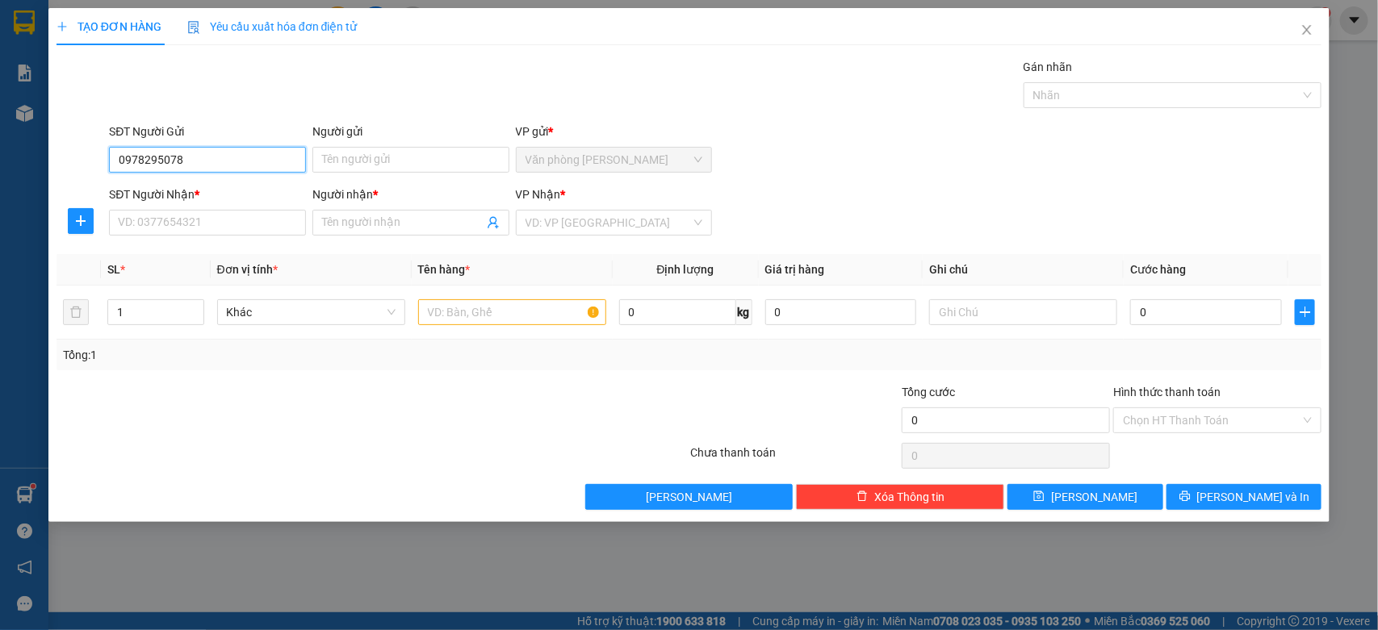
click at [220, 154] on input "0978295078" at bounding box center [207, 160] width 197 height 26
click at [226, 154] on input "0978295078" at bounding box center [207, 160] width 197 height 26
click at [148, 168] on input "0978295078" at bounding box center [207, 160] width 197 height 26
type input "0"
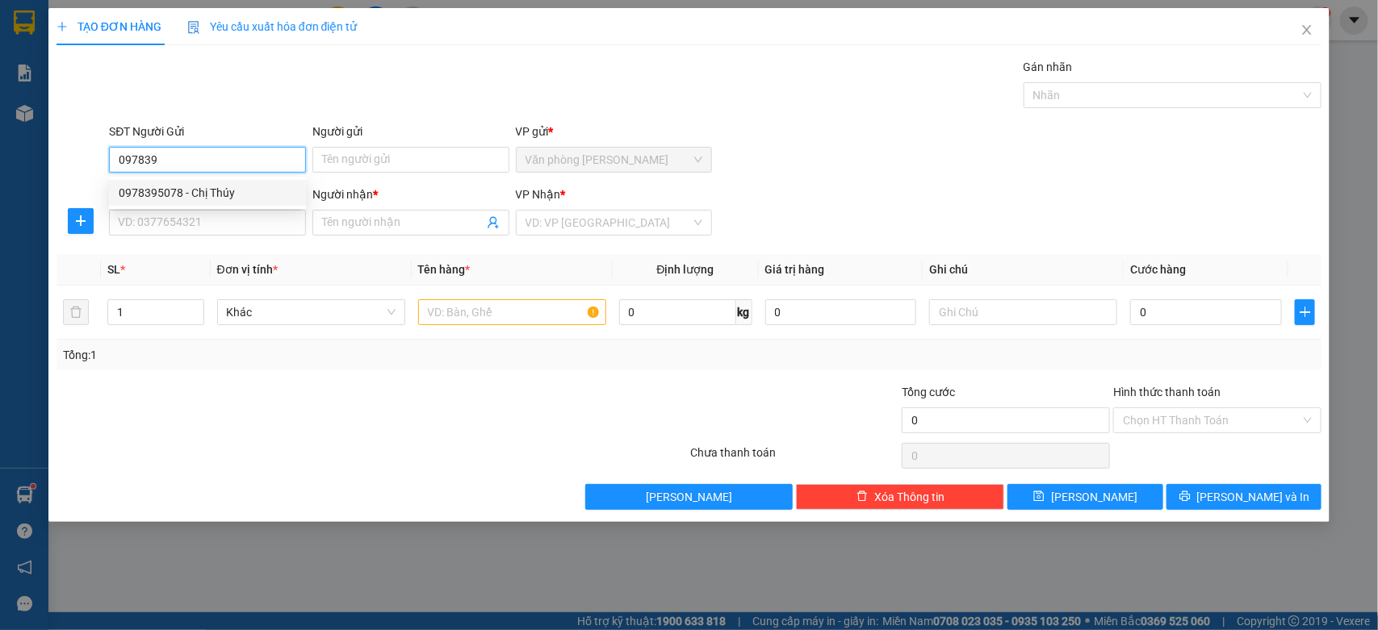
click at [194, 188] on div "0978395078 - Chị Thúy" at bounding box center [208, 193] width 178 height 18
type input "0978395078"
type input "Chị Thúy"
type input "0932942464"
type input "Hậu"
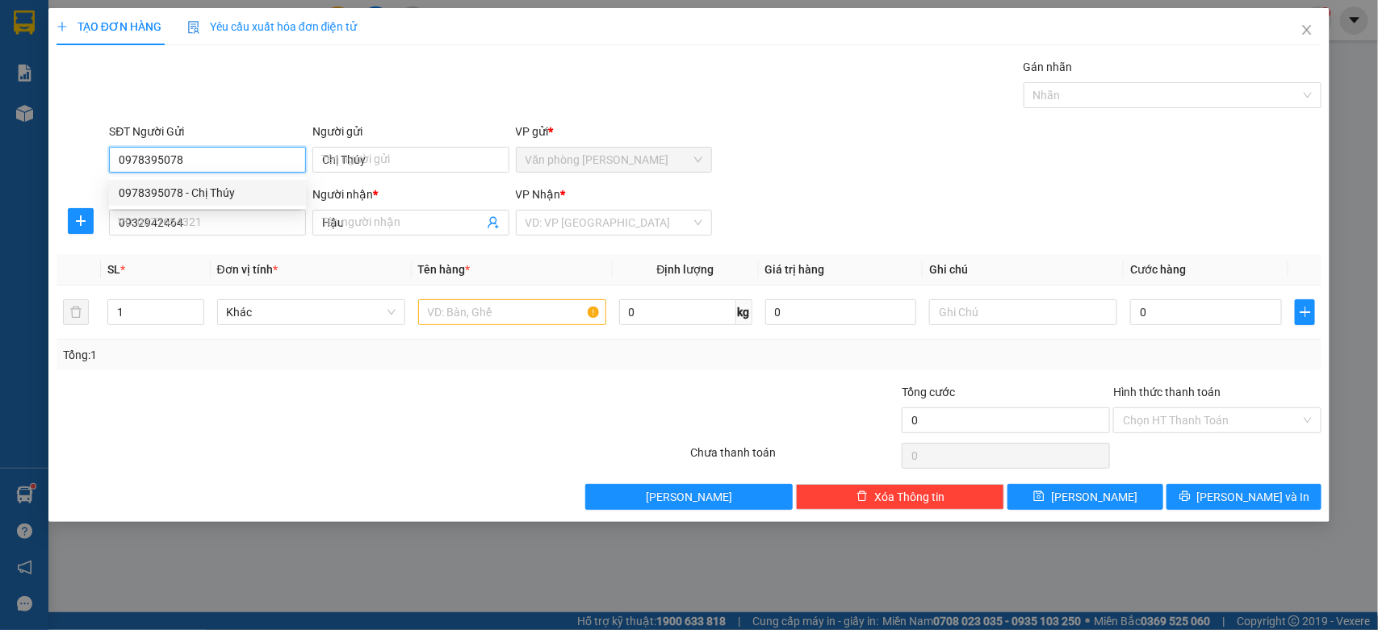
type input "100.000"
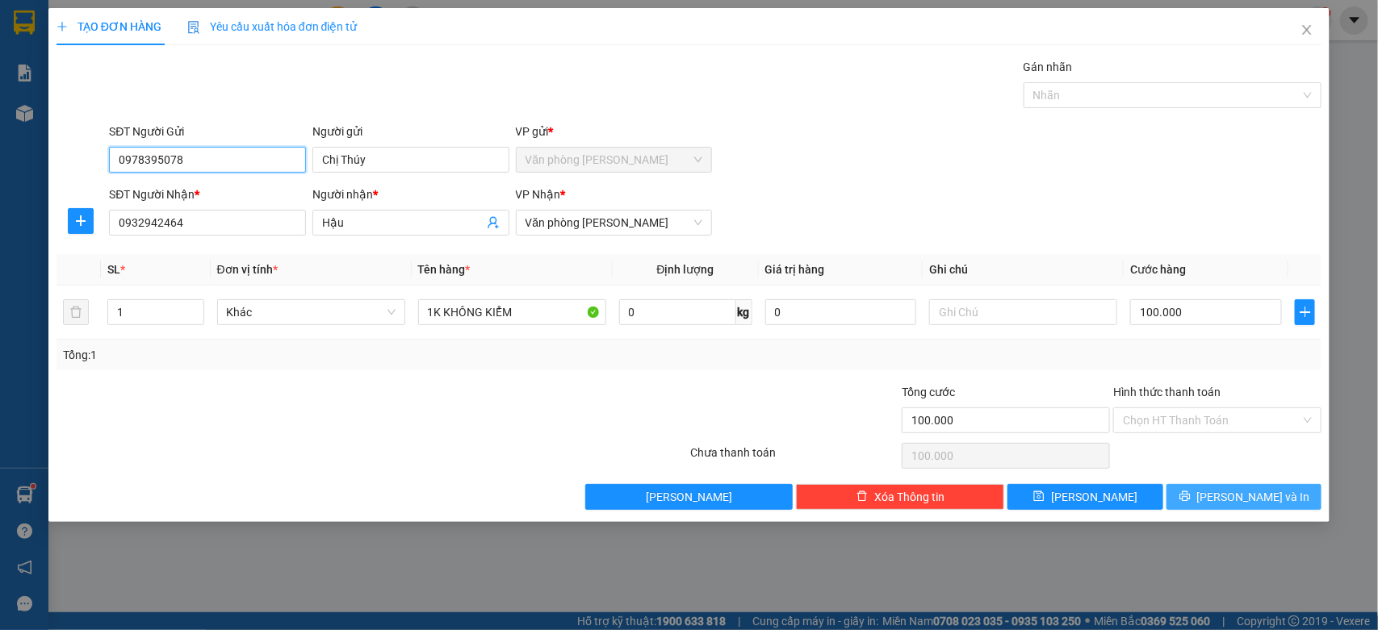
type input "0978395078"
click at [1211, 488] on button "[PERSON_NAME] và In" at bounding box center [1243, 497] width 155 height 26
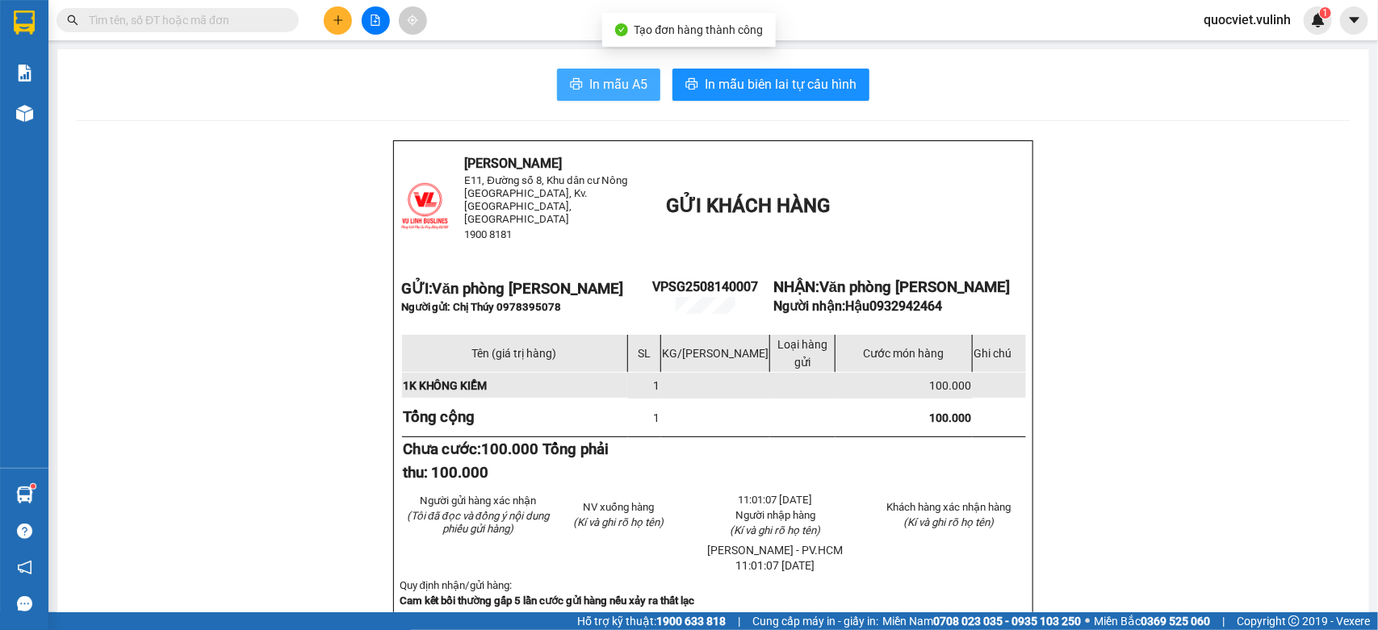
click at [562, 77] on button "In mẫu A5" at bounding box center [608, 85] width 103 height 32
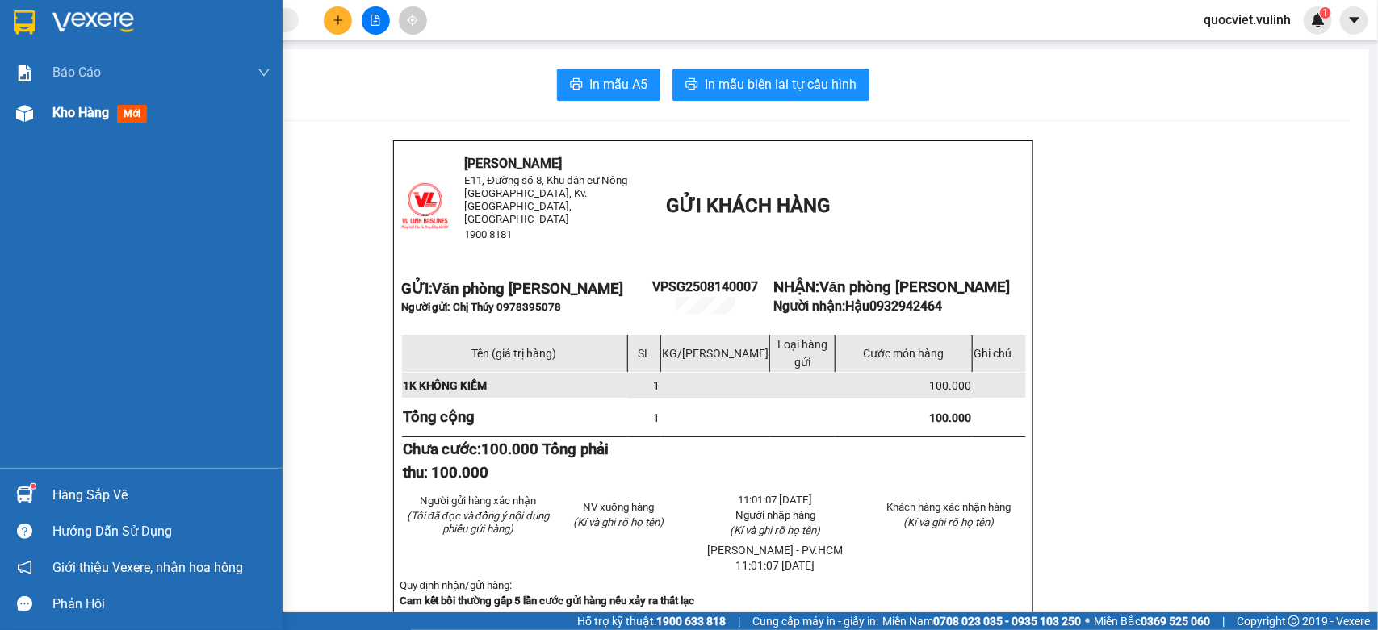
click at [42, 119] on div "Kho hàng mới" at bounding box center [141, 113] width 282 height 40
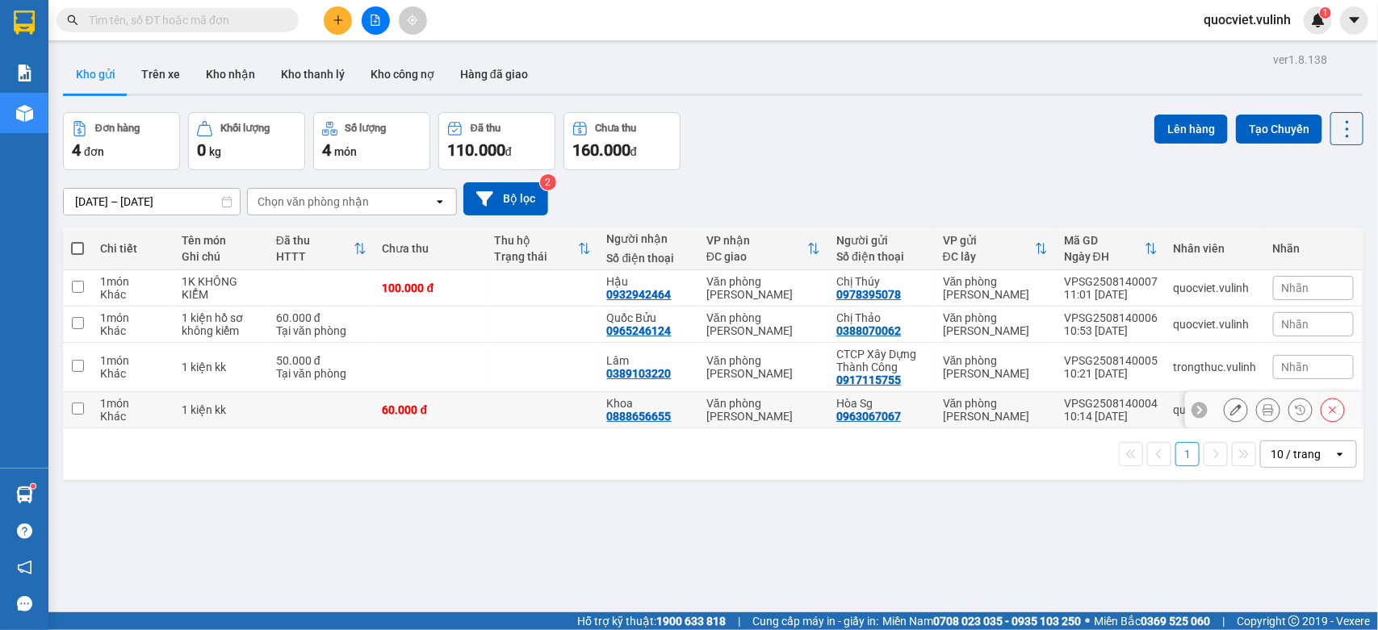
click at [303, 395] on td at bounding box center [321, 410] width 107 height 36
checkbox input "true"
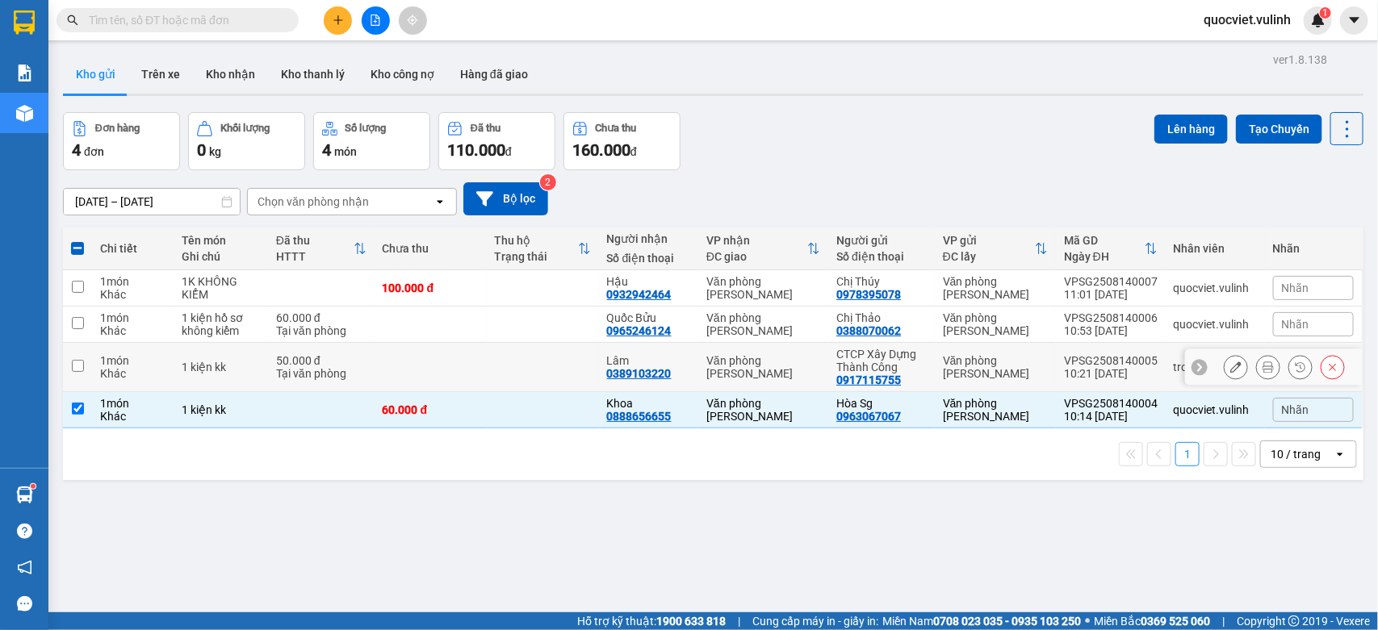
click at [236, 354] on td "1 kiện kk" at bounding box center [221, 367] width 94 height 49
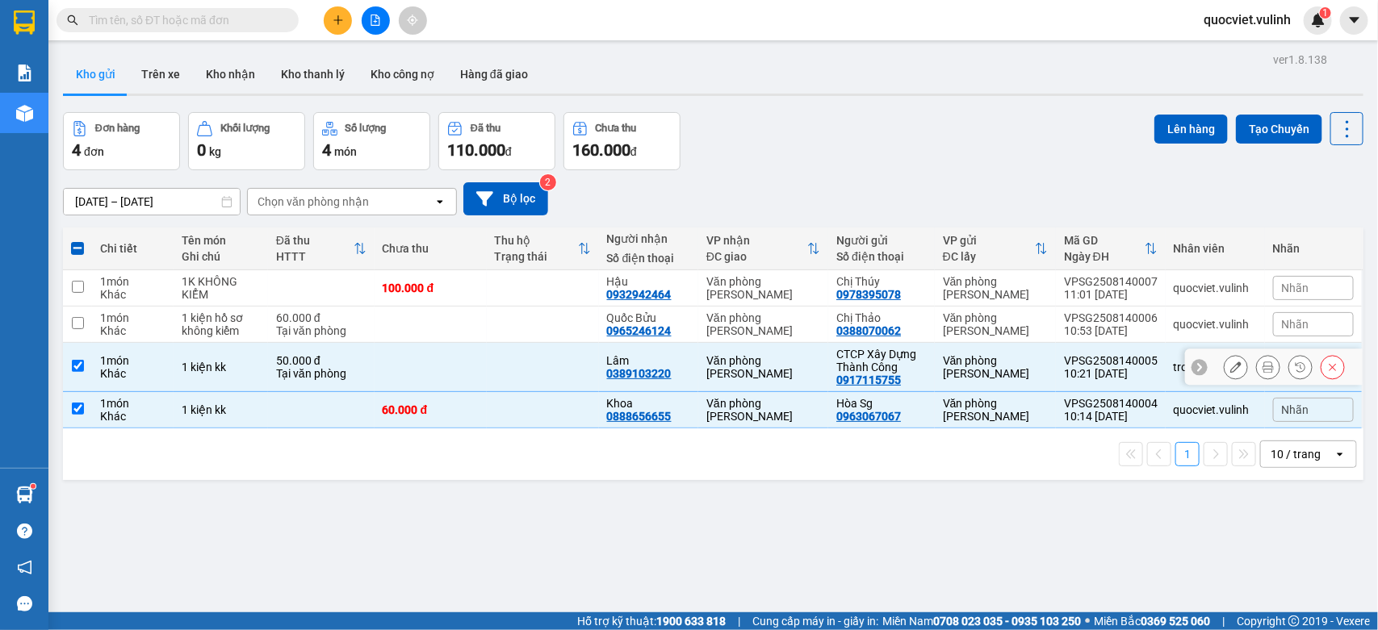
click at [456, 358] on td at bounding box center [430, 367] width 112 height 49
checkbox input "false"
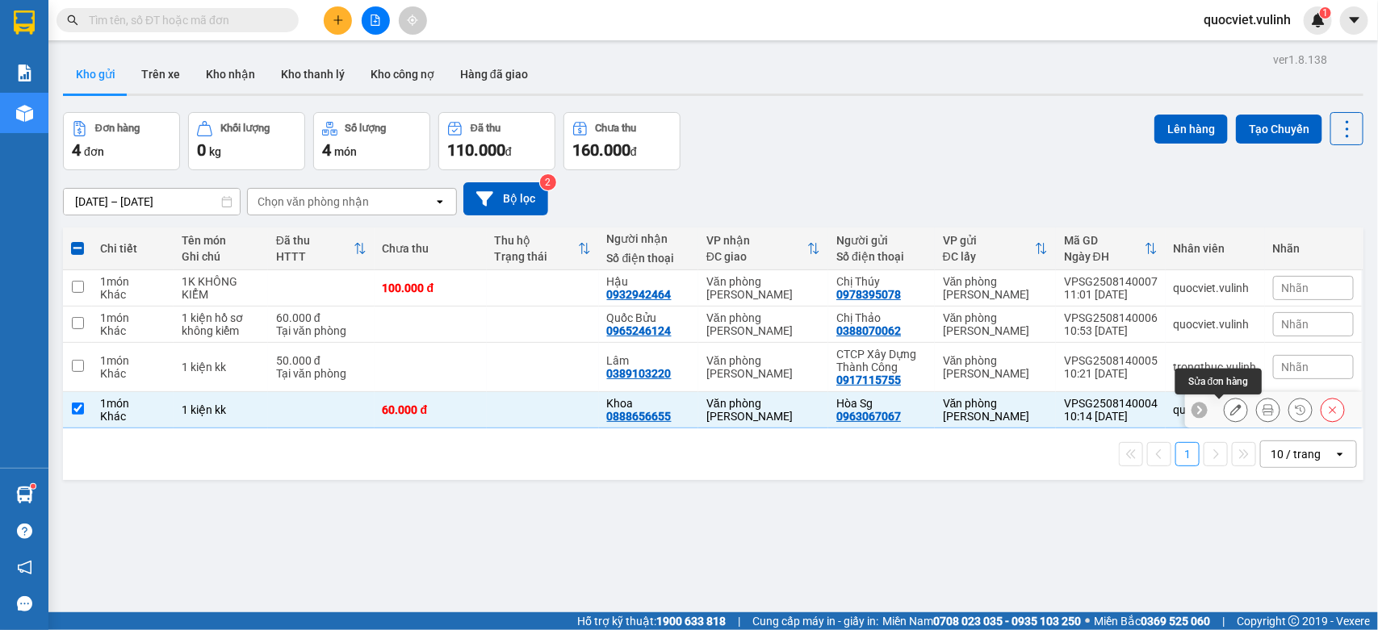
click at [1230, 413] on icon at bounding box center [1235, 409] width 11 height 11
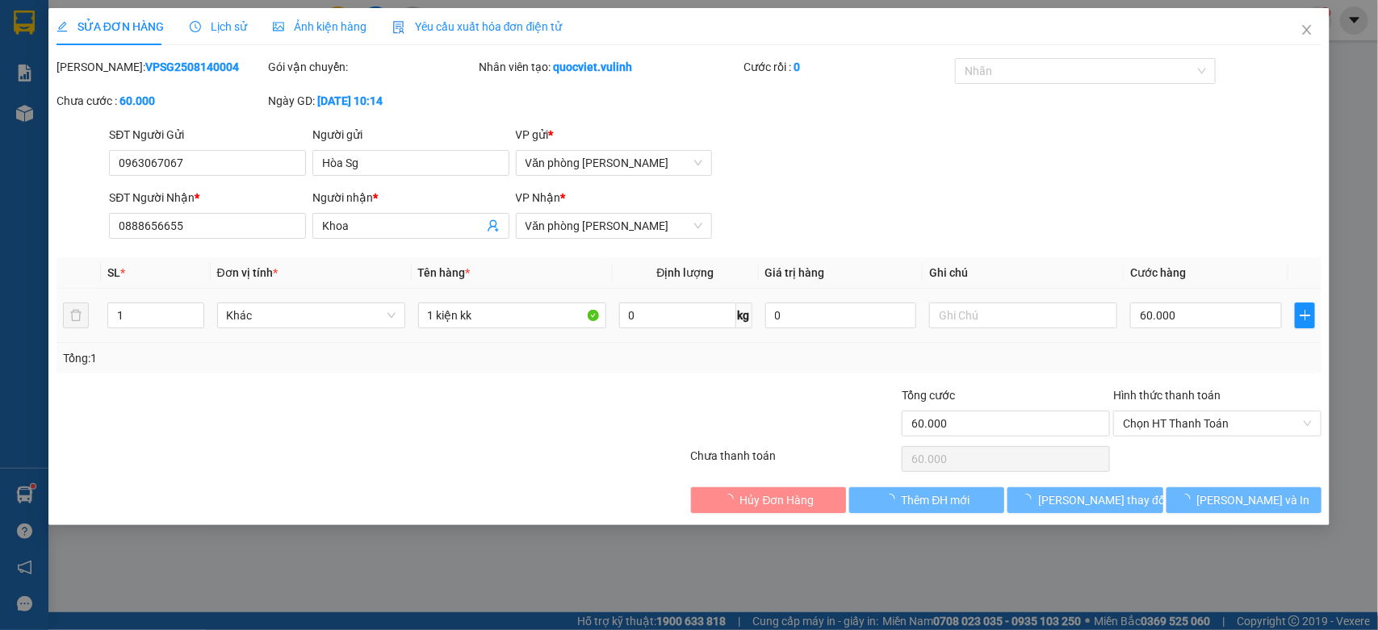
type input "0963067067"
type input "Hòa Sg"
type input "0888656655"
type input "Khoa"
type input "60.000"
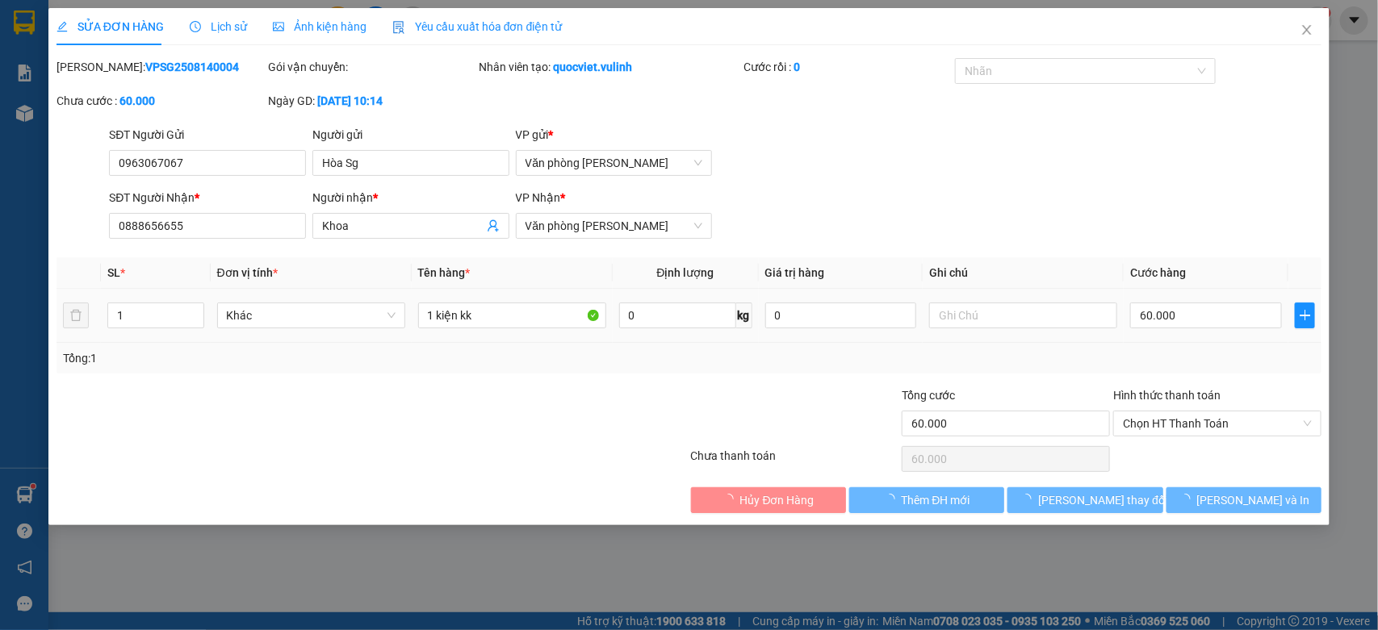
type input "60.000"
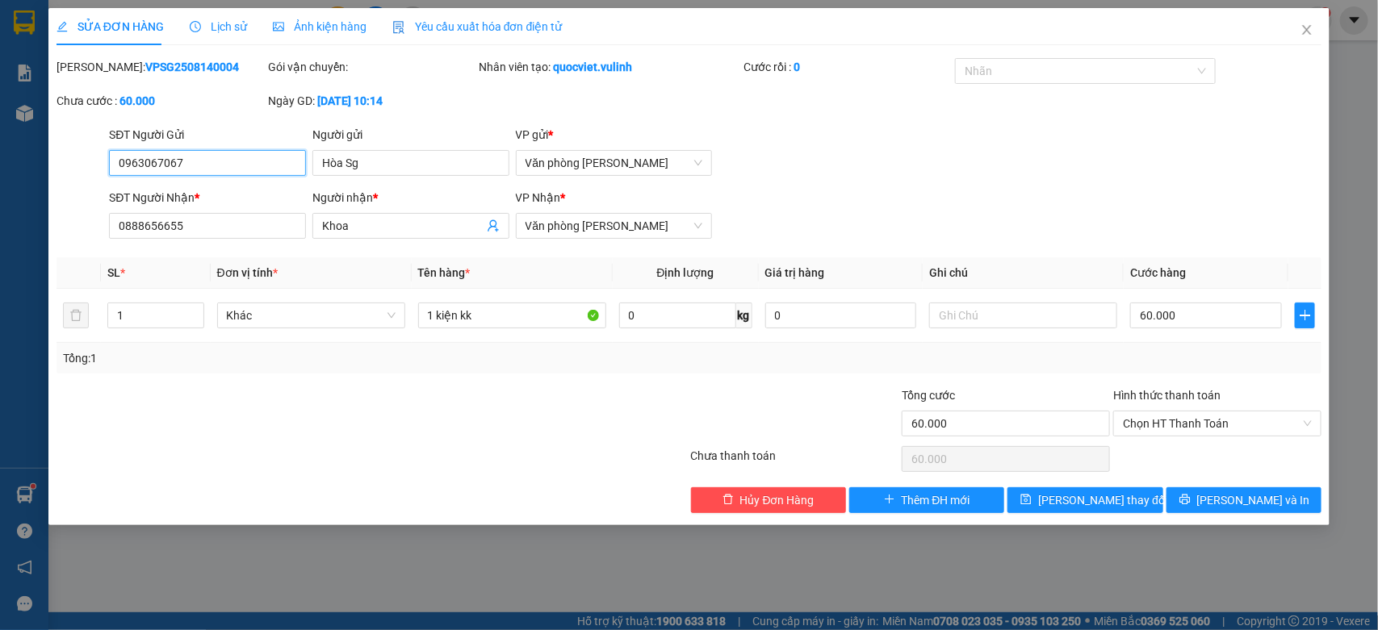
click at [165, 159] on input "0963067067" at bounding box center [207, 163] width 197 height 26
click at [402, 170] on input "Hòa Sg" at bounding box center [410, 163] width 197 height 26
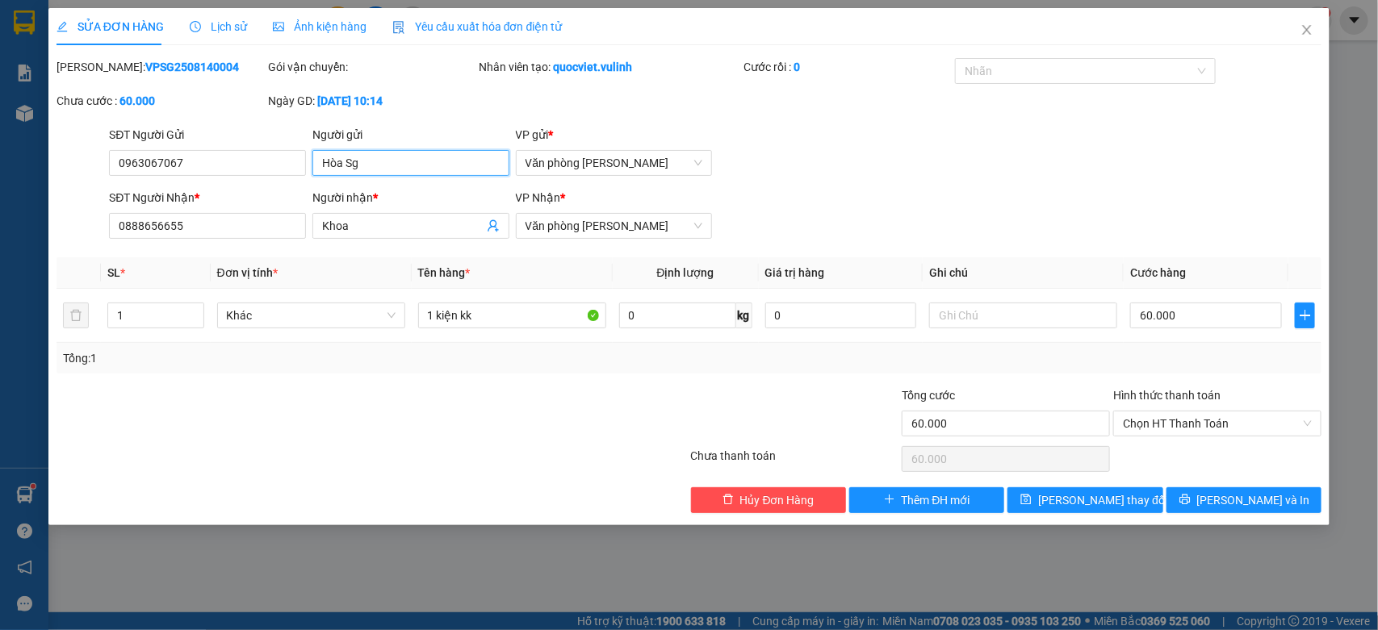
click at [402, 170] on input "Hòa Sg" at bounding box center [410, 163] width 197 height 26
click at [341, 224] on input "Khoa" at bounding box center [402, 226] width 161 height 18
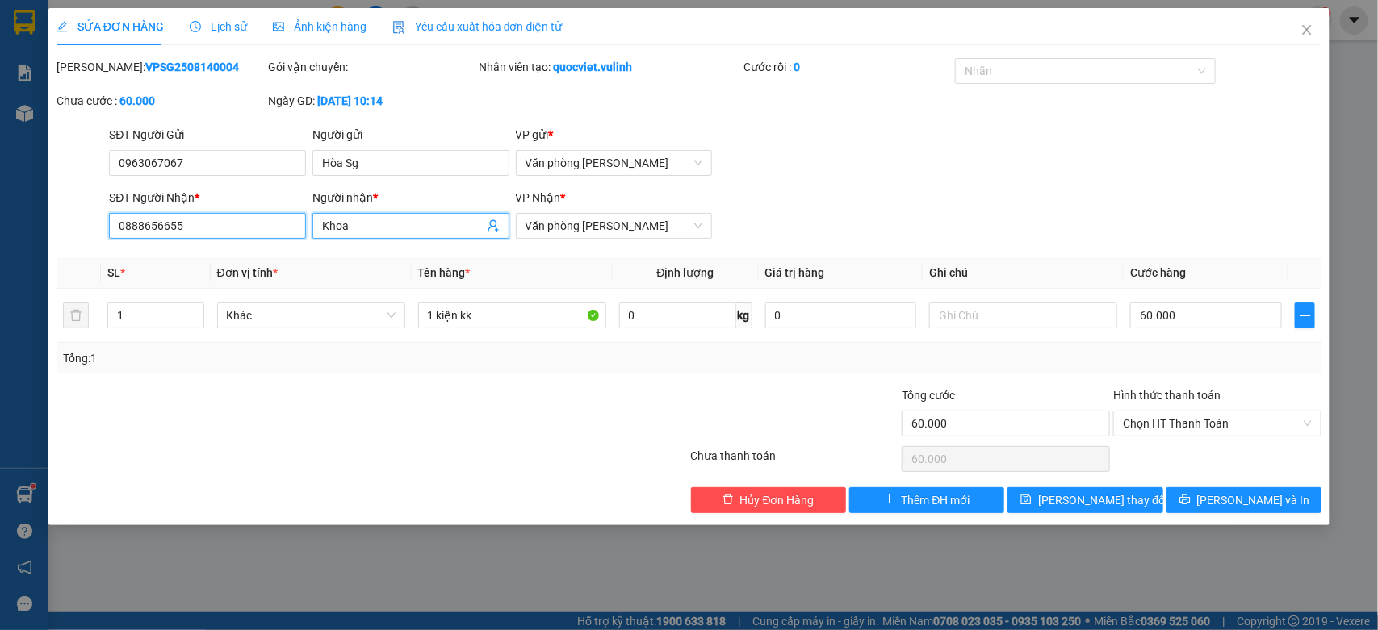
click at [230, 239] on input "0888656655" at bounding box center [207, 226] width 197 height 26
click at [234, 239] on input "0888656655" at bounding box center [207, 226] width 197 height 26
click at [1309, 41] on span "Close" at bounding box center [1306, 30] width 45 height 45
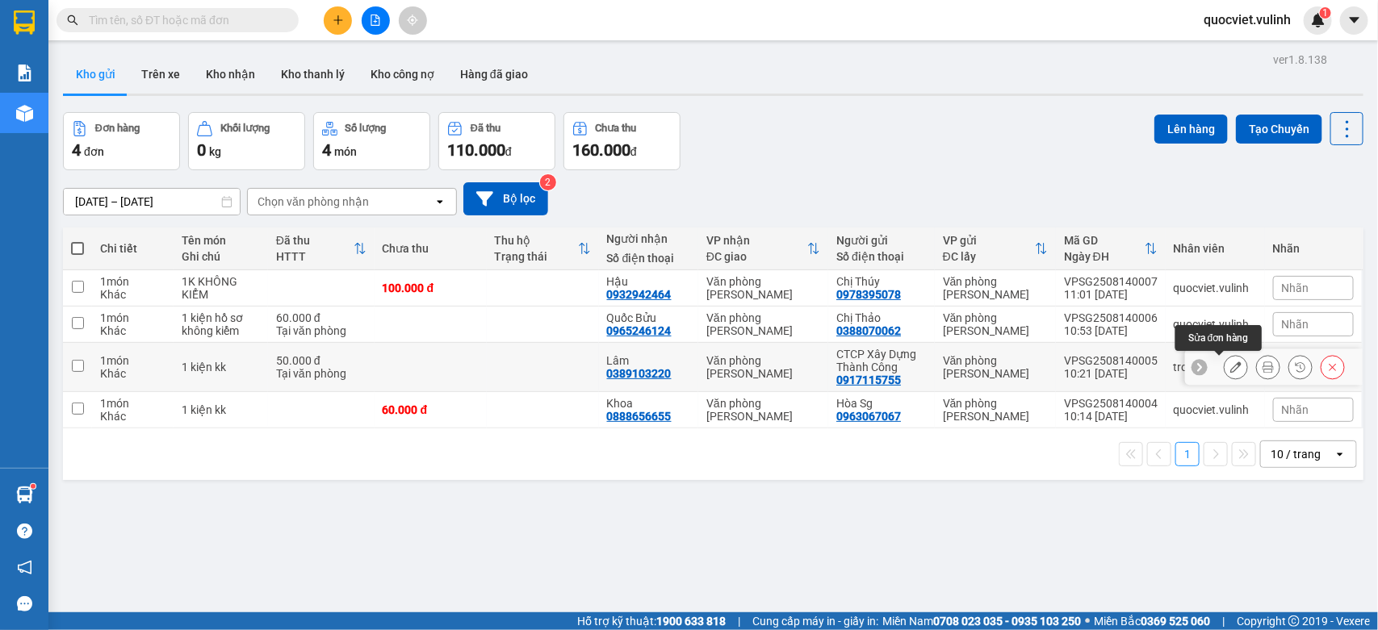
click at [1224, 360] on button at bounding box center [1235, 368] width 23 height 28
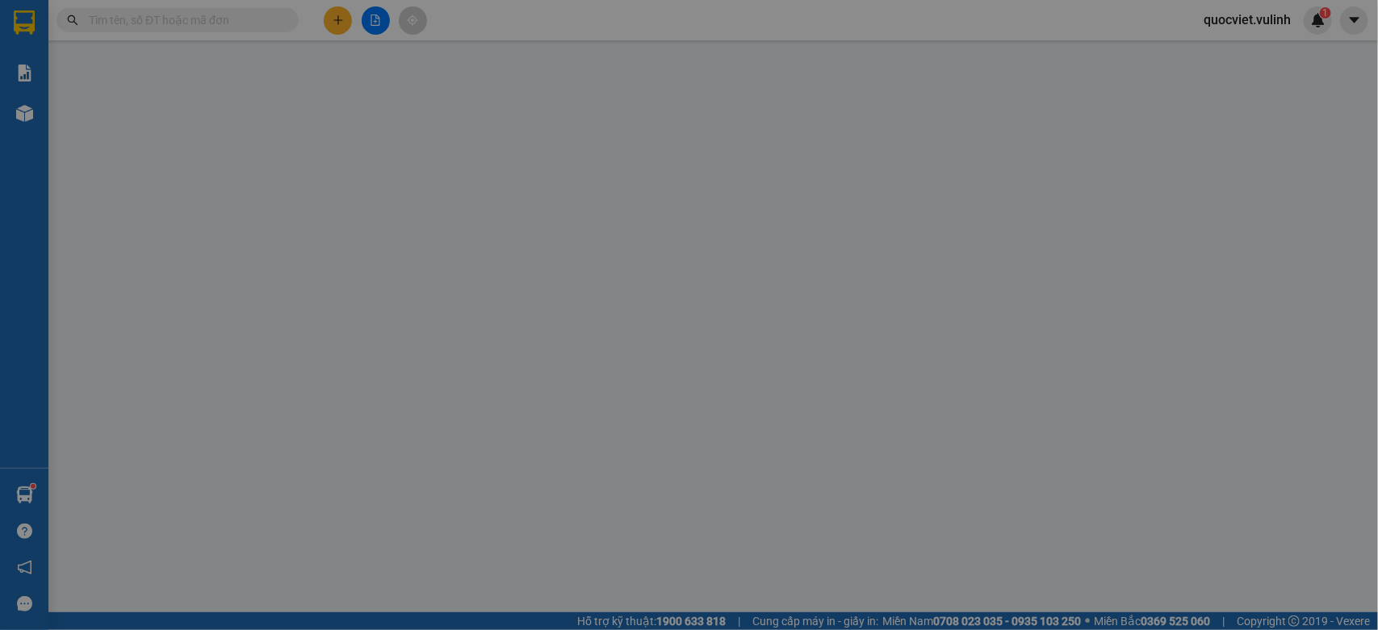
click at [1215, 366] on div "Total Paid Fee Total UnPaid Fee Cash Collection Total Fee Mã ĐH: Gói vận chuyển…" at bounding box center [689, 285] width 1266 height 455
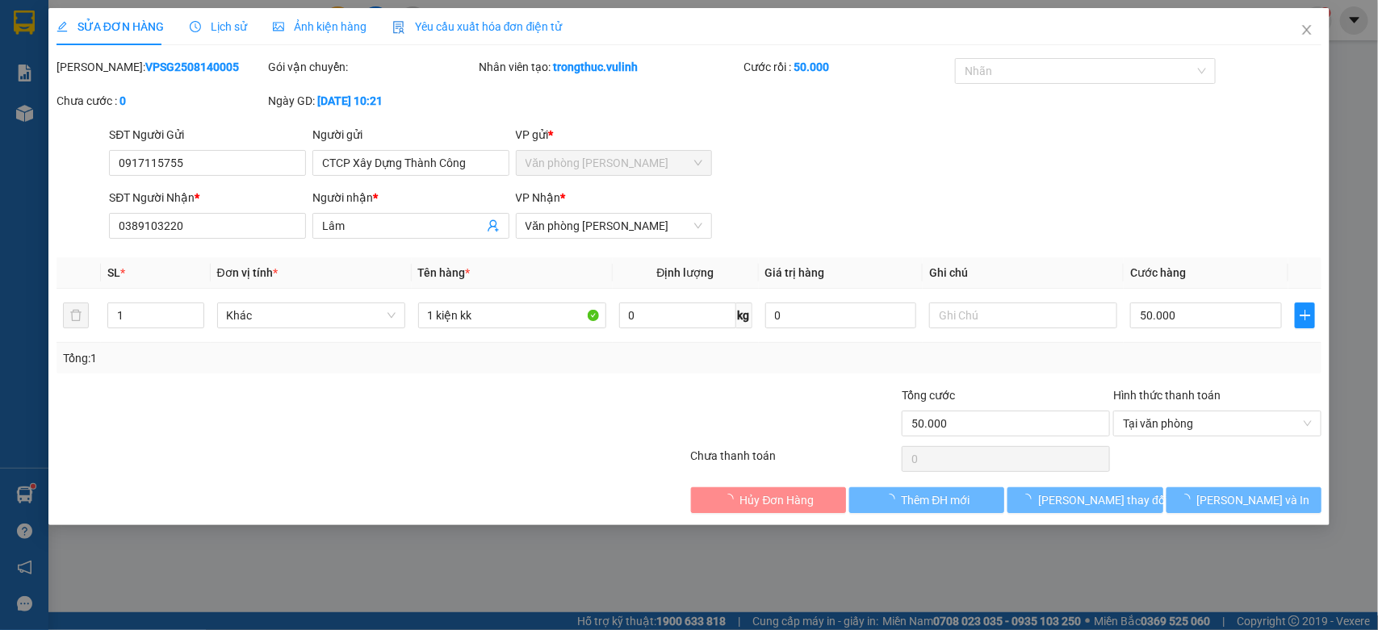
type input "0917115755"
type input "CTCP Xây Dựng Thành Công"
type input "0389103220"
type input "Lâm"
type input "50.000"
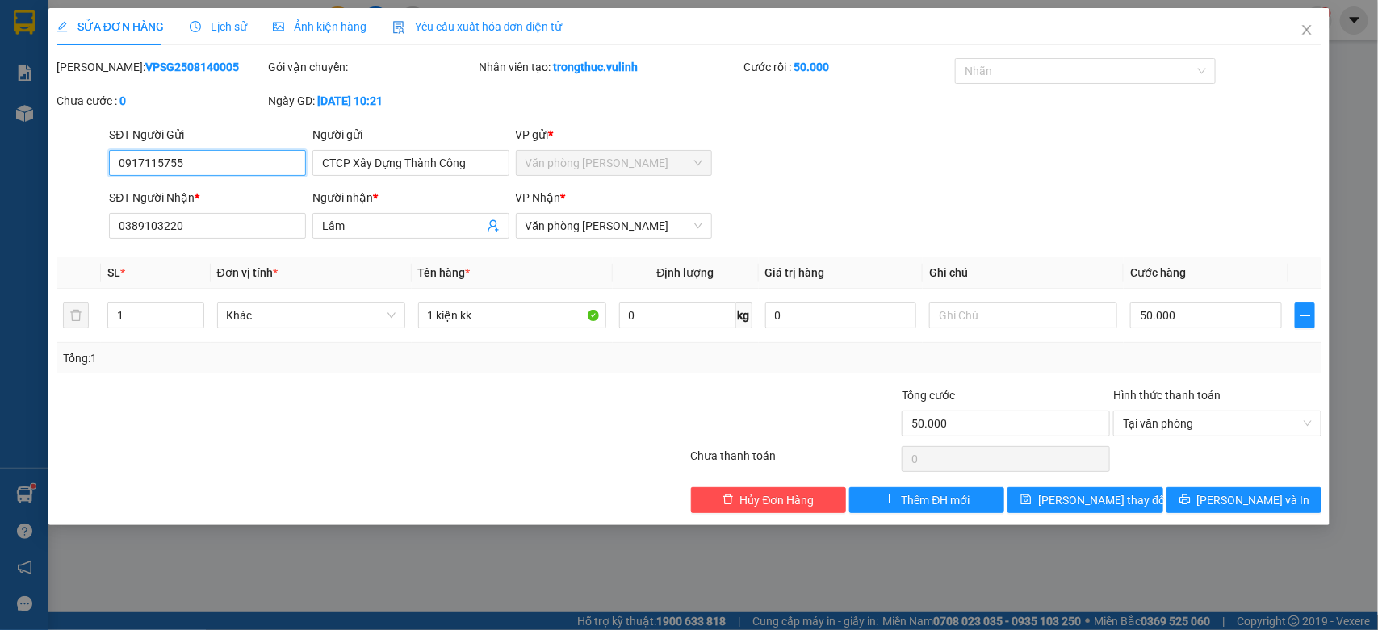
click at [195, 159] on input "0917115755" at bounding box center [207, 163] width 197 height 26
click at [389, 168] on input "CTCP Xây Dựng Thành Công" at bounding box center [410, 163] width 197 height 26
click at [395, 166] on input "CTCP Xây Dựng Thành Công" at bounding box center [410, 163] width 197 height 26
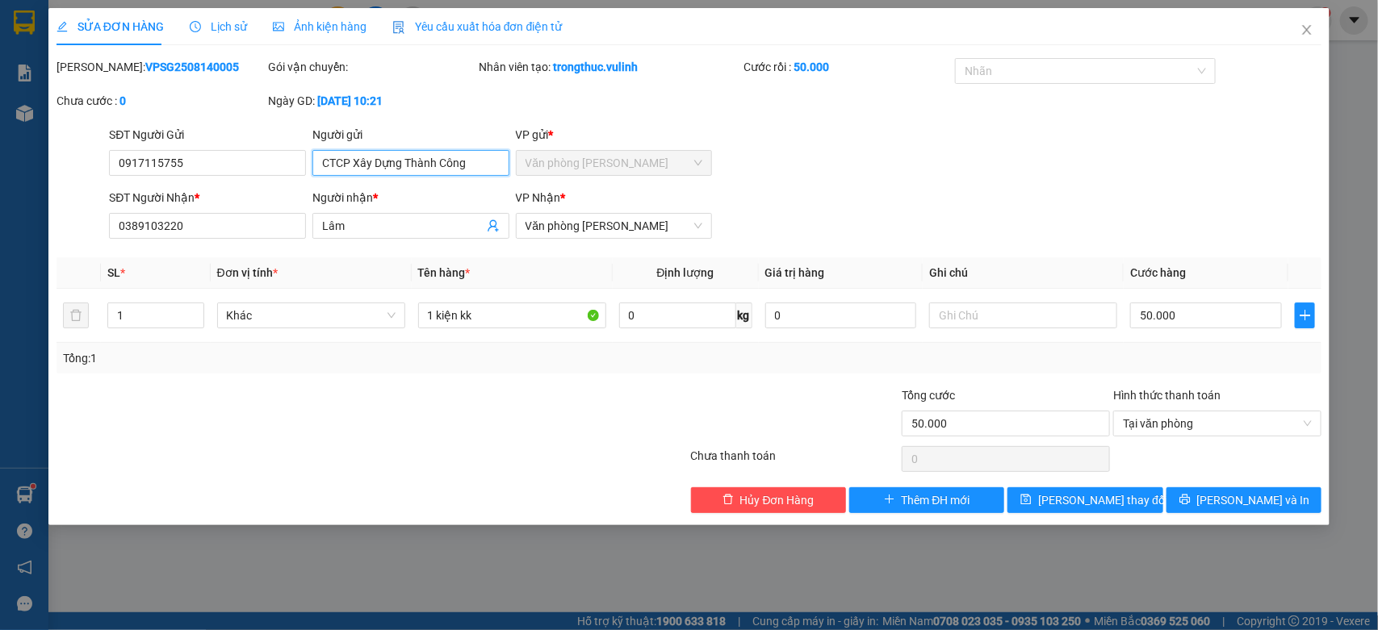
click at [397, 166] on input "CTCP Xây Dựng Thành Công" at bounding box center [410, 163] width 197 height 26
click at [400, 166] on input "CTCP Xây Dựng Thành Công" at bounding box center [410, 163] width 197 height 26
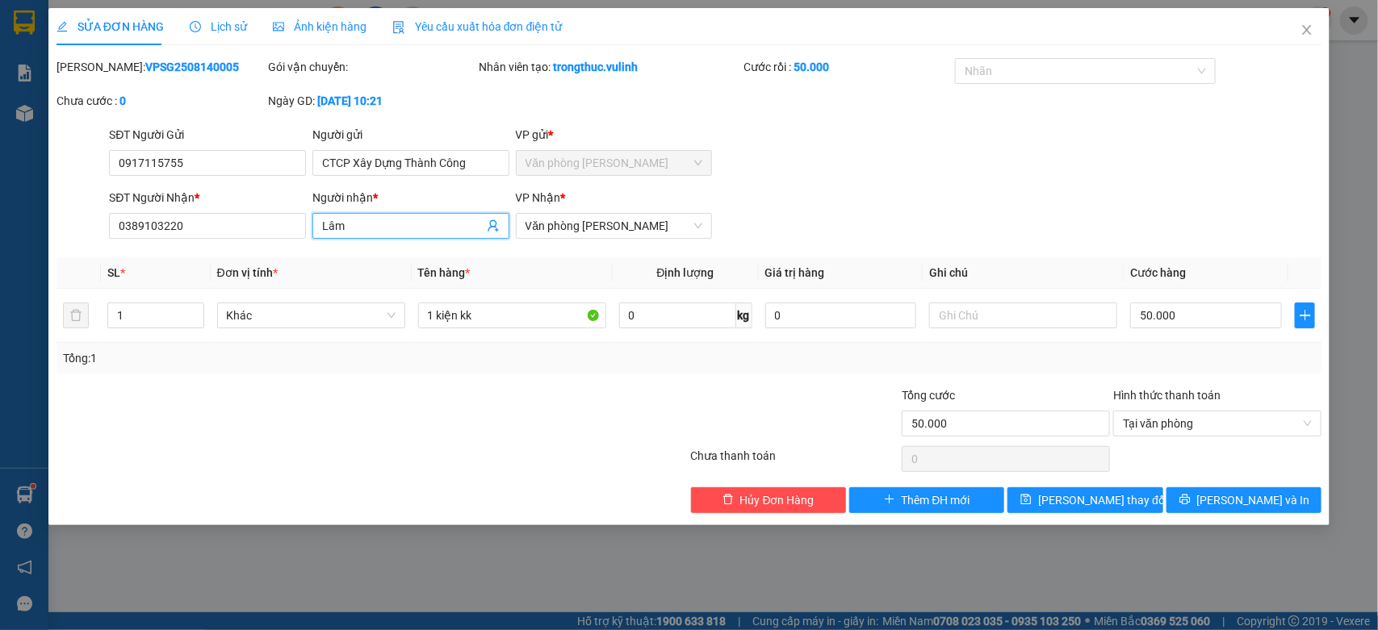
click at [325, 232] on input "Lâm" at bounding box center [402, 226] width 161 height 18
click at [242, 230] on input "0389103220" at bounding box center [207, 226] width 197 height 26
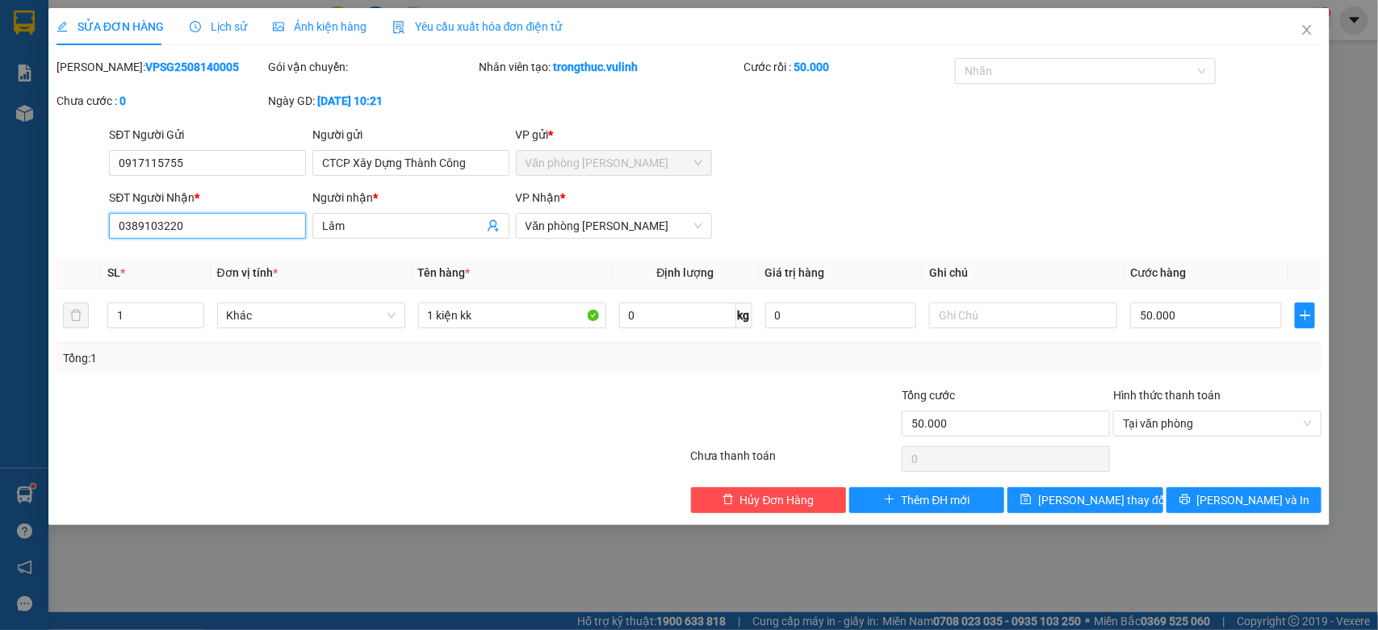
click at [242, 230] on input "0389103220" at bounding box center [207, 226] width 197 height 26
click at [1294, 30] on span "Close" at bounding box center [1306, 30] width 45 height 45
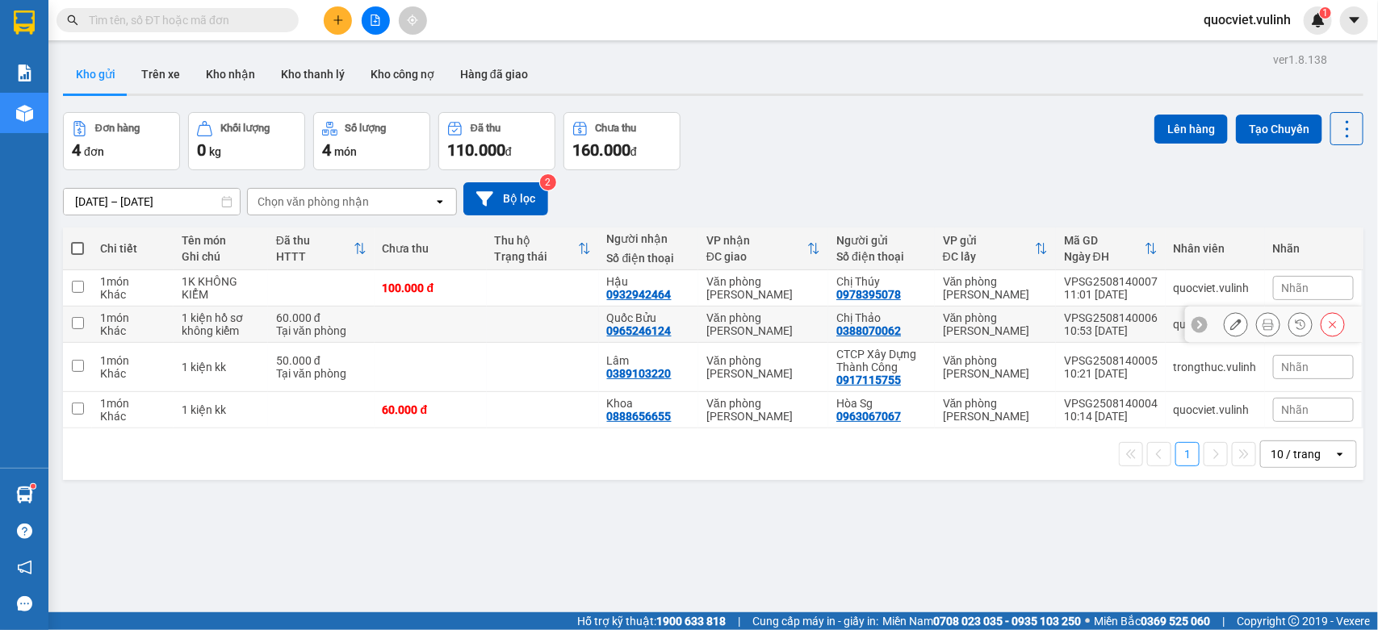
click at [1232, 320] on div at bounding box center [1284, 324] width 121 height 24
click at [1230, 320] on icon at bounding box center [1235, 324] width 11 height 11
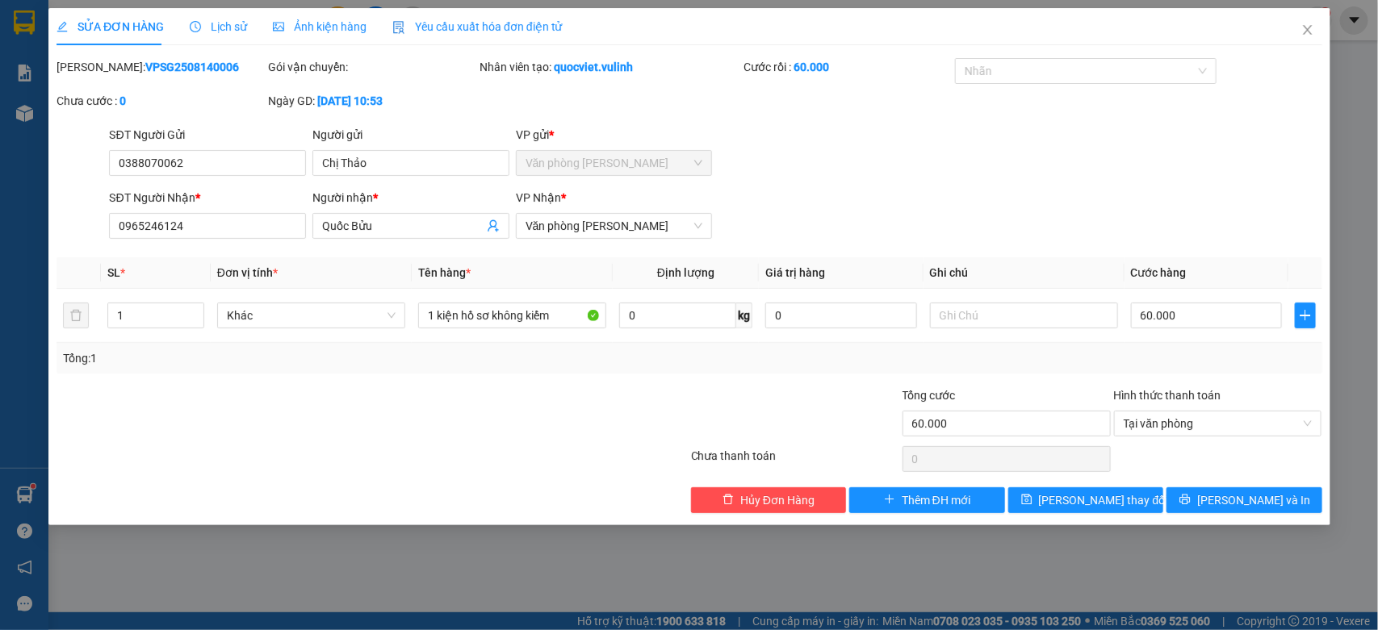
type input "0388070062"
type input "Chị Thảo"
type input "0965246124"
type input "Quốc Bửu"
type input "60.000"
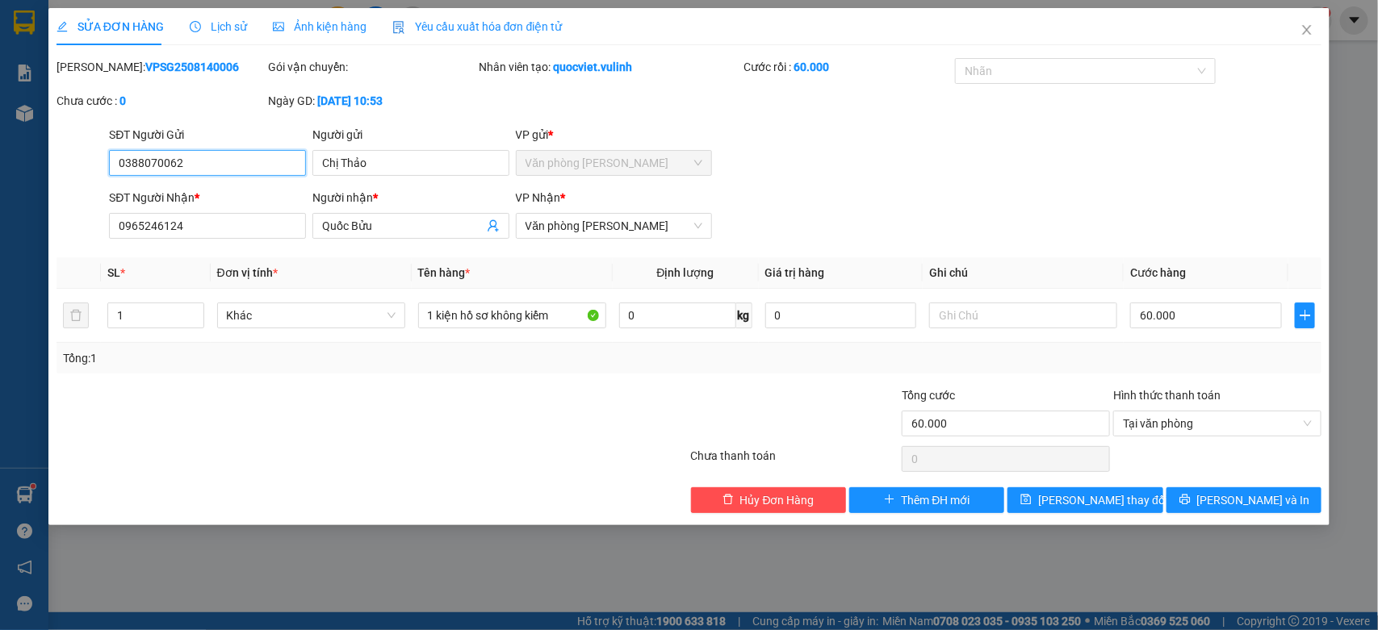
click at [140, 170] on input "0388070062" at bounding box center [207, 163] width 197 height 26
click at [140, 171] on input "0388070062" at bounding box center [207, 163] width 197 height 26
click at [374, 175] on input "Chị Thảo" at bounding box center [410, 163] width 197 height 26
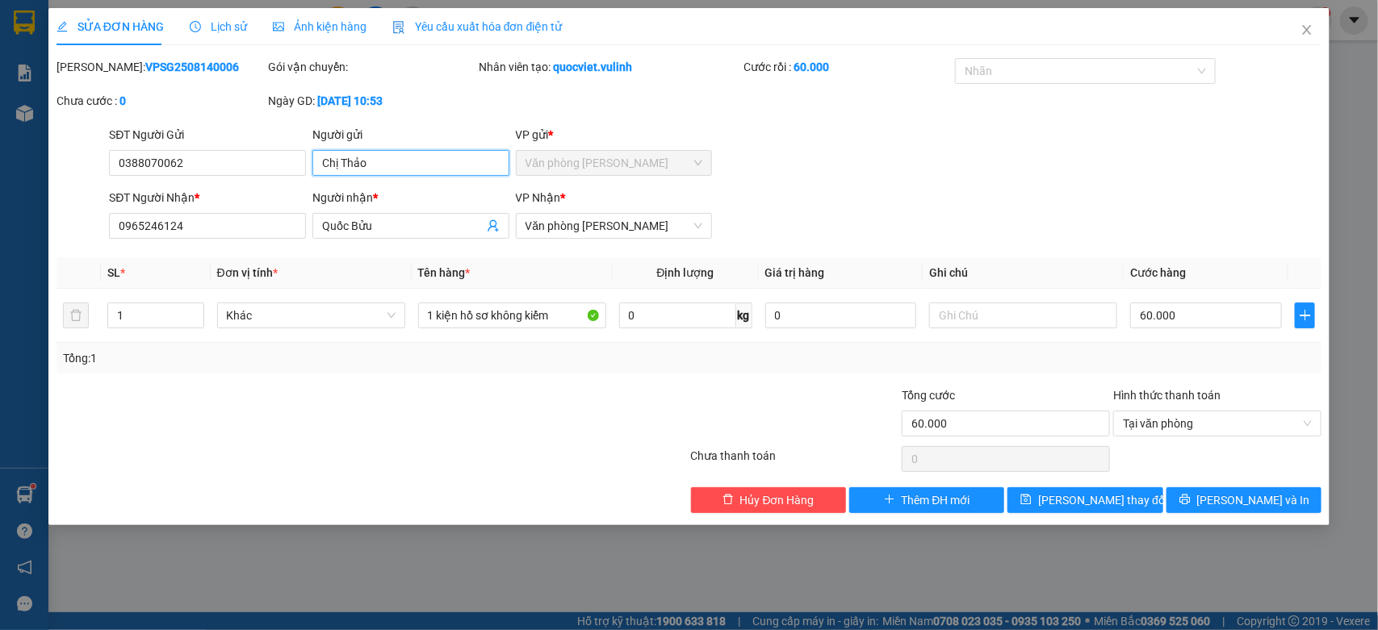
click at [374, 175] on input "Chị Thảo" at bounding box center [410, 163] width 197 height 26
click at [387, 242] on div "Người nhận * Quốc Bửu" at bounding box center [410, 217] width 197 height 56
click at [384, 227] on input "Quốc Bửu" at bounding box center [402, 226] width 161 height 18
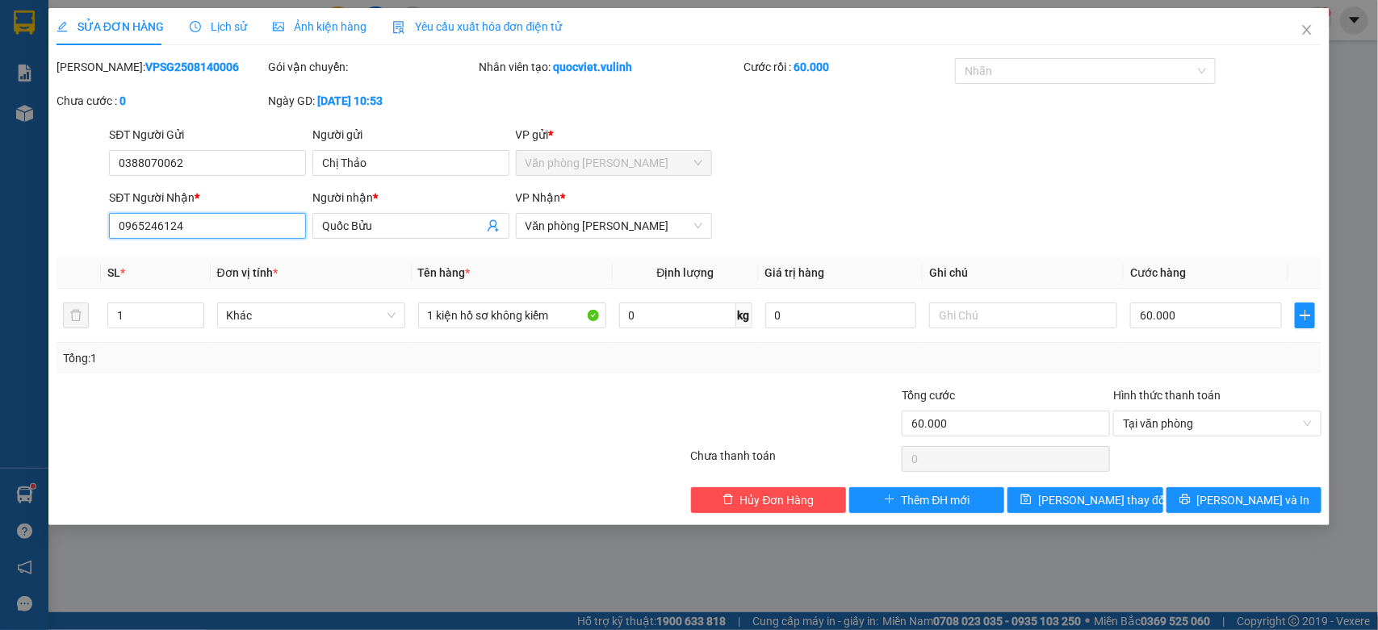
click at [250, 236] on input "0965246124" at bounding box center [207, 226] width 197 height 26
click at [1300, 28] on icon "close" at bounding box center [1306, 29] width 13 height 13
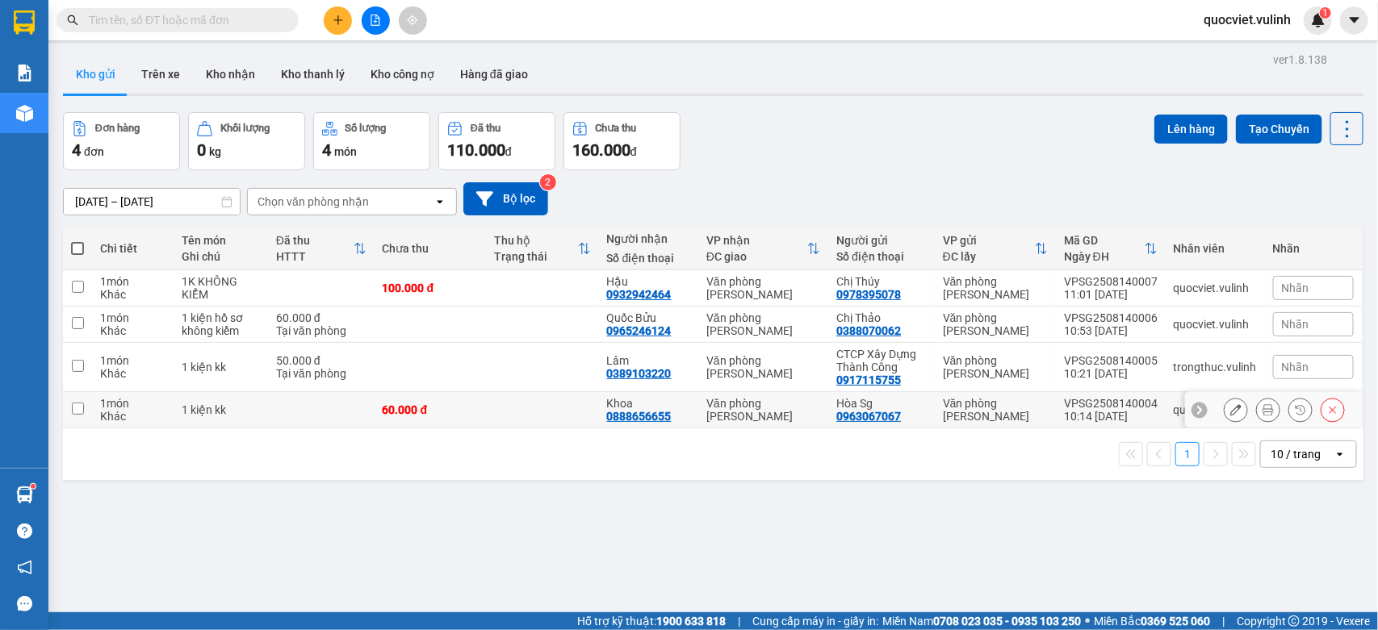
click at [260, 397] on td "1 kiện kk" at bounding box center [221, 410] width 94 height 36
checkbox input "true"
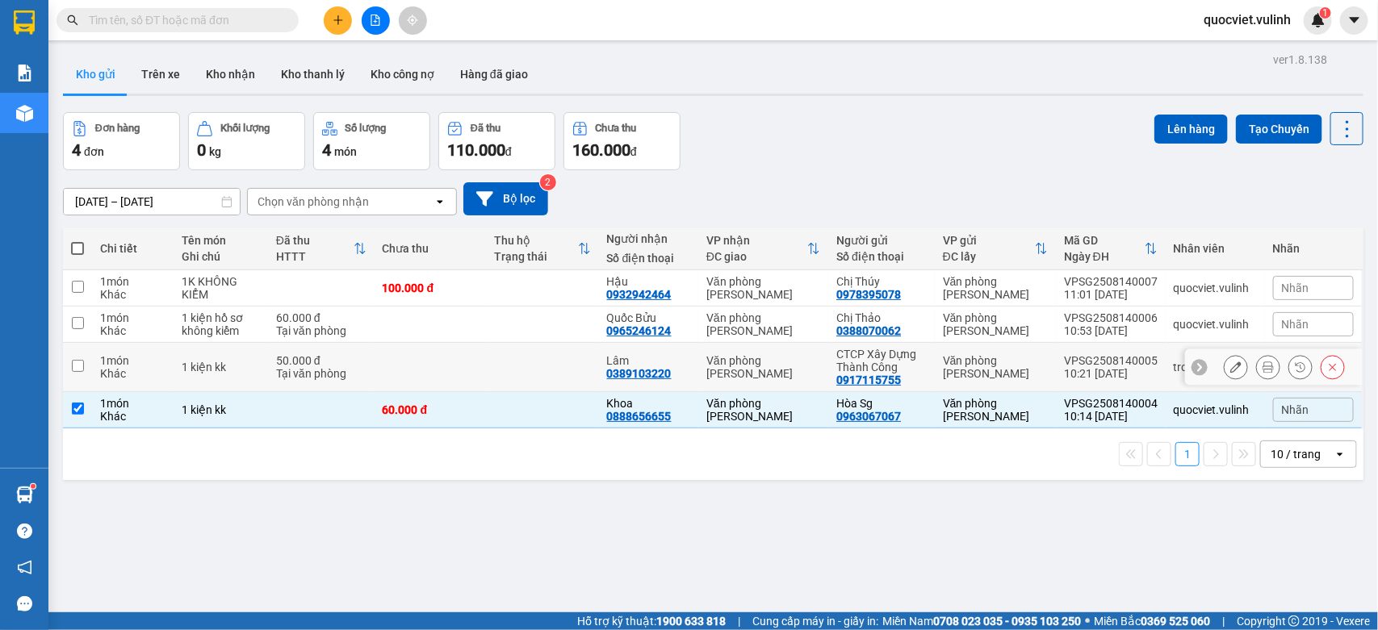
click at [260, 370] on td "1 kiện kk" at bounding box center [221, 367] width 94 height 49
checkbox input "true"
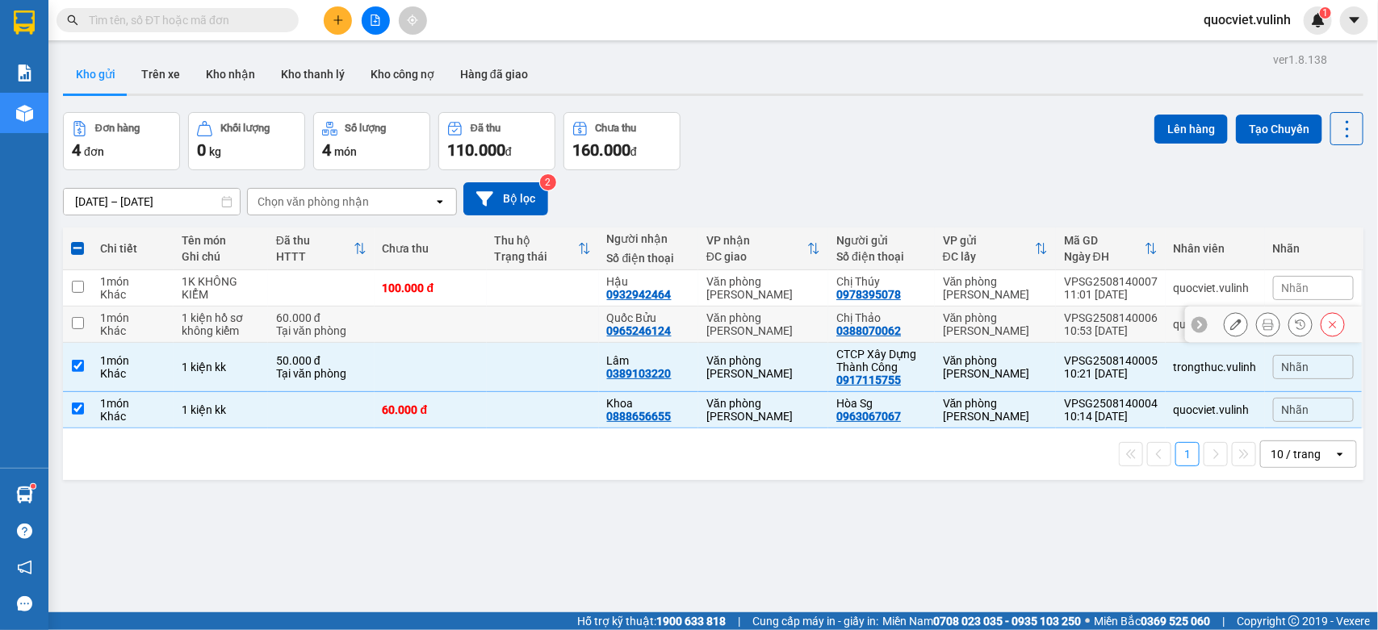
click at [257, 323] on td "1 kiện hồ sơ không kiểm" at bounding box center [221, 325] width 94 height 36
checkbox input "true"
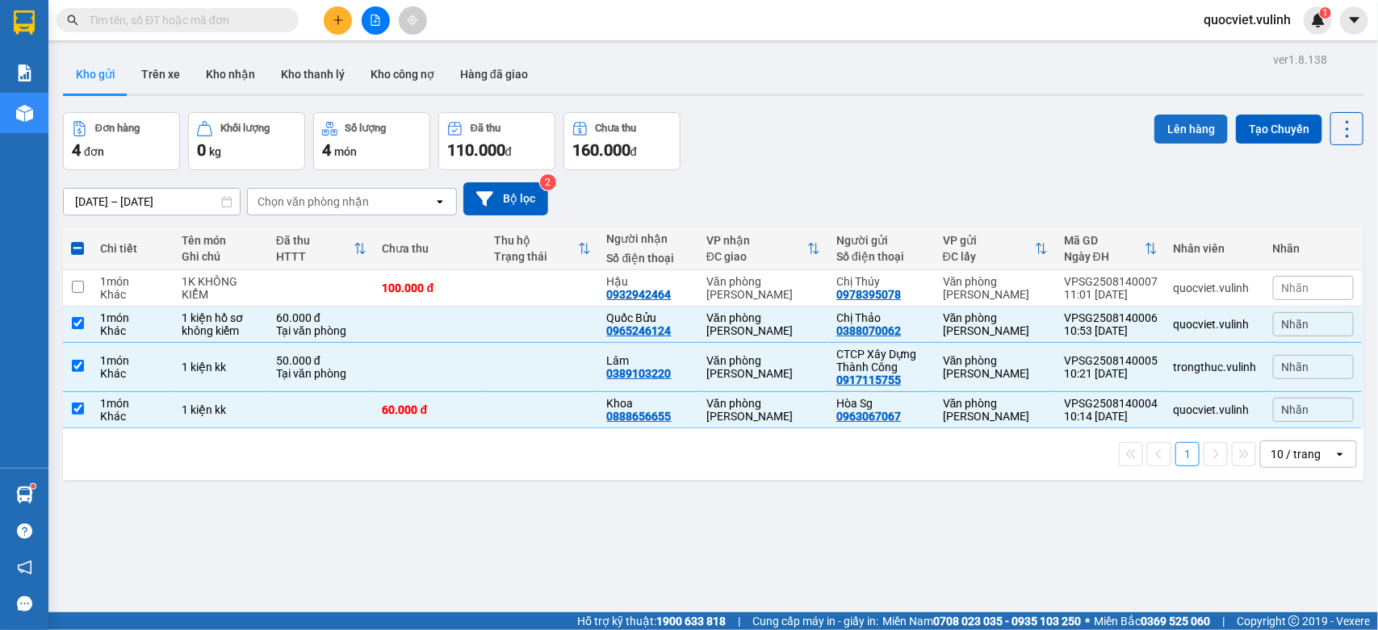
click at [1166, 123] on button "Lên hàng" at bounding box center [1190, 129] width 73 height 29
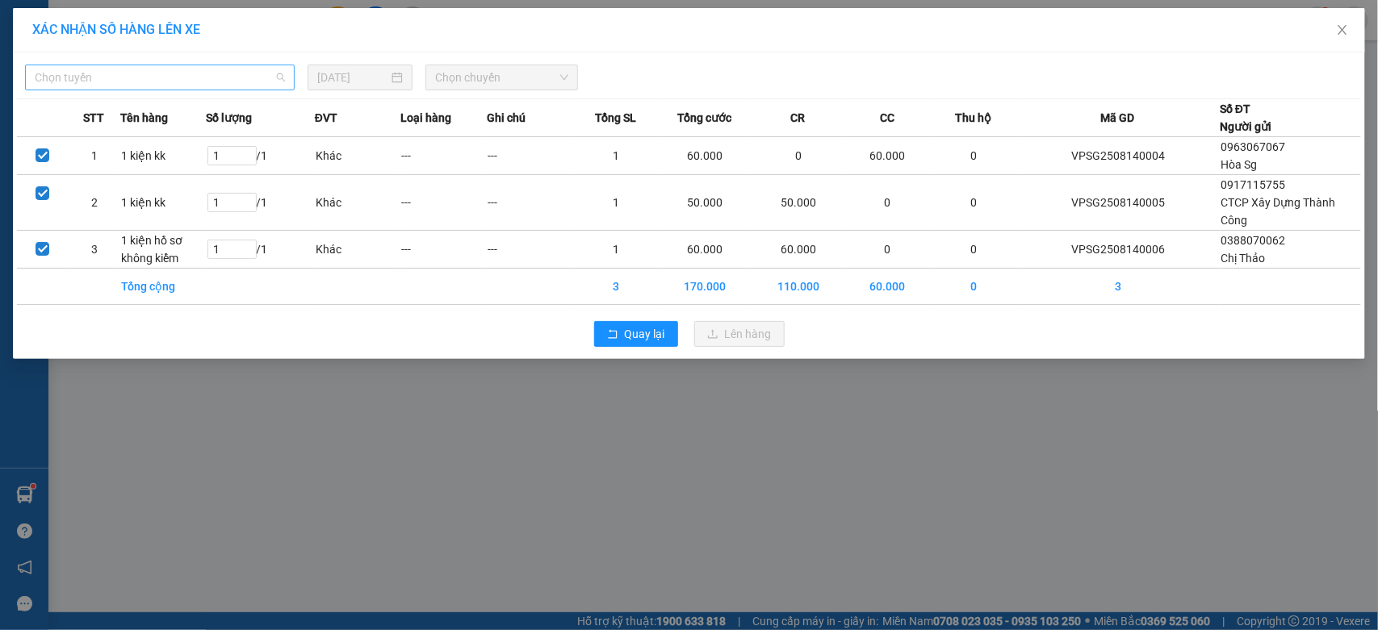
click at [118, 83] on span "Chọn tuyến" at bounding box center [160, 77] width 250 height 24
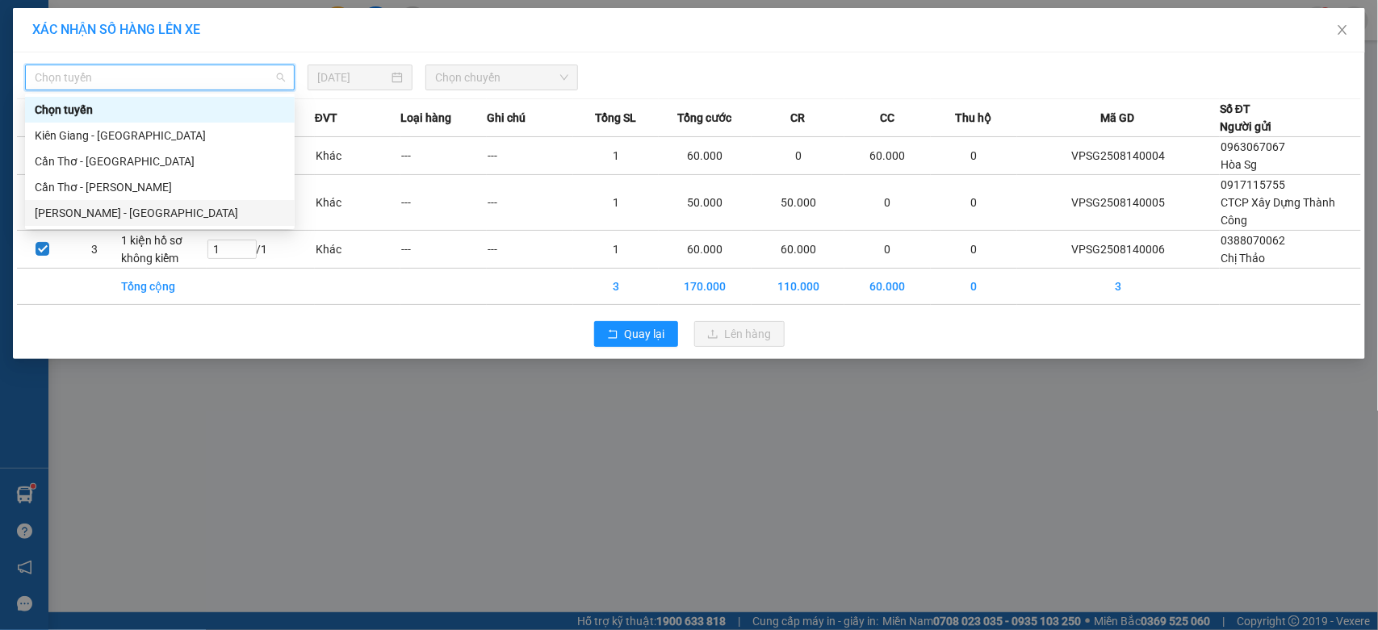
click at [61, 215] on div "[PERSON_NAME] - [GEOGRAPHIC_DATA]" at bounding box center [160, 213] width 250 height 18
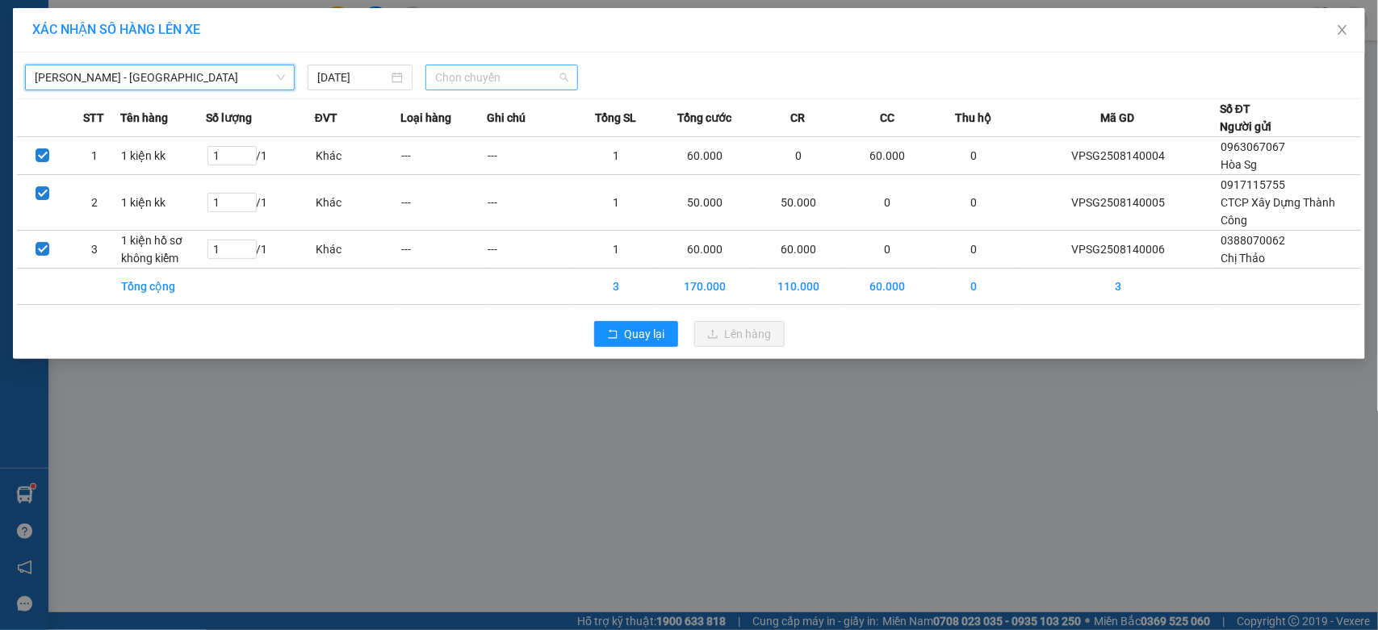
click at [525, 75] on span "Chọn chuyến" at bounding box center [501, 77] width 132 height 24
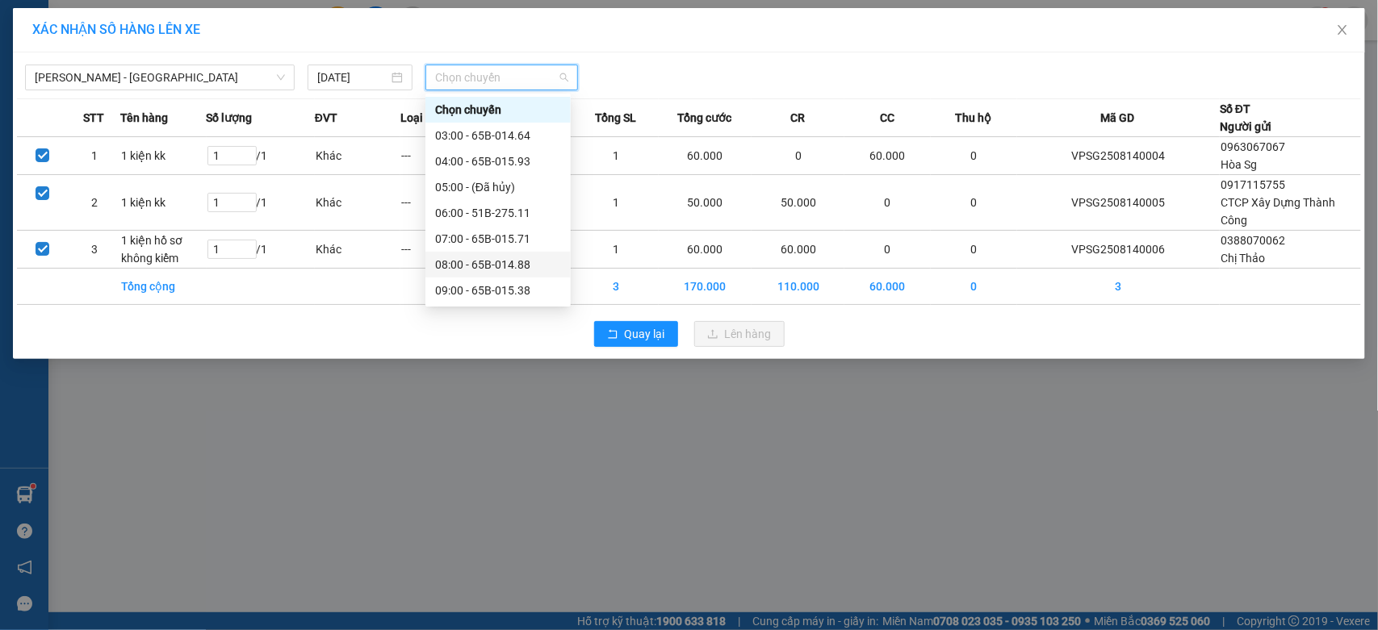
scroll to position [134, 0]
click at [500, 203] on div "11:00 - 51B-323.33" at bounding box center [498, 208] width 126 height 18
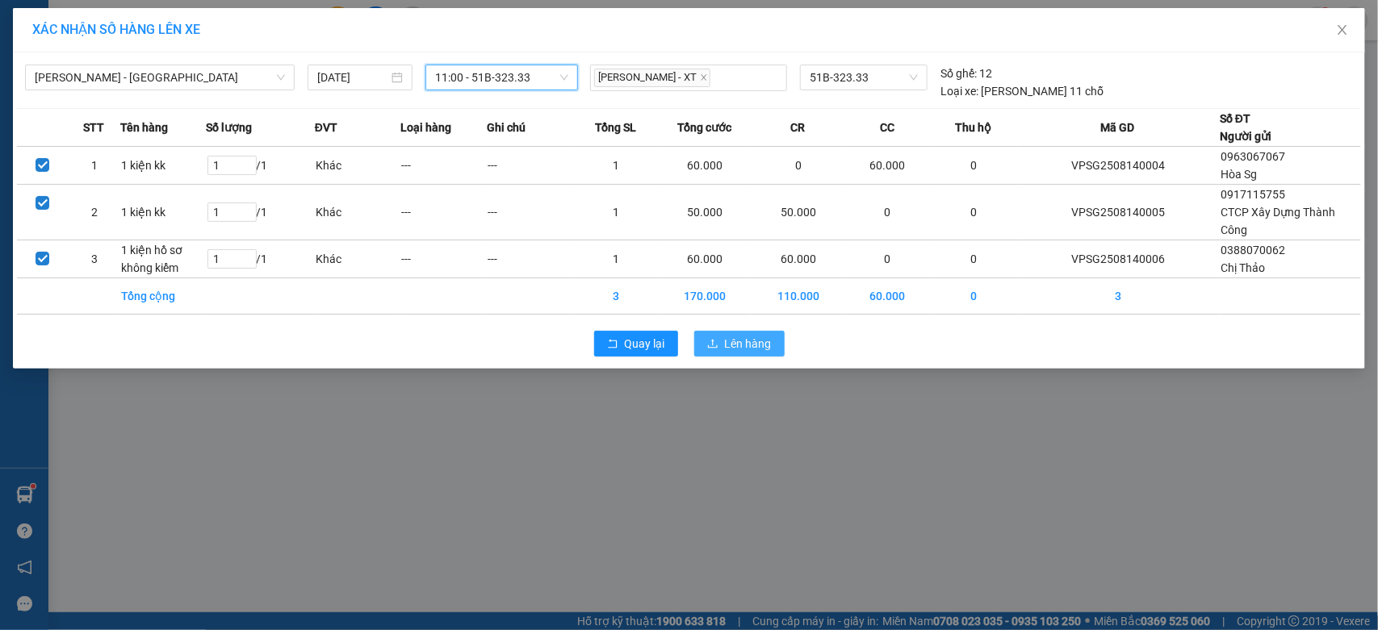
click at [707, 349] on icon "upload" at bounding box center [712, 343] width 11 height 11
